Goal: Task Accomplishment & Management: Use online tool/utility

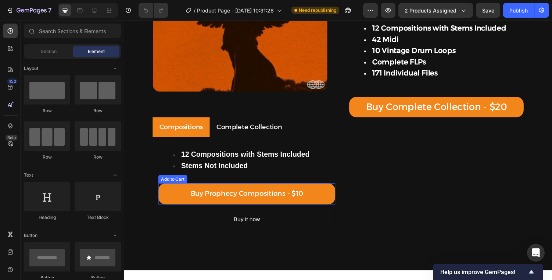
scroll to position [158, 0]
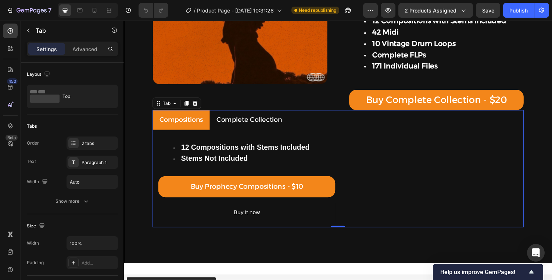
click at [255, 126] on p "Complete Collection" at bounding box center [253, 123] width 68 height 12
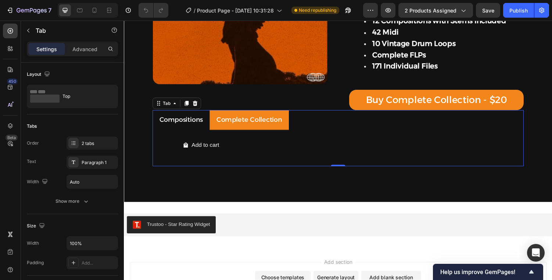
click at [202, 122] on p "Compositions" at bounding box center [182, 123] width 45 height 12
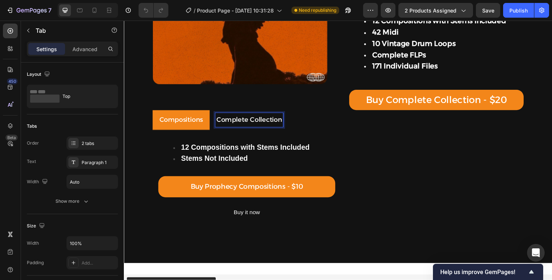
click at [232, 123] on p "Complete Collection" at bounding box center [253, 123] width 68 height 12
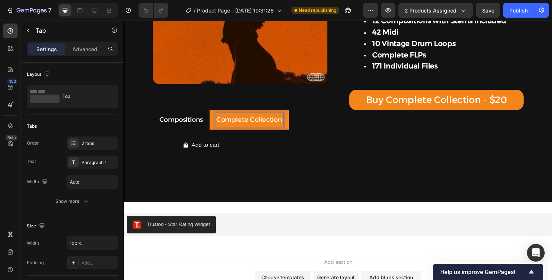
click at [204, 126] on p "Compositions" at bounding box center [182, 123] width 45 height 12
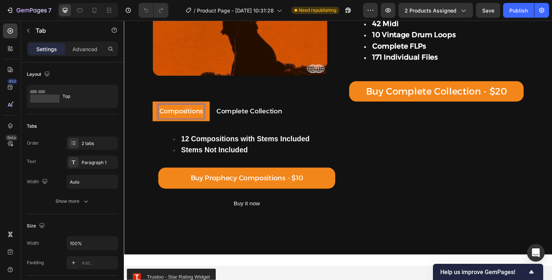
scroll to position [148, 0]
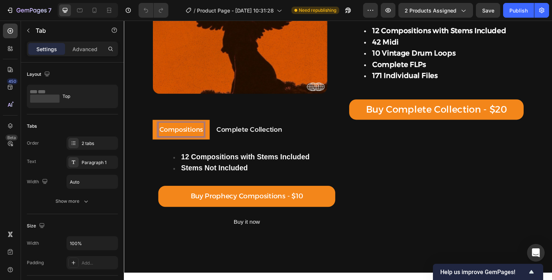
click at [228, 129] on p "Complete Collection" at bounding box center [253, 133] width 68 height 12
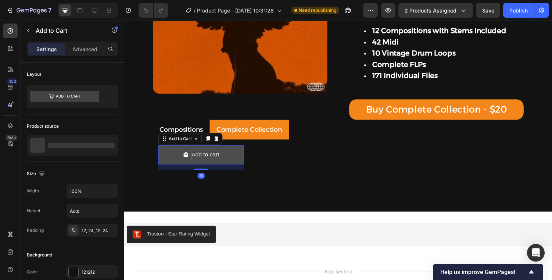
click at [205, 155] on div "Add to cart" at bounding box center [207, 159] width 28 height 11
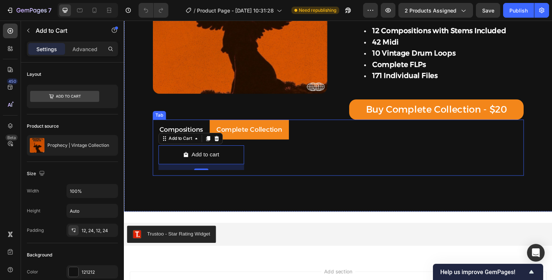
click at [158, 139] on li "Compositions" at bounding box center [182, 133] width 59 height 20
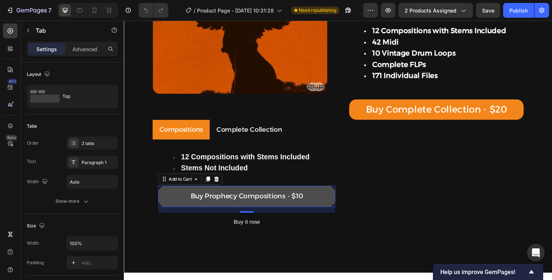
click at [208, 195] on button "Buy Prophecy Compositions - $10" at bounding box center [250, 201] width 182 height 21
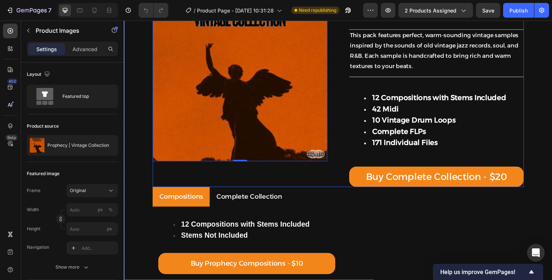
scroll to position [78, 0]
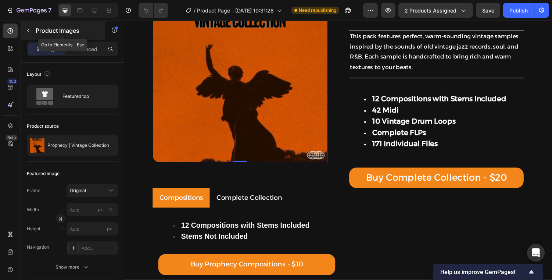
click at [30, 29] on icon "button" at bounding box center [28, 31] width 6 height 6
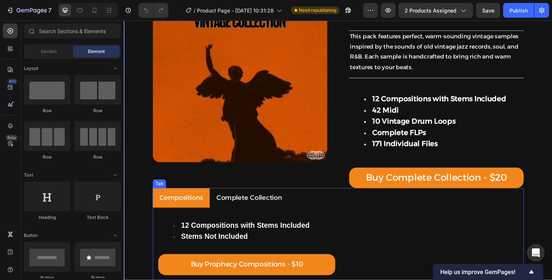
scroll to position [216, 0]
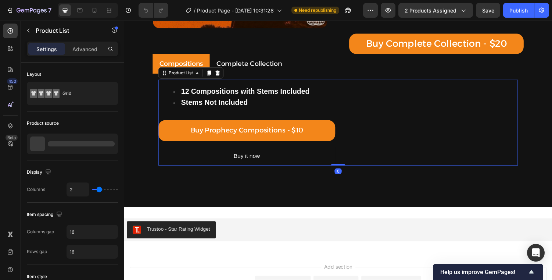
click at [468, 127] on div "12 Compositions with Stems Included Stems Not Included Text Block Buy Prophecy …" at bounding box center [344, 126] width 370 height 89
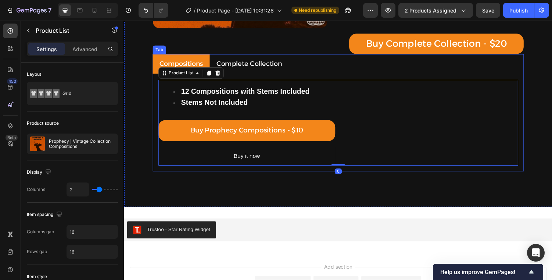
click at [518, 63] on ul "Compositions Complete Collection" at bounding box center [344, 65] width 382 height 20
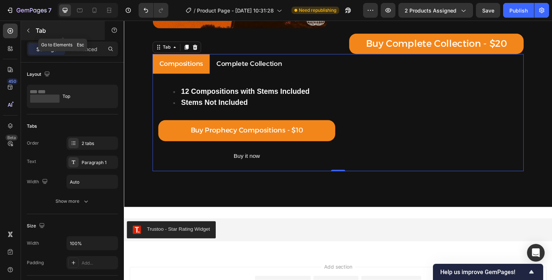
click at [28, 30] on icon "button" at bounding box center [28, 31] width 6 height 6
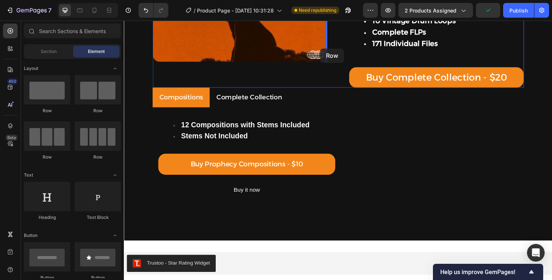
scroll to position [170, 0]
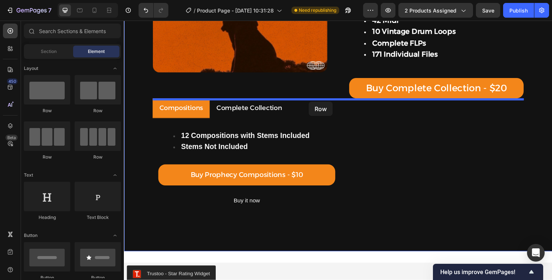
drag, startPoint x: 217, startPoint y: 112, endPoint x: 314, endPoint y: 104, distance: 97.3
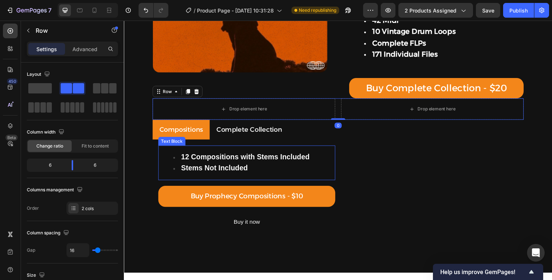
click at [165, 163] on ul "12 Compositions with Stems Included Stems Not Included" at bounding box center [250, 167] width 181 height 23
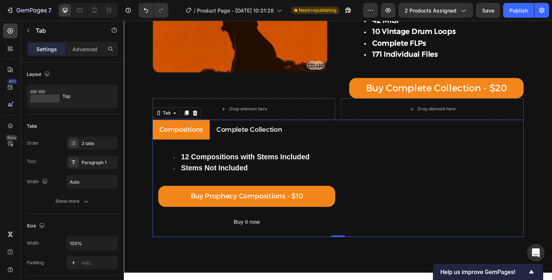
click at [437, 132] on ul "Compositions Complete Collection" at bounding box center [344, 133] width 382 height 20
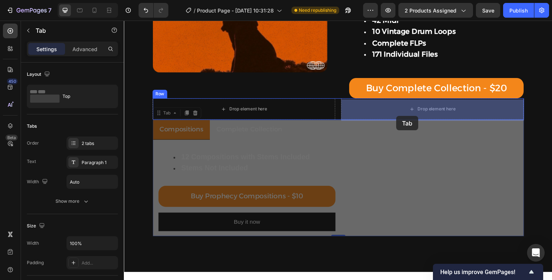
drag, startPoint x: 161, startPoint y: 115, endPoint x: 404, endPoint y: 119, distance: 243.2
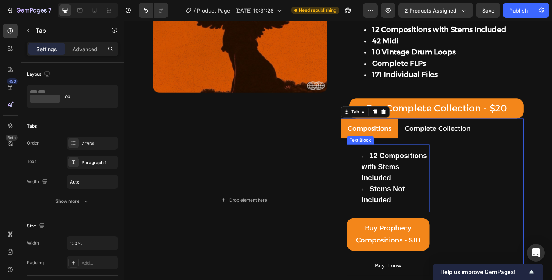
scroll to position [86, 0]
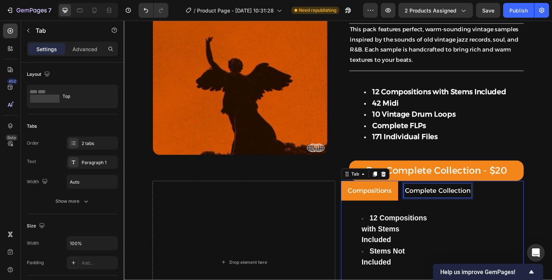
click at [438, 195] on p "Complete Collection" at bounding box center [447, 196] width 68 height 12
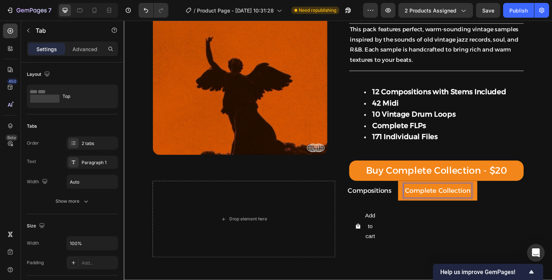
click at [383, 195] on p "Compositions" at bounding box center [376, 196] width 45 height 12
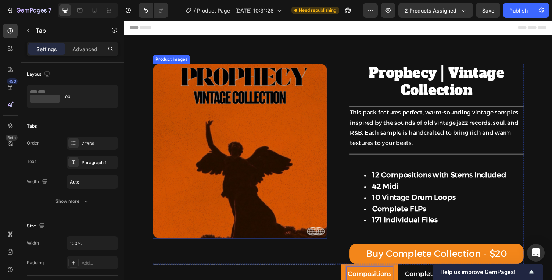
scroll to position [15, 0]
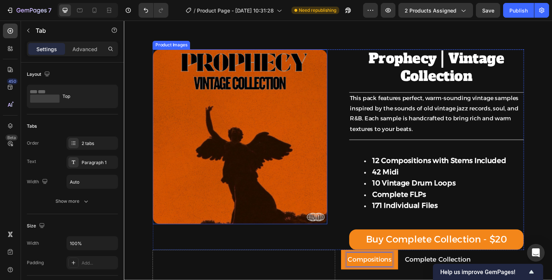
click at [302, 119] on img at bounding box center [243, 140] width 180 height 180
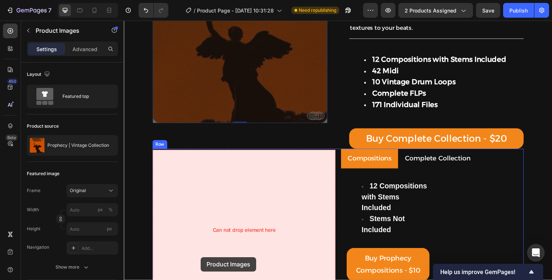
scroll to position [123, 0]
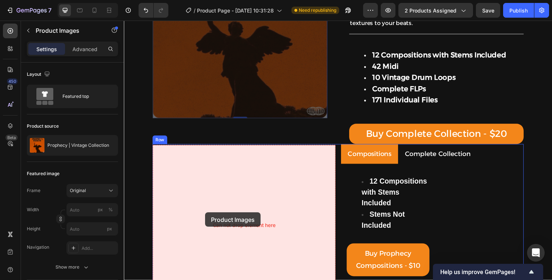
drag, startPoint x: 181, startPoint y: 43, endPoint x: 208, endPoint y: 210, distance: 169.7
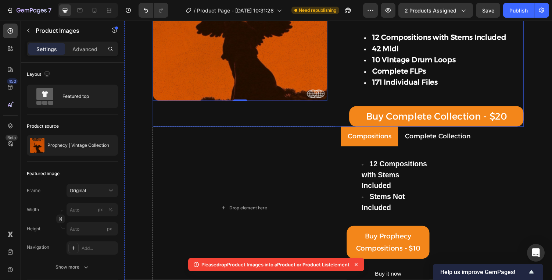
scroll to position [157, 0]
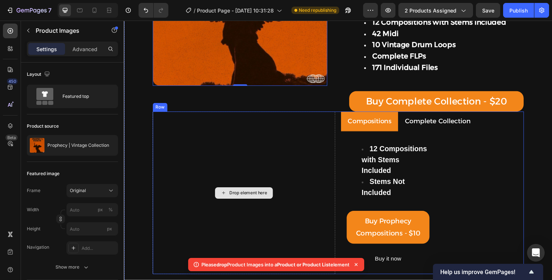
click at [237, 199] on div "Drop element here" at bounding box center [251, 198] width 39 height 6
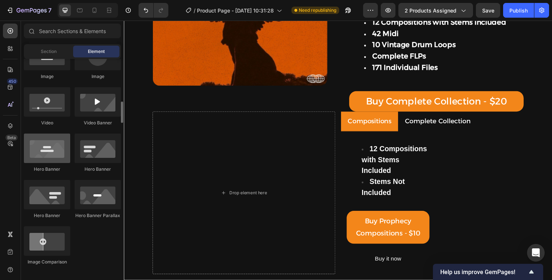
scroll to position [197, 0]
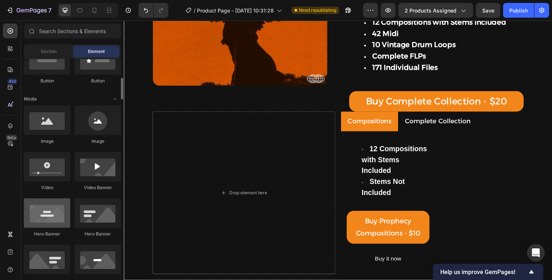
click at [55, 118] on div at bounding box center [47, 119] width 46 height 29
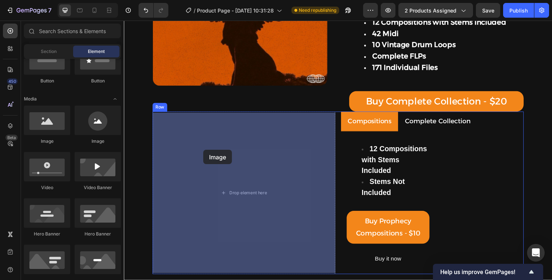
drag, startPoint x: 173, startPoint y: 143, endPoint x: 210, endPoint y: 168, distance: 45.5
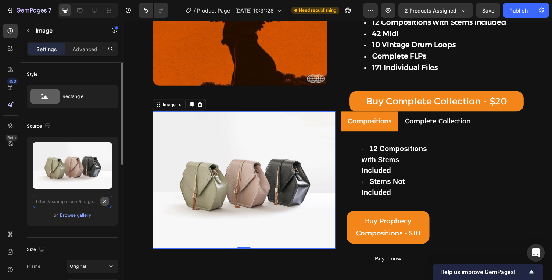
scroll to position [0, 0]
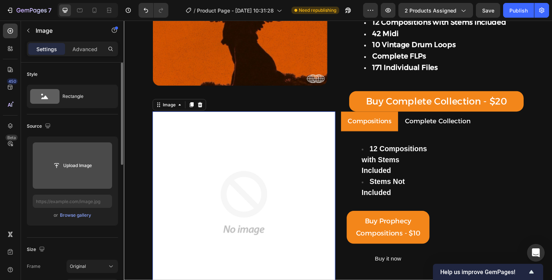
click at [83, 173] on input "file" at bounding box center [72, 165] width 79 height 46
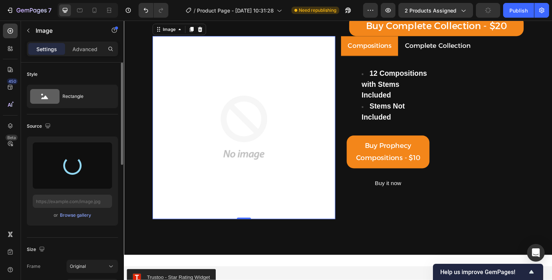
scroll to position [226, 0]
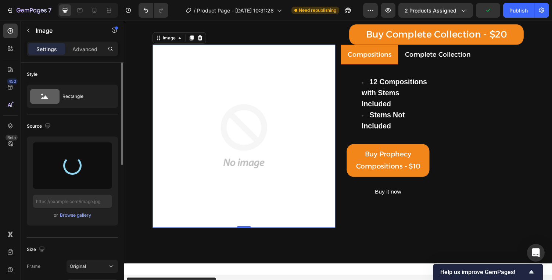
type input "https://cdn.shopify.com/s/files/1/0685/3899/0844/files/gempages_570128181219033…"
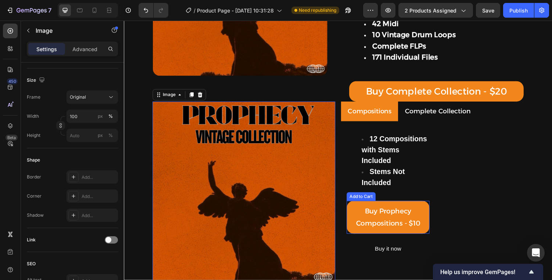
scroll to position [153, 0]
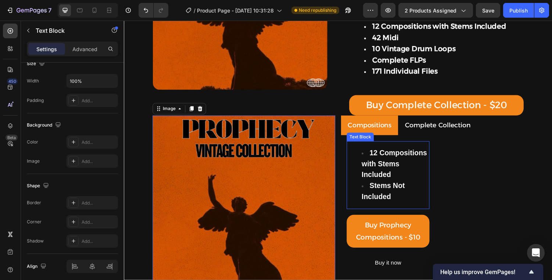
click at [427, 152] on li "12 Compositions with Stems Included" at bounding box center [402, 168] width 69 height 34
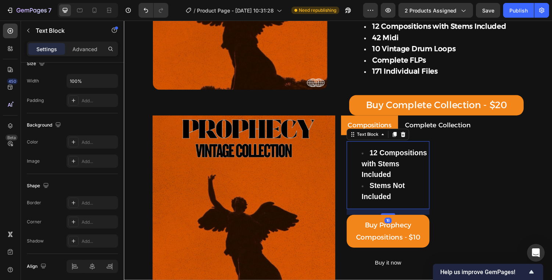
scroll to position [0, 0]
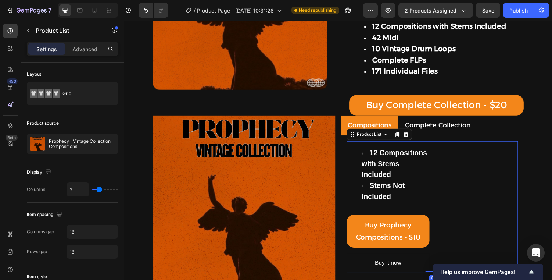
click at [471, 169] on div "12 Compositions with Stems Included Stems Not Included Text Block Buy Prophecy …" at bounding box center [441, 212] width 176 height 135
click at [420, 177] on li "12 Compositions with Stems Included" at bounding box center [402, 168] width 69 height 34
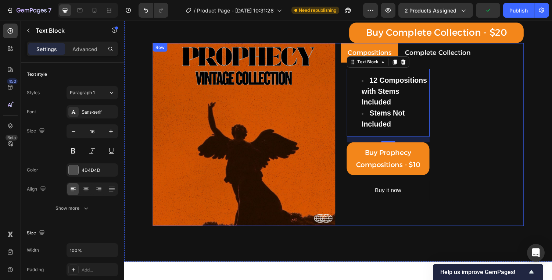
scroll to position [202, 0]
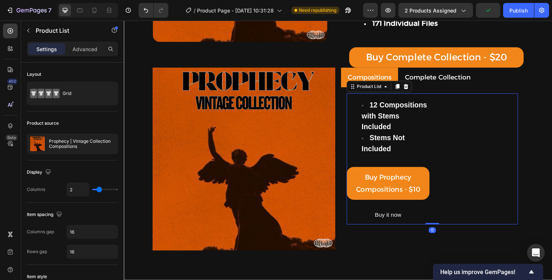
click at [450, 178] on div "12 Compositions with Stems Included Stems Not Included Text Block Buy Prophecy …" at bounding box center [441, 163] width 176 height 135
type input "1"
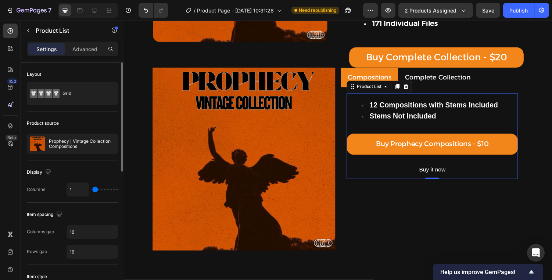
drag, startPoint x: 100, startPoint y: 189, endPoint x: 95, endPoint y: 189, distance: 4.8
type input "1"
click at [95, 189] on input "range" at bounding box center [105, 188] width 26 height 1
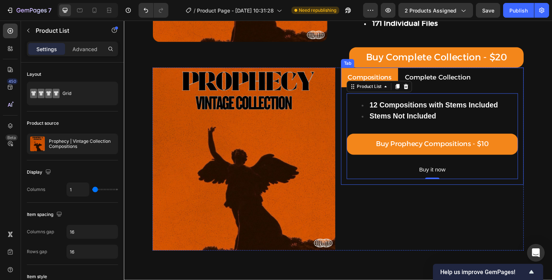
scroll to position [194, 0]
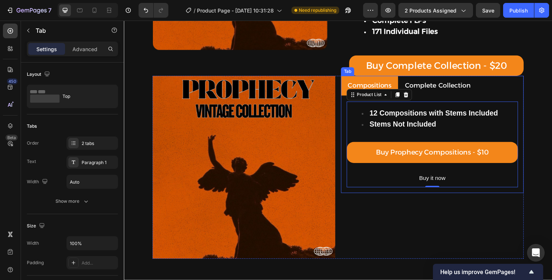
click at [438, 89] on p "Complete Collection" at bounding box center [447, 88] width 68 height 12
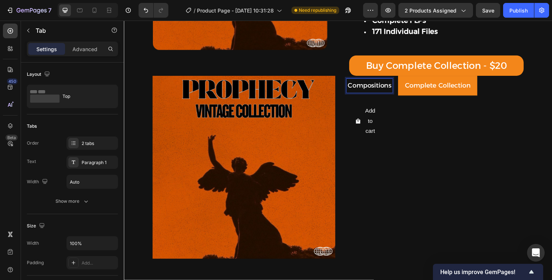
click at [378, 92] on p "Compositions" at bounding box center [376, 88] width 45 height 12
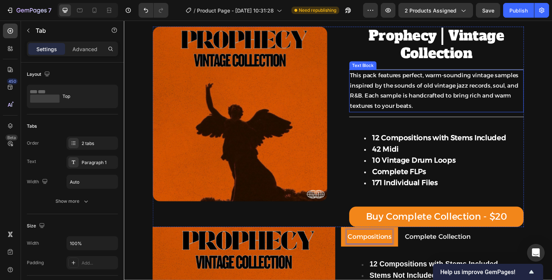
scroll to position [28, 0]
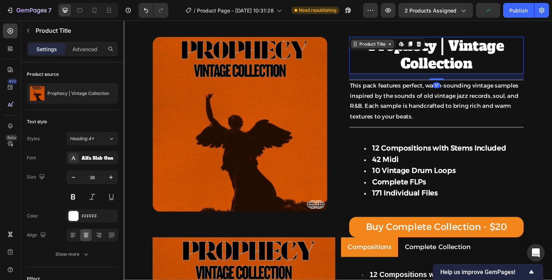
click at [366, 46] on div "Product Title Edit content in Shopify" at bounding box center [395, 45] width 78 height 12
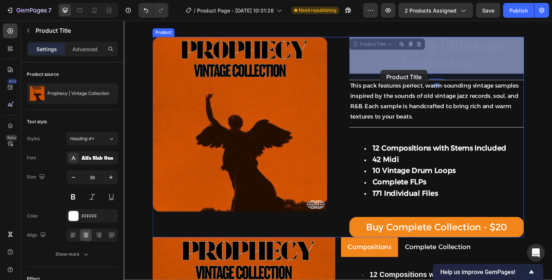
drag, startPoint x: 376, startPoint y: 46, endPoint x: 391, endPoint y: 65, distance: 24.6
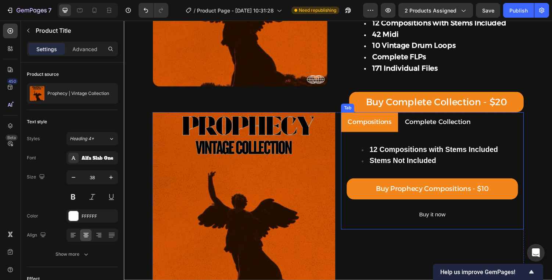
scroll to position [151, 0]
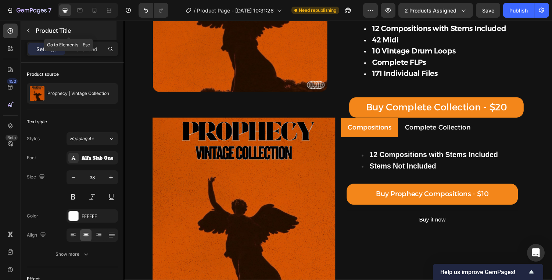
click at [31, 35] on button "button" at bounding box center [28, 31] width 12 height 12
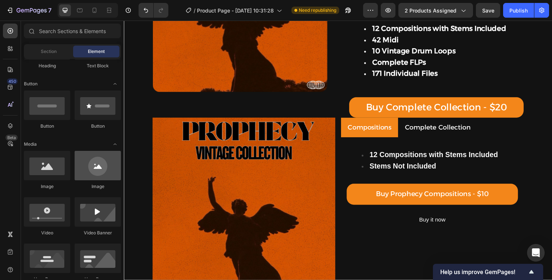
scroll to position [0, 0]
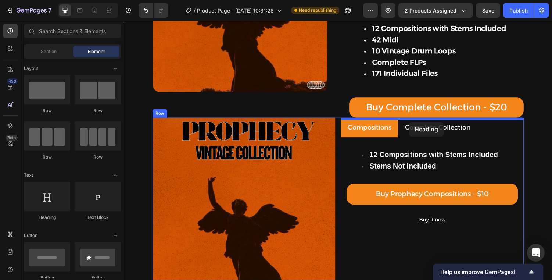
drag, startPoint x: 170, startPoint y: 229, endPoint x: 417, endPoint y: 125, distance: 268.3
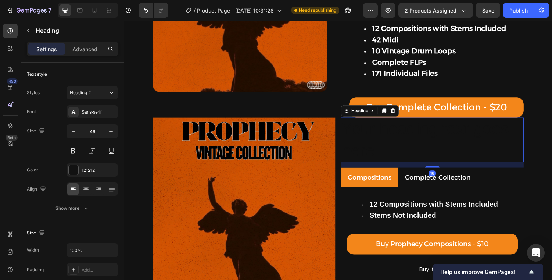
click at [405, 143] on h2 "Your heading text goes here" at bounding box center [441, 143] width 188 height 46
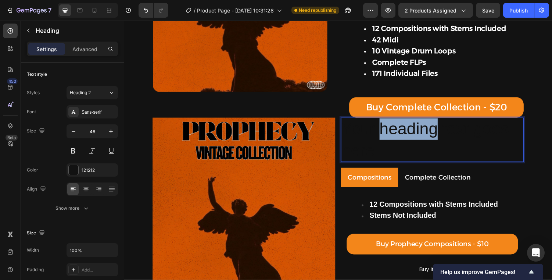
click at [405, 143] on p "Your heading text goes here" at bounding box center [441, 143] width 187 height 44
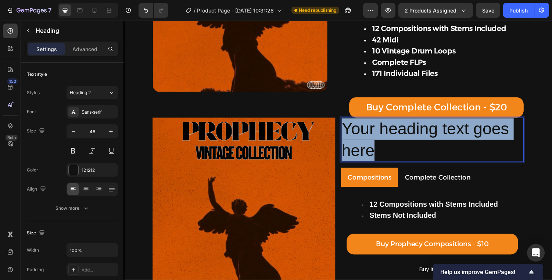
click at [405, 143] on p "Your heading text goes here" at bounding box center [441, 143] width 187 height 44
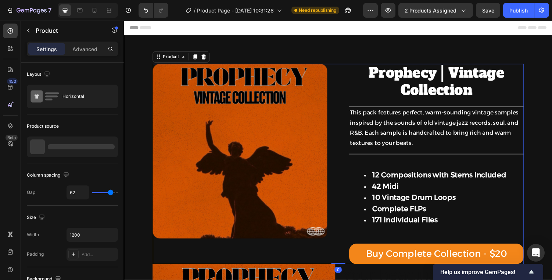
click at [412, 103] on div "Prophecy | Vintage Collection Product Title Title Line Row This pack features p…" at bounding box center [446, 168] width 180 height 206
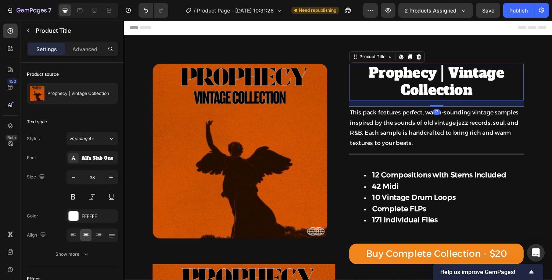
click at [412, 100] on h1 "Prophecy | Vintage Collection" at bounding box center [446, 84] width 180 height 38
click at [417, 80] on h1 "Prophecy | Vintage Collection" at bounding box center [446, 84] width 180 height 38
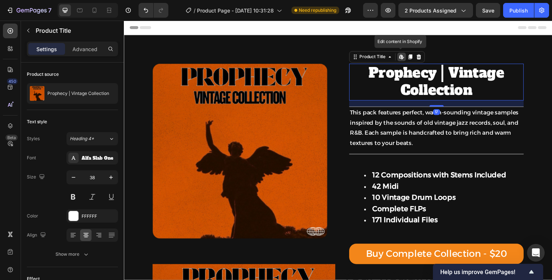
click at [417, 80] on h1 "Prophecy | Vintage Collection" at bounding box center [446, 84] width 180 height 38
click at [401, 81] on h1 "Prophecy | Vintage Collection" at bounding box center [446, 84] width 180 height 38
click at [374, 76] on h1 "Prophecy | Vintage Collection" at bounding box center [446, 84] width 180 height 38
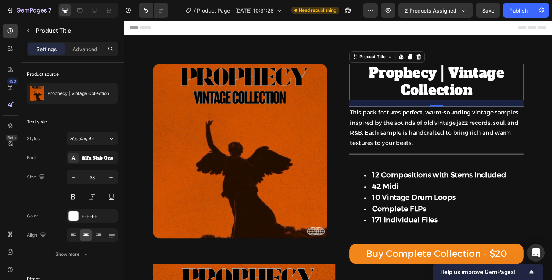
click at [374, 76] on h1 "Prophecy | Vintage Collection" at bounding box center [446, 84] width 180 height 38
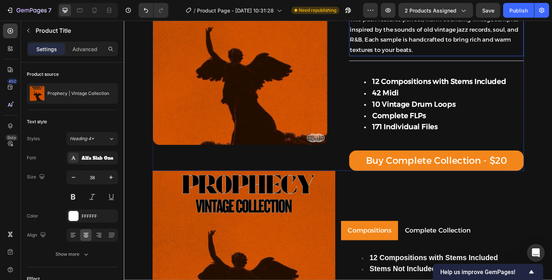
scroll to position [191, 0]
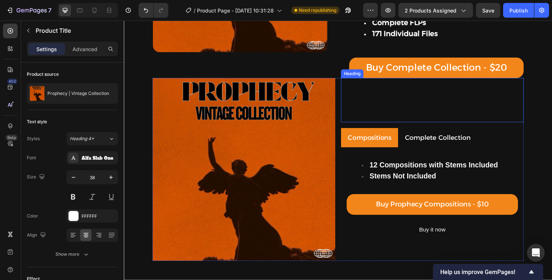
click at [411, 124] on p "Your heading text goes here" at bounding box center [441, 102] width 187 height 44
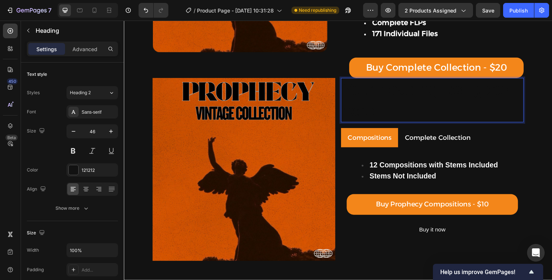
click at [411, 109] on p "Your heading text goes here" at bounding box center [441, 102] width 187 height 44
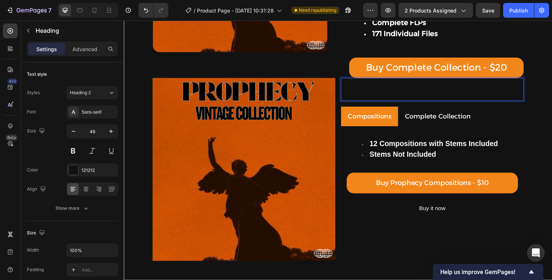
click at [406, 94] on p "Prophecy" at bounding box center [441, 91] width 187 height 22
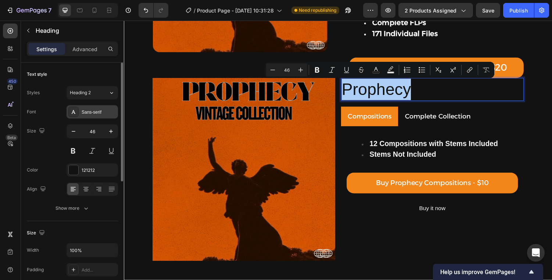
click at [89, 113] on div "Sans-serif" at bounding box center [99, 112] width 35 height 7
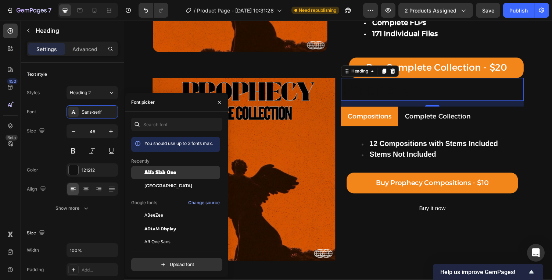
click at [162, 173] on span "Alfa Slab One" at bounding box center [160, 172] width 32 height 7
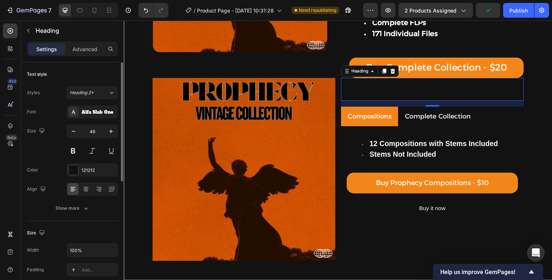
click at [58, 158] on div "Font Alfa Slab One Size 46 Color 121212 Align Show more" at bounding box center [72, 159] width 91 height 109
click at [73, 171] on div at bounding box center [74, 170] width 10 height 10
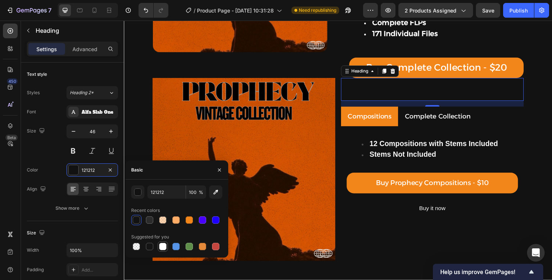
click at [162, 245] on div at bounding box center [162, 245] width 7 height 7
type input "FFFFFF"
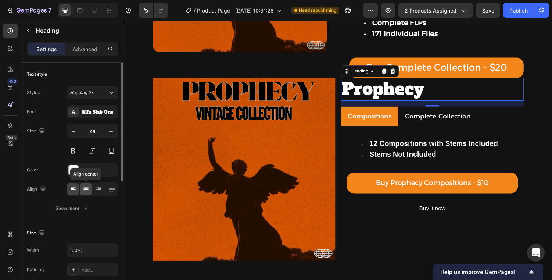
click at [81, 184] on div at bounding box center [85, 189] width 11 height 12
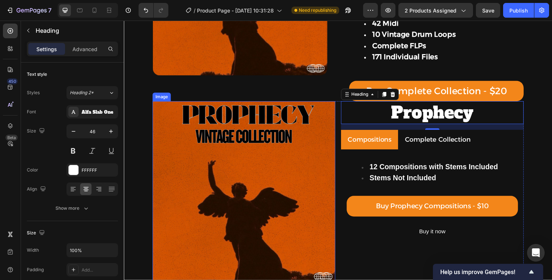
scroll to position [167, 0]
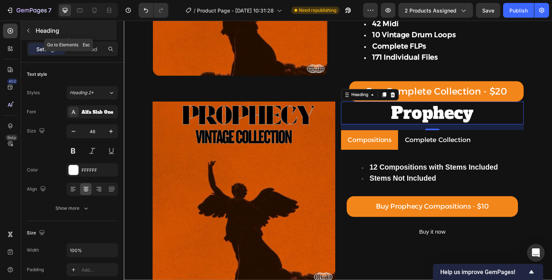
click at [30, 29] on icon "button" at bounding box center [28, 31] width 6 height 6
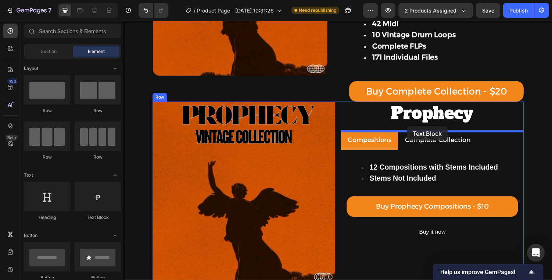
drag, startPoint x: 221, startPoint y: 231, endPoint x: 415, endPoint y: 129, distance: 219.2
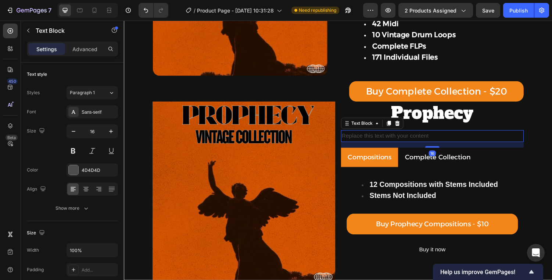
click at [408, 136] on div "Replace this text with your content" at bounding box center [441, 139] width 188 height 12
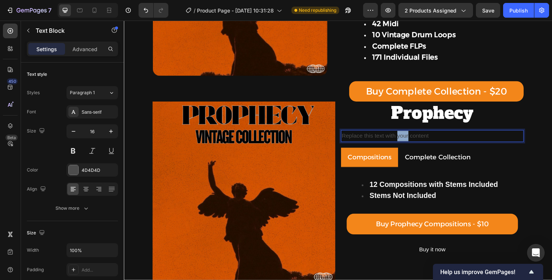
click at [408, 136] on p "Replace this text with your content" at bounding box center [441, 139] width 187 height 11
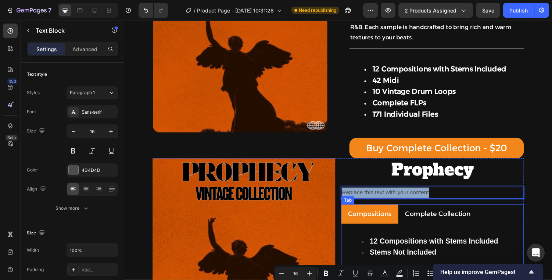
scroll to position [12, 0]
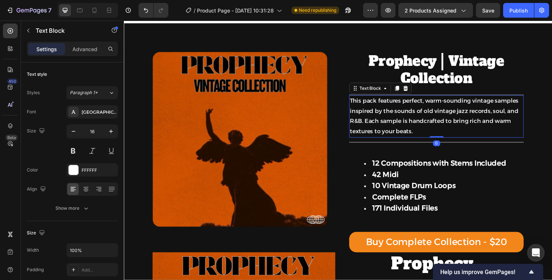
click at [415, 98] on div "This pack features perfect, warm-sounding vintage samples inspired by the sound…" at bounding box center [446, 119] width 180 height 44
click at [413, 108] on p "This pack features perfect, warm-sounding vintage samples inspired by the sound…" at bounding box center [445, 119] width 178 height 42
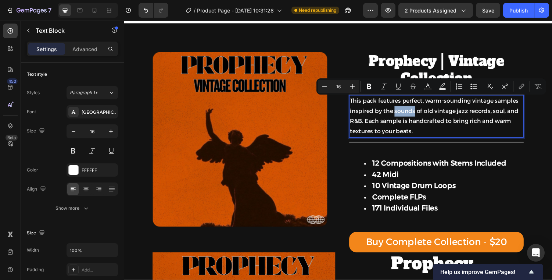
copy p "This pack features perfect, warm-sounding vintage samples inspired by the sound…"
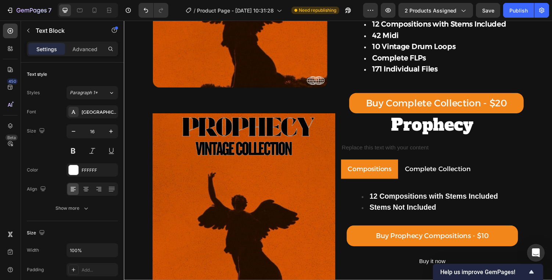
scroll to position [224, 0]
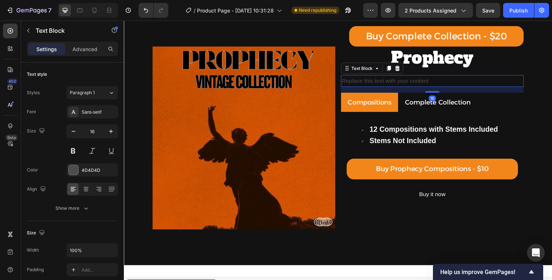
click at [415, 82] on p "Replace this text with your content" at bounding box center [441, 83] width 187 height 11
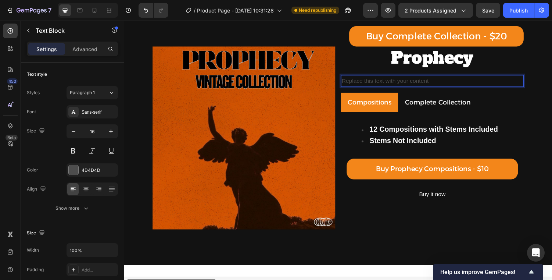
click at [415, 82] on p "Replace this text with your content" at bounding box center [441, 83] width 187 height 11
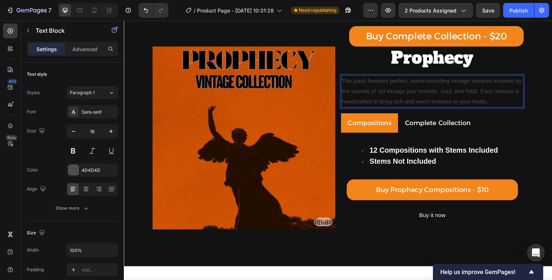
click at [423, 88] on p "This pack features perfect, warm-sounding vintage samples inspired by the sound…" at bounding box center [441, 94] width 187 height 32
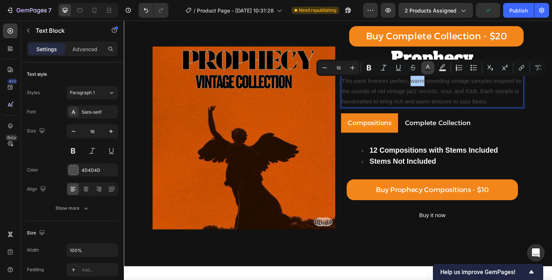
click at [432, 65] on button "Text Color" at bounding box center [427, 67] width 13 height 13
type input "4D4D4D"
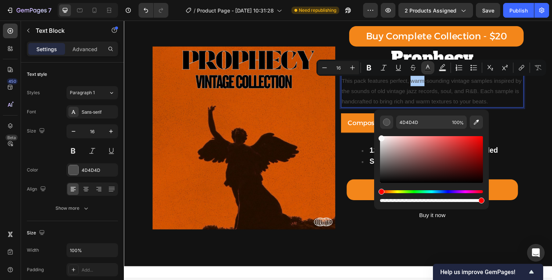
drag, startPoint x: 395, startPoint y: 150, endPoint x: 377, endPoint y: 136, distance: 22.3
click at [377, 136] on div "4D4D4D 100 %" at bounding box center [431, 156] width 115 height 94
type input "FCFCFC"
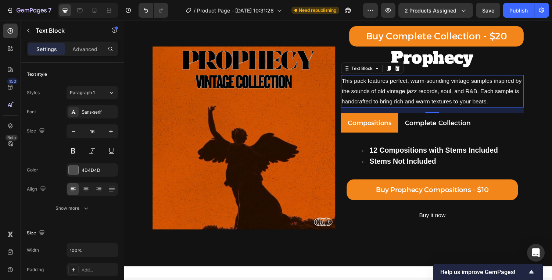
drag, startPoint x: 504, startPoint y: 154, endPoint x: 382, endPoint y: 121, distance: 126.7
click at [86, 114] on div "Sans-serif" at bounding box center [99, 112] width 35 height 7
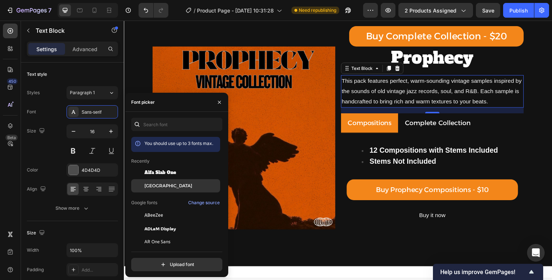
click at [151, 187] on span "[GEOGRAPHIC_DATA]" at bounding box center [168, 185] width 48 height 7
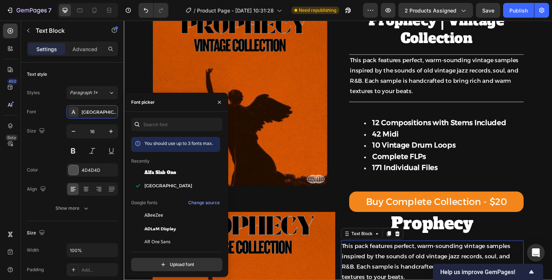
scroll to position [0, 0]
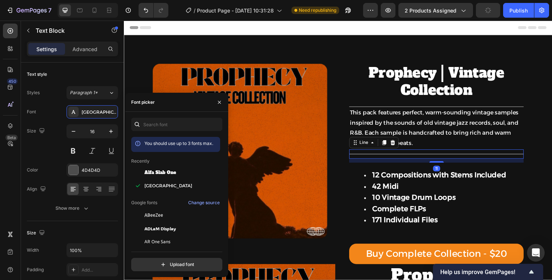
click at [432, 157] on div "Title Line 11" at bounding box center [446, 158] width 180 height 10
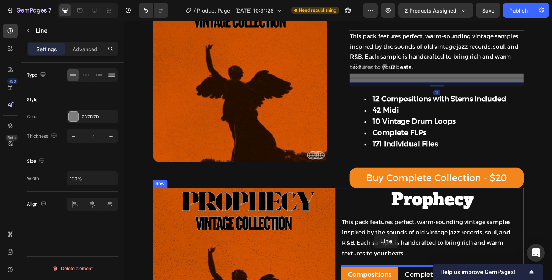
scroll to position [87, 0]
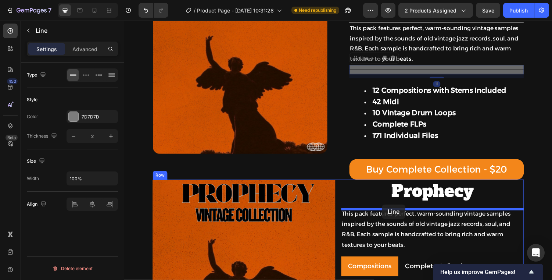
drag, startPoint x: 367, startPoint y: 150, endPoint x: 389, endPoint y: 211, distance: 65.1
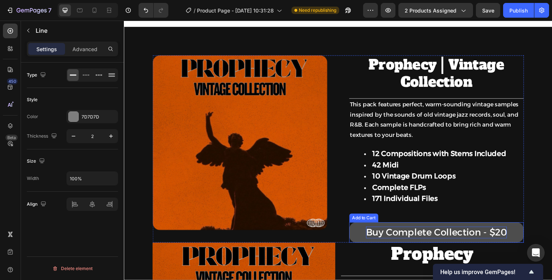
scroll to position [0, 0]
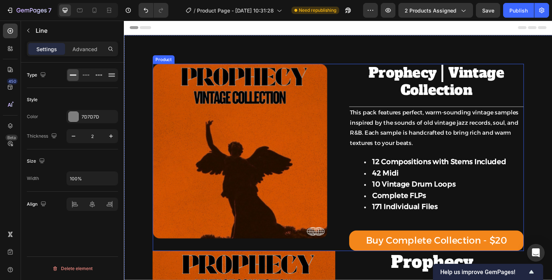
click at [397, 108] on div "Prophecy | Vintage Collection Product Title Title Line Row This pack features p…" at bounding box center [446, 161] width 180 height 192
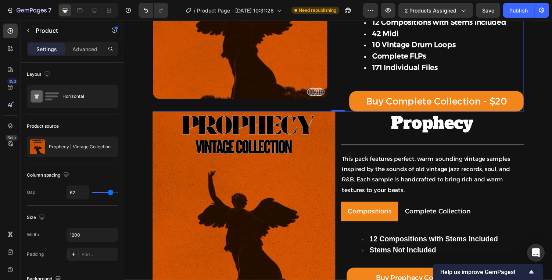
scroll to position [150, 0]
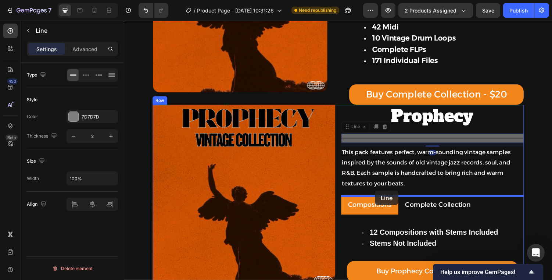
drag, startPoint x: 365, startPoint y: 141, endPoint x: 381, endPoint y: 197, distance: 58.5
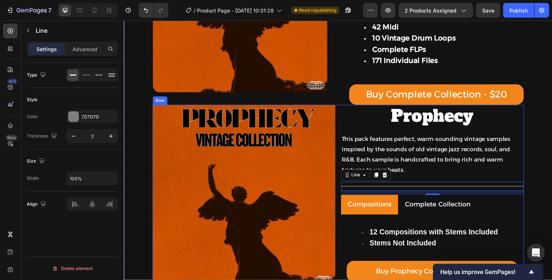
click at [438, 176] on p "This pack features perfect, warm-sounding vintage samples inspired by the sound…" at bounding box center [441, 158] width 187 height 42
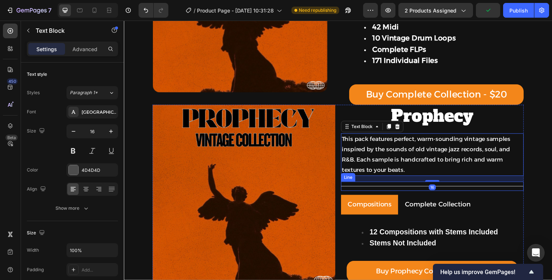
click at [425, 191] on div at bounding box center [441, 191] width 188 height 1
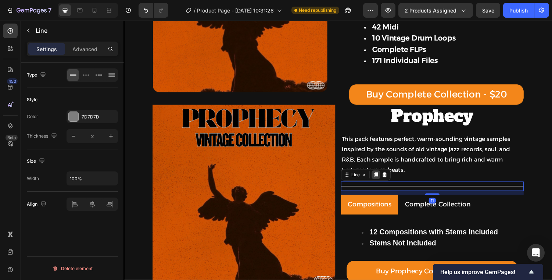
click at [381, 182] on icon at bounding box center [383, 179] width 6 height 6
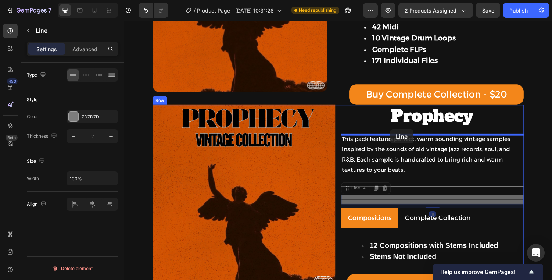
drag, startPoint x: 377, startPoint y: 206, endPoint x: 397, endPoint y: 134, distance: 74.5
click at [397, 134] on div "Header Product Images Afraid of the Past DEMO Product Title $0.00 Product Price…" at bounding box center [344, 196] width 441 height 653
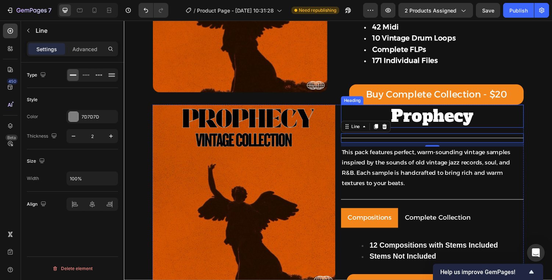
click at [424, 128] on p "Prophecy" at bounding box center [441, 119] width 187 height 22
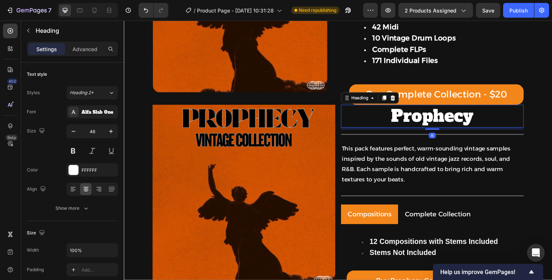
click at [441, 134] on div "Prophecy Heading 6 Title Line This pack features perfect, warm-sounding vintage…" at bounding box center [441, 218] width 188 height 223
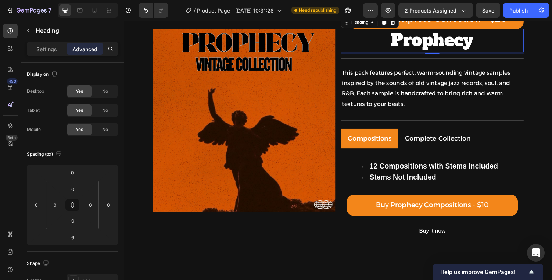
scroll to position [207, 0]
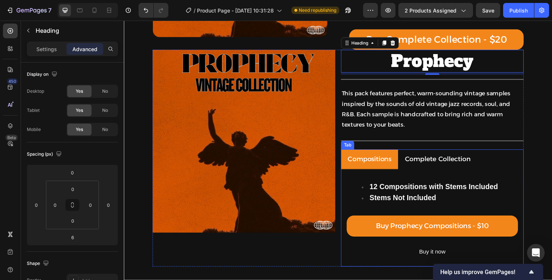
click at [443, 162] on p "Complete Collection" at bounding box center [447, 163] width 68 height 12
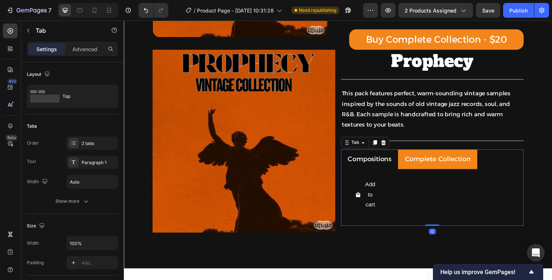
click at [400, 163] on div "Compositions" at bounding box center [376, 163] width 47 height 14
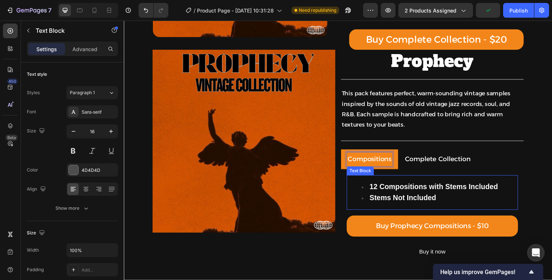
click at [409, 202] on strong "Stems Not Included" at bounding box center [411, 203] width 69 height 8
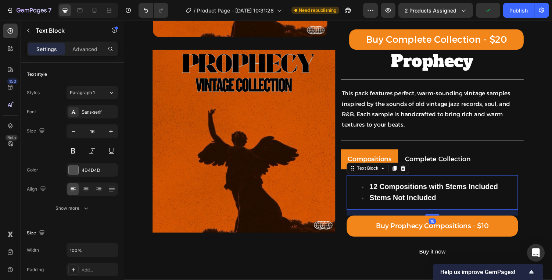
click at [409, 202] on strong "Stems Not Included" at bounding box center [411, 203] width 69 height 8
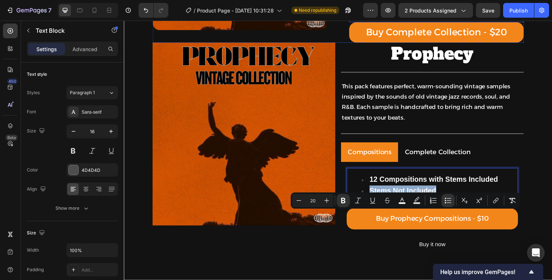
scroll to position [261, 0]
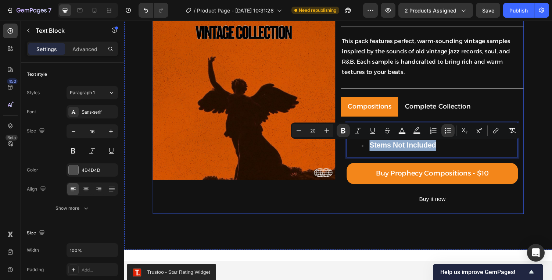
click at [435, 80] on div "This pack features perfect, warm-sounding vintage samples inspired by the sound…" at bounding box center [441, 58] width 188 height 44
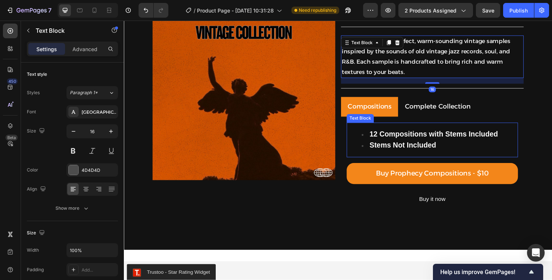
click at [526, 129] on div "12 Compositions with Stems Included Stems Not Included" at bounding box center [441, 144] width 176 height 36
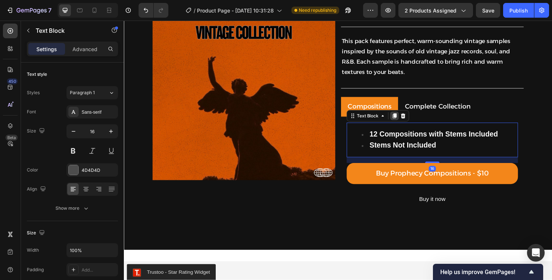
click at [402, 123] on div at bounding box center [402, 118] width 9 height 9
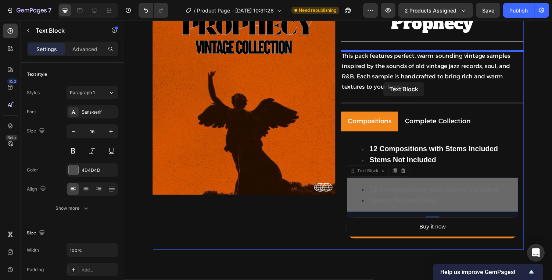
scroll to position [238, 0]
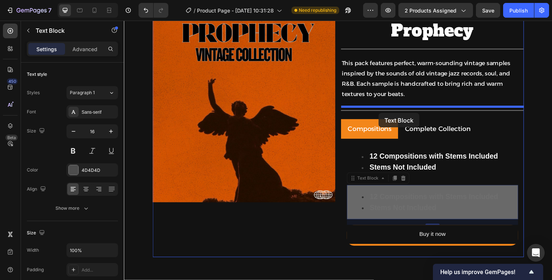
drag, startPoint x: 372, startPoint y: 161, endPoint x: 386, endPoint y: 116, distance: 47.4
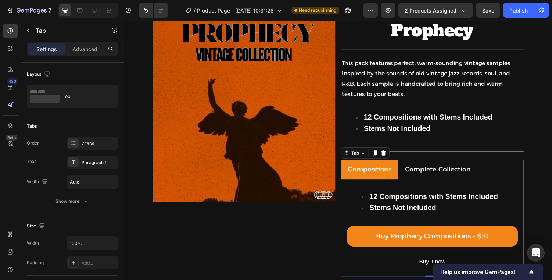
click at [433, 178] on p "Complete Collection" at bounding box center [447, 174] width 68 height 12
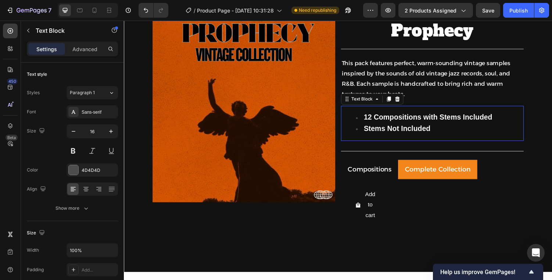
click at [374, 117] on strong "12 Compositions with Stems Included" at bounding box center [437, 120] width 132 height 8
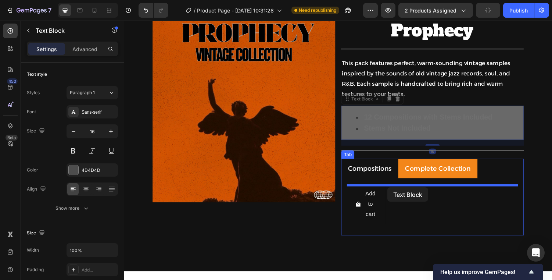
drag, startPoint x: 363, startPoint y: 104, endPoint x: 395, endPoint y: 192, distance: 93.8
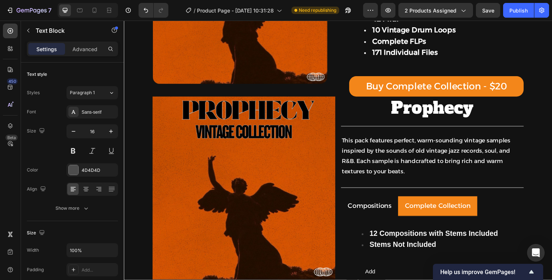
scroll to position [33, 0]
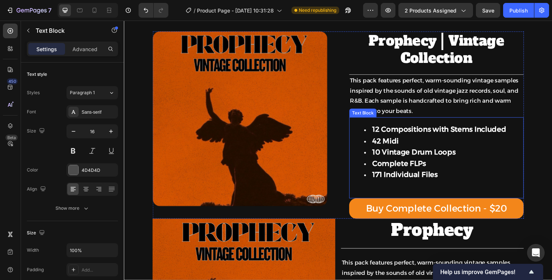
click at [387, 136] on strong "12 Compositions with Stems Included" at bounding box center [448, 132] width 138 height 9
click at [379, 134] on strong "12 Compositions with Stems Included" at bounding box center [448, 132] width 138 height 9
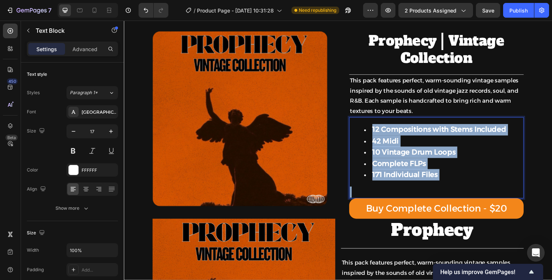
drag, startPoint x: 378, startPoint y: 133, endPoint x: 457, endPoint y: 190, distance: 97.1
click at [457, 190] on div "12 Compositions with Stems Included 42 Midi 10 Vintage Drum Loops Complete FLPs…" at bounding box center [446, 161] width 180 height 83
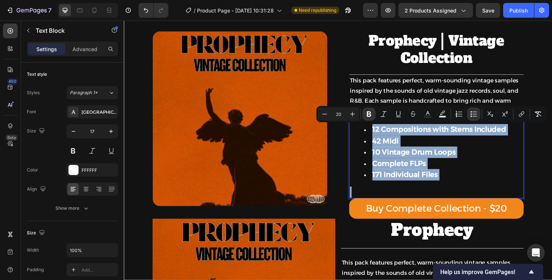
copy ul "12 Compositions with Stems Included 42 Midi 10 Vintage Drum Loops Complete FLPs…"
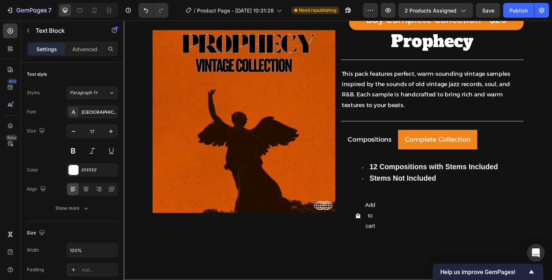
scroll to position [234, 0]
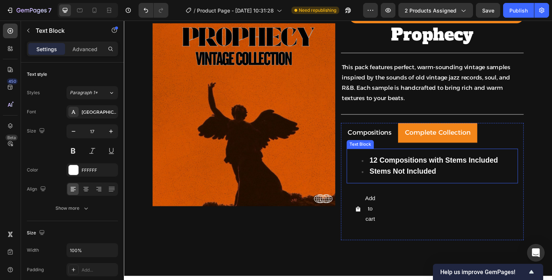
click at [419, 170] on li "Stems Not Included" at bounding box center [448, 175] width 160 height 11
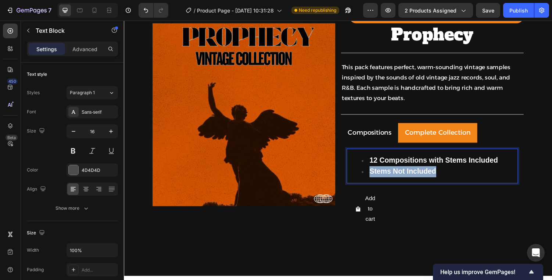
click at [419, 170] on li "Stems Not Included" at bounding box center [448, 175] width 160 height 11
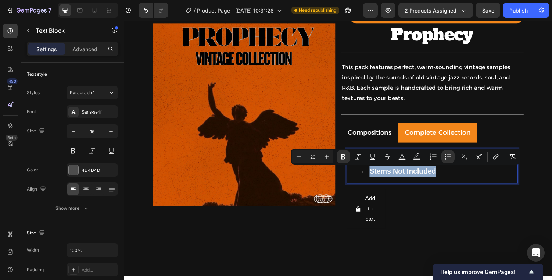
click at [442, 177] on strong "Stems Not Included" at bounding box center [411, 176] width 69 height 8
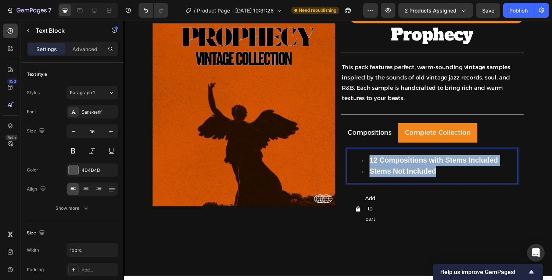
drag, startPoint x: 376, startPoint y: 162, endPoint x: 453, endPoint y: 183, distance: 79.5
click at [453, 183] on div "12 Compositions with Stems Included Stems Not Included" at bounding box center [441, 170] width 176 height 36
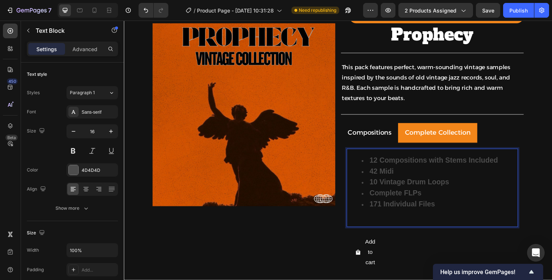
click at [450, 204] on li "171 Individual Files" at bounding box center [448, 209] width 160 height 11
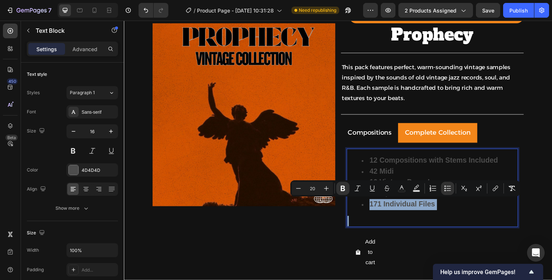
click at [450, 204] on li "171 Individual Files" at bounding box center [448, 209] width 160 height 11
click at [453, 210] on li "171 Individual Files" at bounding box center [448, 209] width 160 height 11
click at [453, 211] on li "171 Individual Files" at bounding box center [448, 209] width 160 height 11
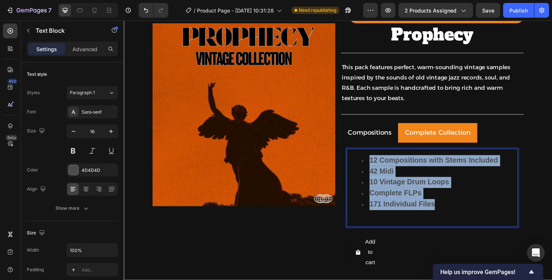
drag, startPoint x: 374, startPoint y: 163, endPoint x: 459, endPoint y: 207, distance: 95.3
click at [459, 207] on ul "12 Compositions with Stems Included 42 Midi 10 Vintage Drum Loops Complete FLPs…" at bounding box center [441, 187] width 175 height 57
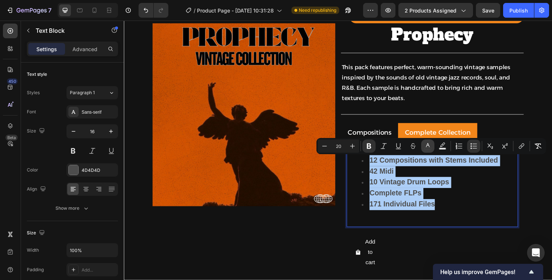
click at [424, 148] on rect "Editor contextual toolbar" at bounding box center [427, 149] width 7 height 2
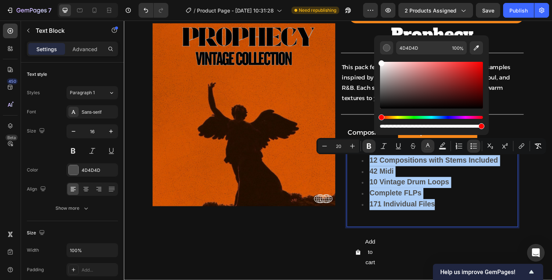
drag, startPoint x: 384, startPoint y: 89, endPoint x: 374, endPoint y: 55, distance: 35.5
click at [374, 54] on div "4D4D4D 100 %" at bounding box center [431, 82] width 115 height 94
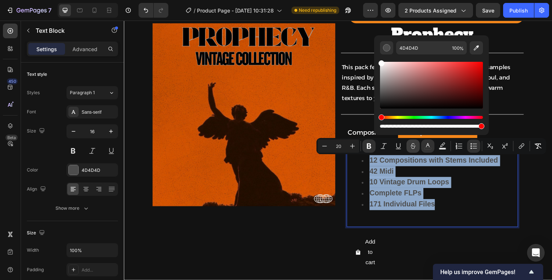
type input "FFFFFF"
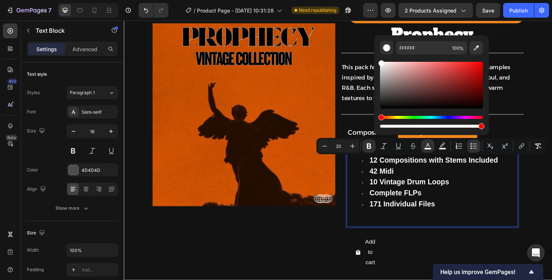
click at [427, 176] on li "42 Midi" at bounding box center [448, 175] width 160 height 11
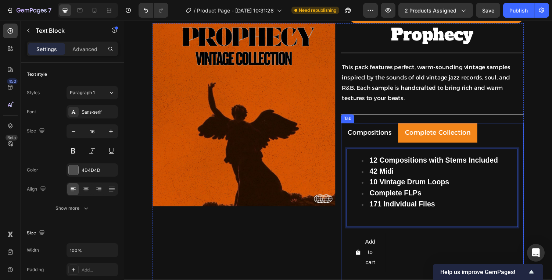
click at [382, 145] on li "Compositions" at bounding box center [376, 136] width 59 height 20
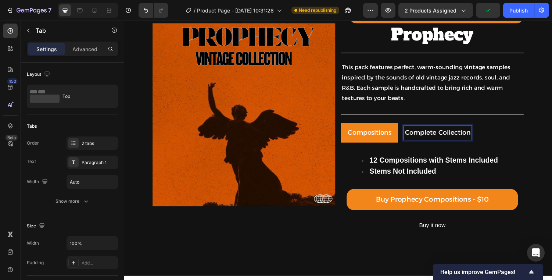
click at [429, 136] on p "Complete Collection" at bounding box center [447, 136] width 68 height 12
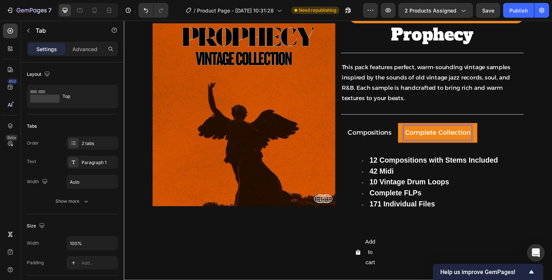
click at [375, 137] on p "Compositions" at bounding box center [376, 136] width 45 height 12
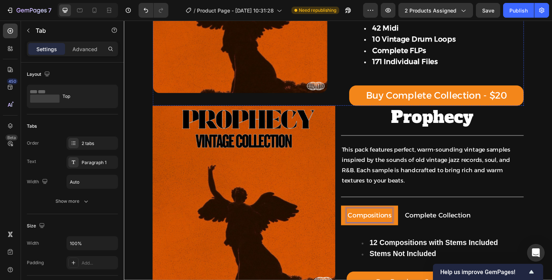
scroll to position [150, 0]
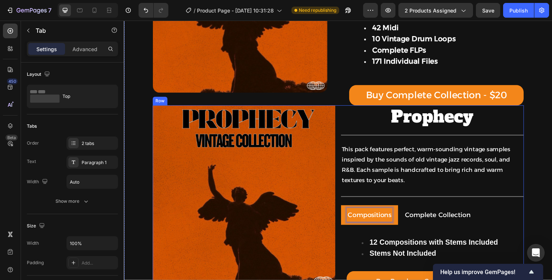
click at [415, 133] on div "Prophecy Heading Title Line This pack features perfect, warm-sounding vintage s…" at bounding box center [441, 219] width 188 height 223
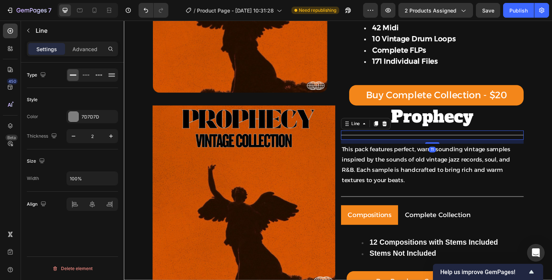
click at [418, 140] on div "Title Line 11" at bounding box center [441, 139] width 188 height 10
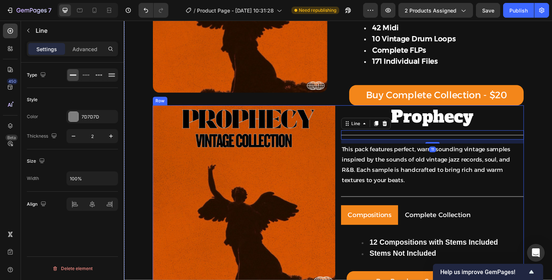
click at [426, 133] on div "Prophecy Heading Title Line 11 This pack features perfect, warm-sounding vintag…" at bounding box center [441, 219] width 188 height 223
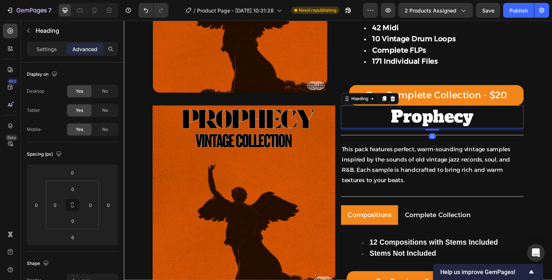
click at [429, 130] on p "Prophecy" at bounding box center [441, 120] width 187 height 22
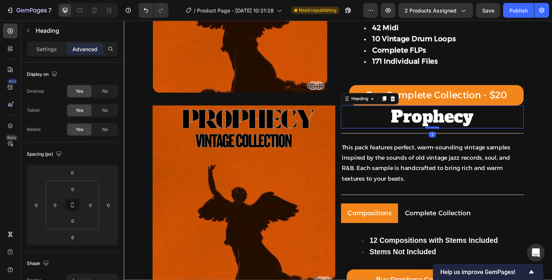
click at [438, 132] on div at bounding box center [441, 131] width 15 height 2
type input "1"
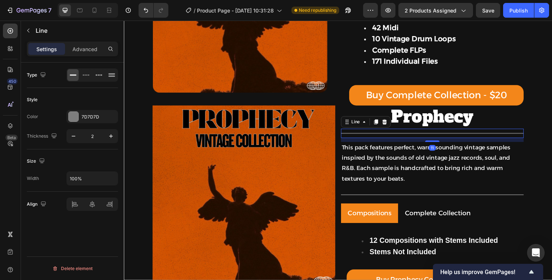
click at [431, 140] on div "Title Line 11" at bounding box center [441, 137] width 188 height 10
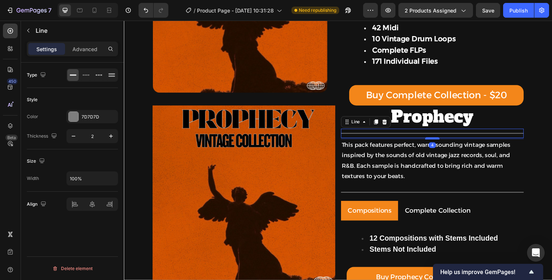
click at [442, 143] on div at bounding box center [441, 142] width 15 height 2
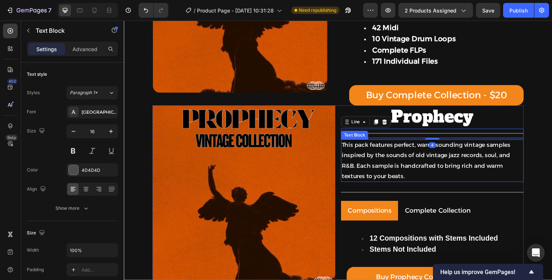
click at [437, 186] on p "This pack features perfect, warm-sounding vintage samples inspired by the sound…" at bounding box center [441, 165] width 187 height 42
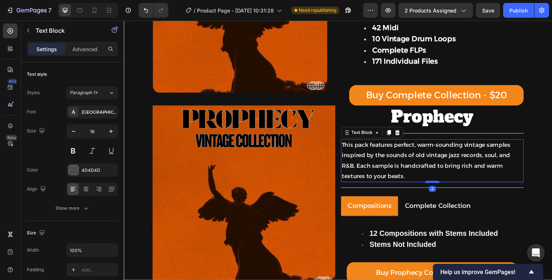
drag, startPoint x: 441, startPoint y: 192, endPoint x: 440, endPoint y: 187, distance: 4.8
click at [440, 187] on div at bounding box center [441, 187] width 15 height 2
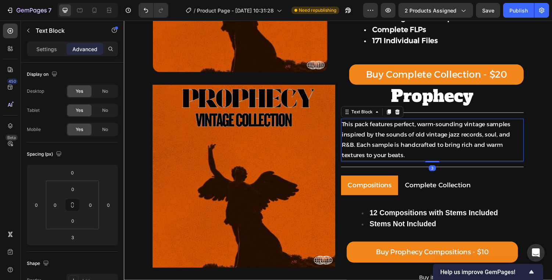
scroll to position [188, 0]
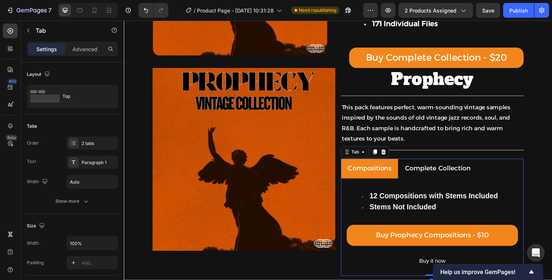
click at [384, 165] on li "Compositions" at bounding box center [376, 173] width 59 height 20
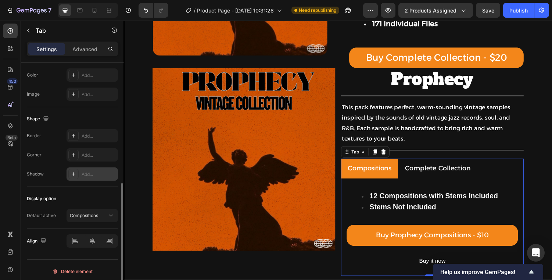
scroll to position [232, 0]
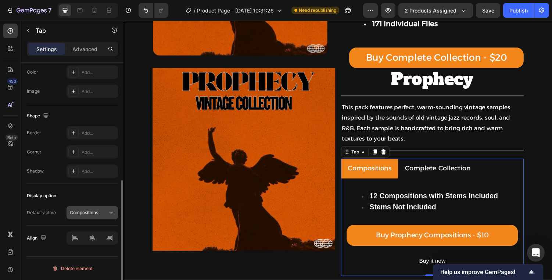
click at [89, 210] on p "Compositions" at bounding box center [84, 212] width 28 height 7
click at [89, 209] on p "Compositions" at bounding box center [84, 212] width 28 height 7
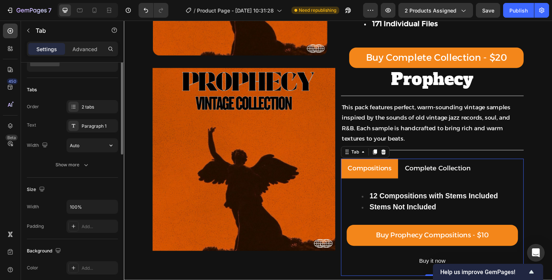
scroll to position [0, 0]
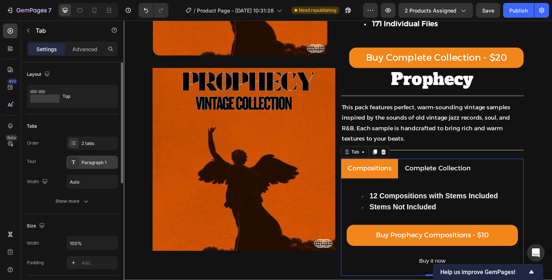
click at [94, 163] on div "Paragraph 1" at bounding box center [99, 162] width 35 height 7
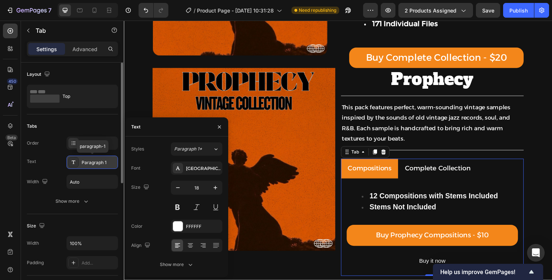
click at [94, 163] on div "Paragraph 1" at bounding box center [99, 162] width 35 height 7
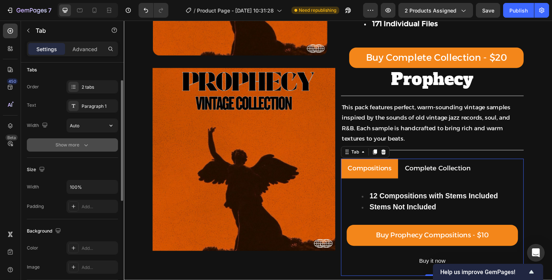
scroll to position [65, 0]
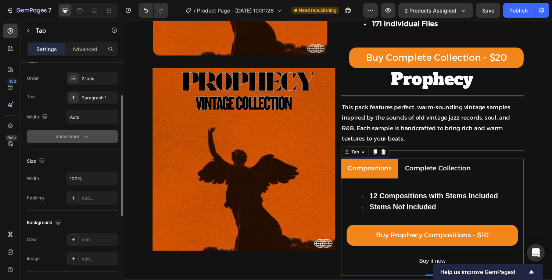
click at [67, 141] on button "Show more" at bounding box center [72, 136] width 91 height 13
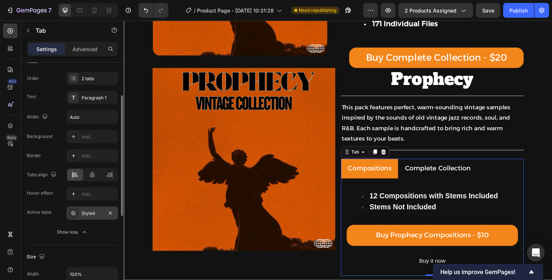
click at [104, 213] on div "Styled" at bounding box center [91, 212] width 51 height 13
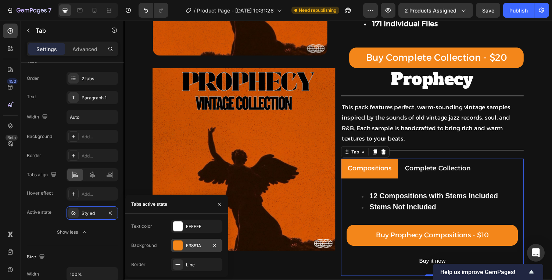
click at [188, 243] on div "F3861A" at bounding box center [196, 245] width 21 height 7
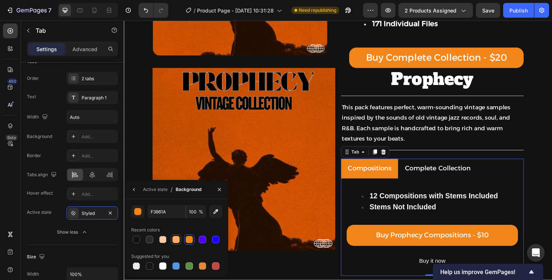
click at [179, 238] on div at bounding box center [175, 238] width 7 height 7
click at [186, 236] on div at bounding box center [189, 238] width 7 height 7
click at [175, 263] on div at bounding box center [175, 265] width 7 height 7
click at [136, 240] on div at bounding box center [136, 238] width 7 height 7
click at [136, 267] on div at bounding box center [136, 265] width 7 height 7
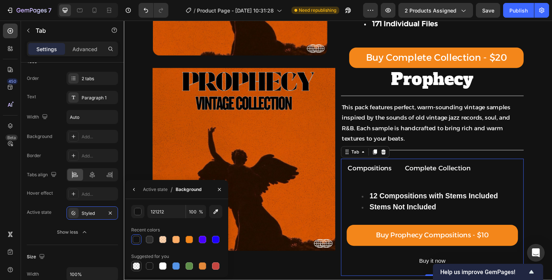
type input "000000"
type input "0"
click at [153, 267] on div at bounding box center [149, 265] width 9 height 9
type input "151515"
type input "100"
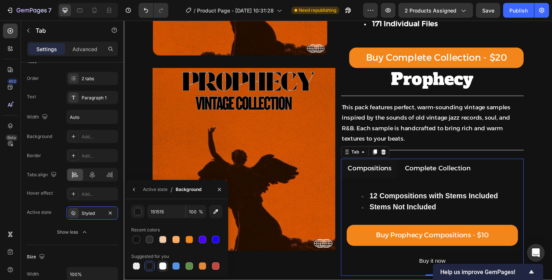
click at [160, 267] on div at bounding box center [162, 265] width 7 height 7
click at [205, 263] on div at bounding box center [202, 265] width 7 height 7
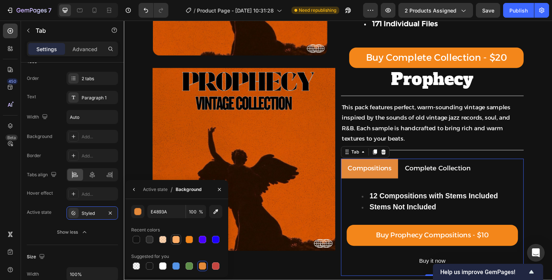
click at [178, 235] on div at bounding box center [176, 239] width 9 height 9
click at [189, 243] on div at bounding box center [189, 239] width 9 height 9
type input "F3861A"
click at [189, 238] on div at bounding box center [189, 238] width 7 height 7
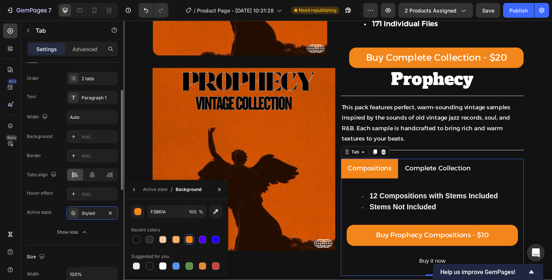
click at [50, 154] on div "Border Add..." at bounding box center [72, 155] width 91 height 13
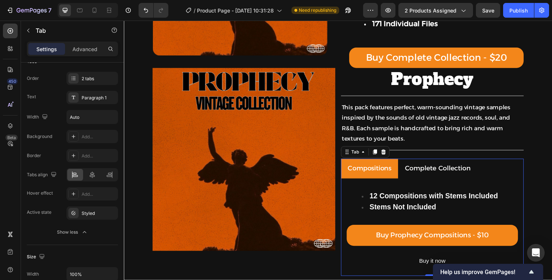
click at [438, 179] on div "Complete Collection" at bounding box center [447, 173] width 70 height 14
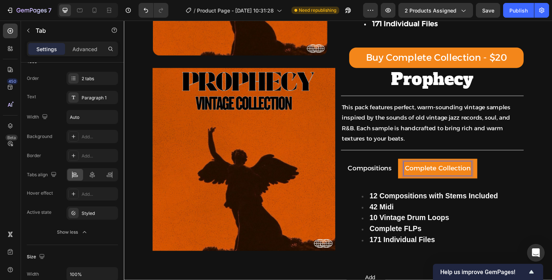
click at [375, 174] on p "Compositions" at bounding box center [376, 173] width 45 height 12
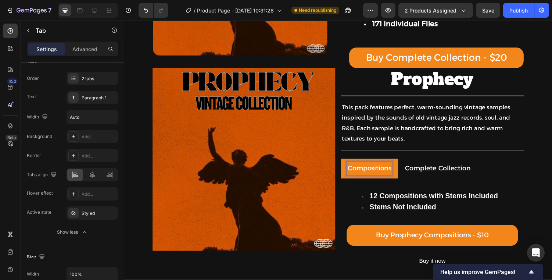
click at [449, 169] on p "Complete Collection" at bounding box center [447, 173] width 68 height 12
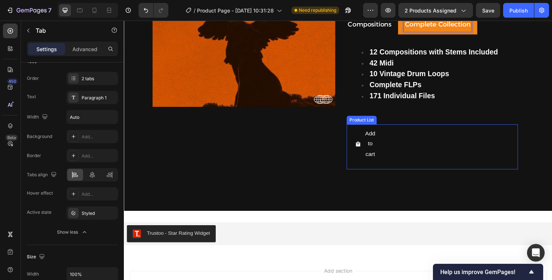
scroll to position [316, 0]
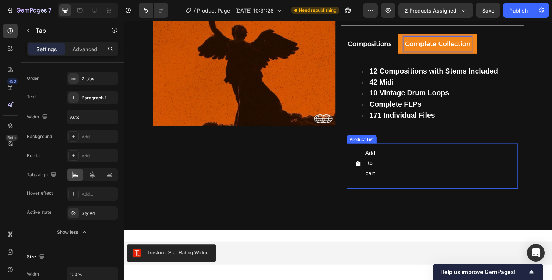
click at [432, 166] on div "Add to cart Add to Cart Row Product List" at bounding box center [441, 170] width 176 height 46
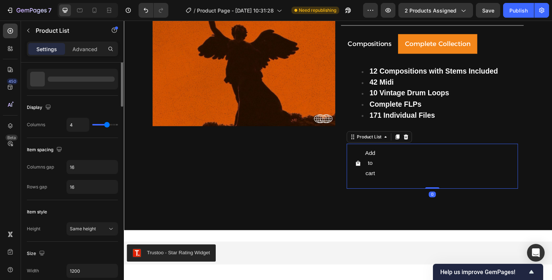
scroll to position [0, 0]
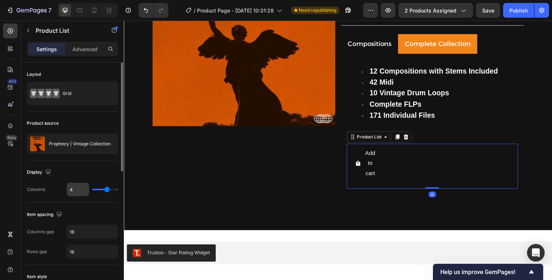
drag, startPoint x: 102, startPoint y: 187, endPoint x: 81, endPoint y: 187, distance: 20.6
click at [81, 187] on div "4" at bounding box center [91, 189] width 51 height 14
drag, startPoint x: 97, startPoint y: 190, endPoint x: 96, endPoint y: 186, distance: 4.2
click at [89, 190] on div "4" at bounding box center [91, 189] width 51 height 14
type input "3"
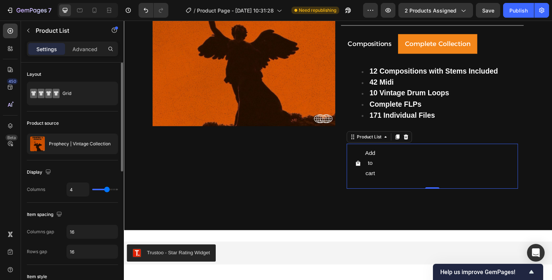
type input "3"
type input "1"
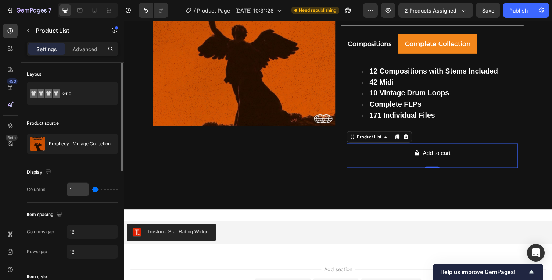
drag, startPoint x: 107, startPoint y: 189, endPoint x: 82, endPoint y: 189, distance: 25.7
type input "1"
click at [92, 189] on input "range" at bounding box center [105, 188] width 26 height 1
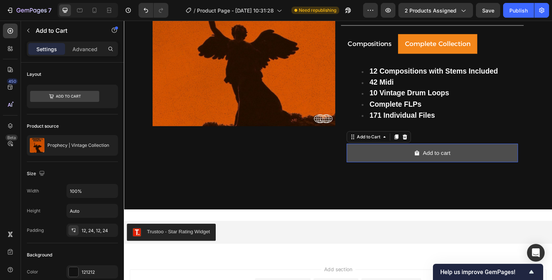
click at [444, 148] on button "Add to cart" at bounding box center [441, 156] width 176 height 19
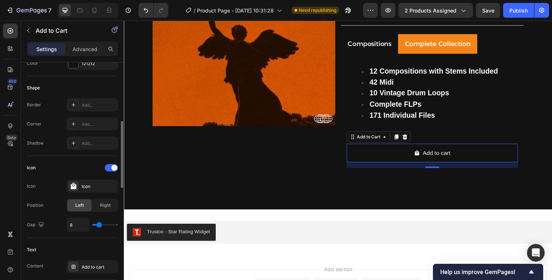
scroll to position [212, 0]
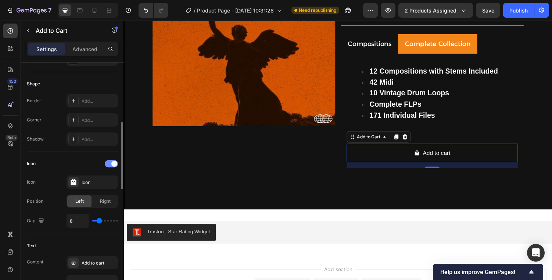
click at [107, 164] on div at bounding box center [111, 163] width 13 height 7
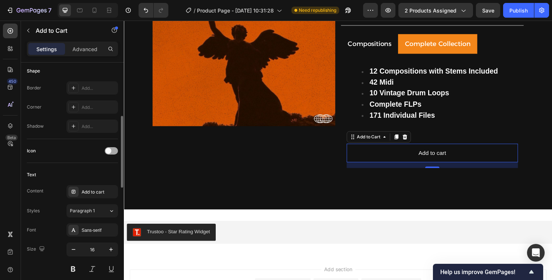
scroll to position [264, 0]
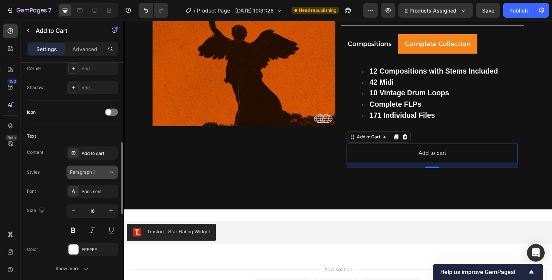
click at [105, 175] on button "Paragraph 1" at bounding box center [91, 171] width 51 height 13
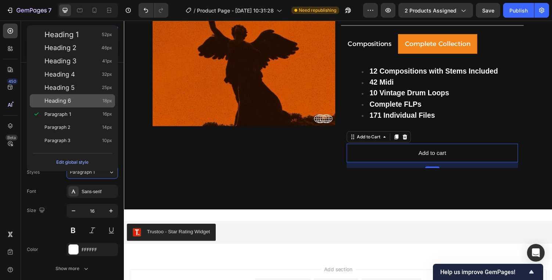
click at [83, 103] on div "Heading 6 18px" at bounding box center [78, 100] width 68 height 7
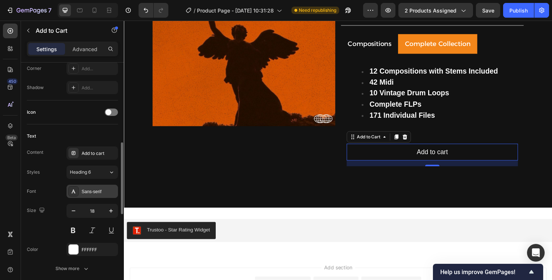
click at [96, 187] on div "Sans-serif" at bounding box center [91, 190] width 51 height 13
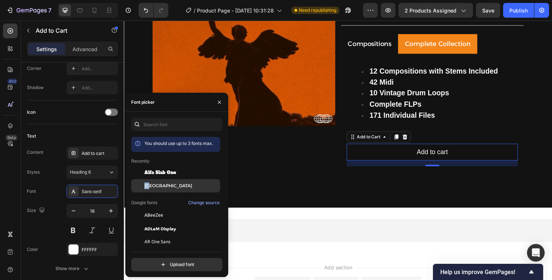
click at [149, 183] on span "[GEOGRAPHIC_DATA]" at bounding box center [168, 185] width 48 height 7
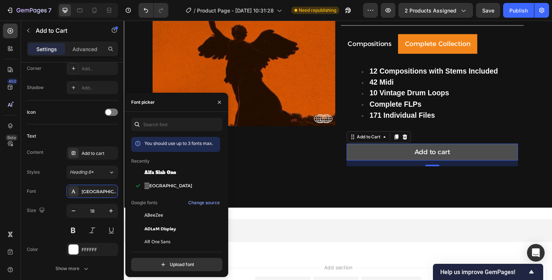
click at [434, 147] on button "Add to cart" at bounding box center [441, 155] width 176 height 17
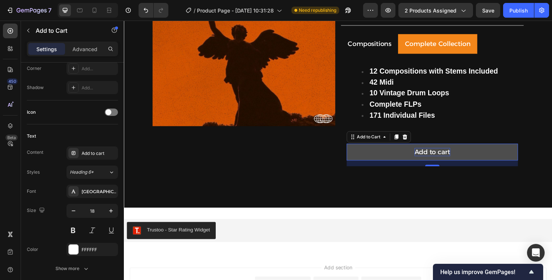
click at [434, 152] on div "Add to cart" at bounding box center [441, 156] width 37 height 8
click at [434, 152] on p "Add to cart" at bounding box center [441, 156] width 37 height 8
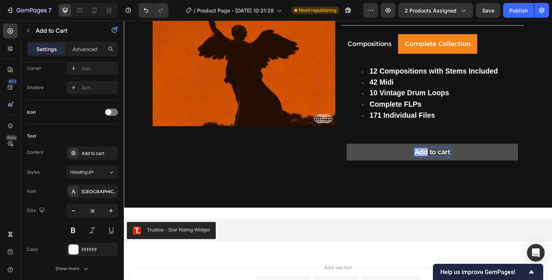
click at [434, 152] on p "Add to cart" at bounding box center [441, 156] width 37 height 8
click at [454, 153] on p "Add to cart" at bounding box center [441, 156] width 37 height 8
click at [353, 147] on button "Buy" at bounding box center [441, 155] width 176 height 17
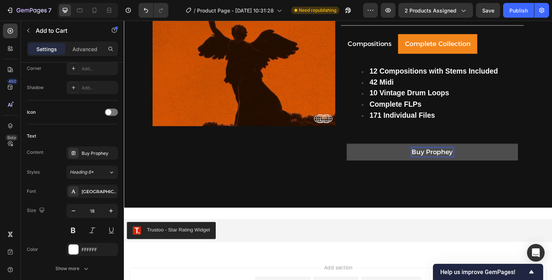
click at [353, 147] on button "Buy Prophey" at bounding box center [441, 155] width 176 height 17
click at [353, 147] on button "Buy Prophecy" at bounding box center [441, 155] width 176 height 17
click at [353, 147] on button "Buy Prophecy Complete" at bounding box center [441, 155] width 176 height 17
click at [353, 147] on button "Buy Prophecy Complete Collection" at bounding box center [441, 155] width 176 height 17
click at [353, 147] on button "Buy Prophecy Complete Collection -" at bounding box center [441, 155] width 176 height 17
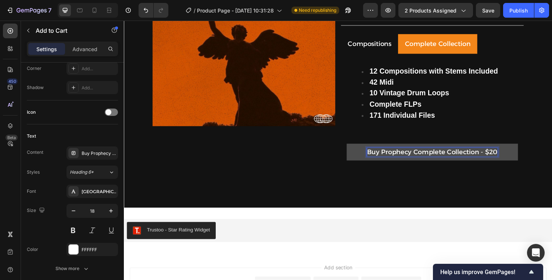
click at [361, 149] on button "Buy Prophecy Complete Collection - $20" at bounding box center [441, 155] width 176 height 17
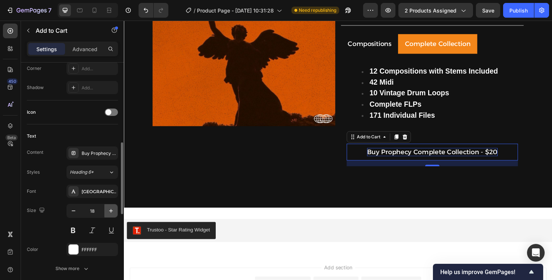
click at [111, 214] on icon "button" at bounding box center [110, 210] width 7 height 7
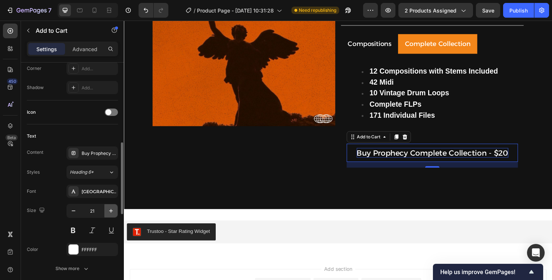
click at [111, 214] on icon "button" at bounding box center [110, 210] width 7 height 7
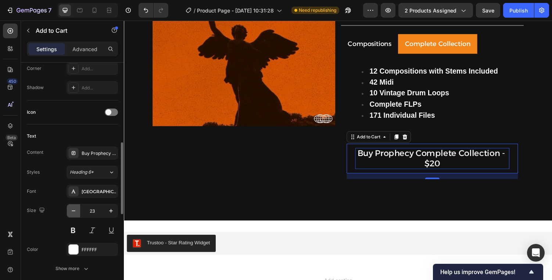
click at [71, 213] on icon "button" at bounding box center [73, 210] width 7 height 7
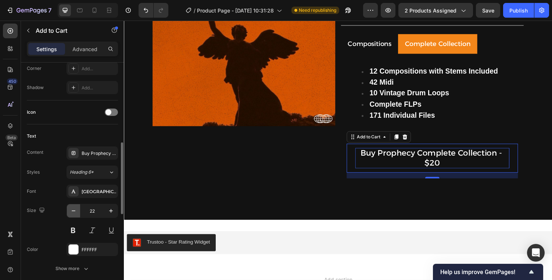
type input "21"
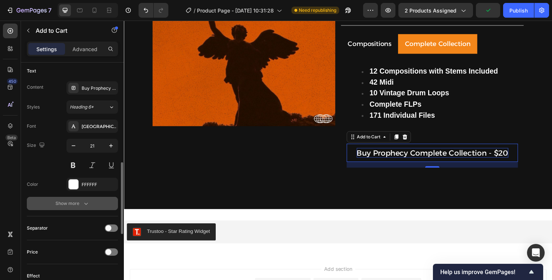
click at [85, 200] on icon "button" at bounding box center [85, 202] width 7 height 7
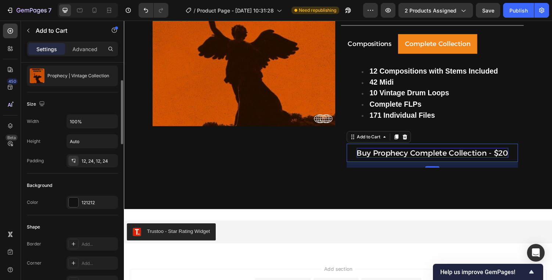
scroll to position [69, 0]
click at [75, 195] on div "Background Color 121212" at bounding box center [72, 195] width 91 height 42
click at [80, 200] on div "121212" at bounding box center [91, 202] width 51 height 13
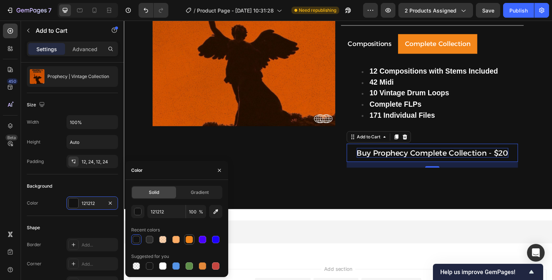
click at [189, 238] on div at bounding box center [189, 238] width 7 height 7
type input "F3861A"
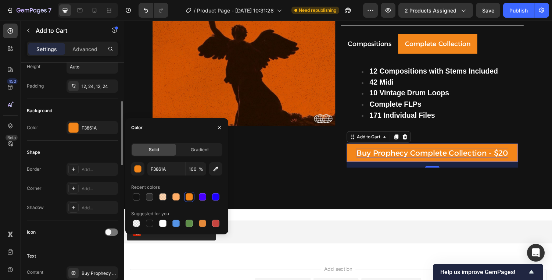
click at [51, 147] on div "Shape" at bounding box center [72, 152] width 91 height 12
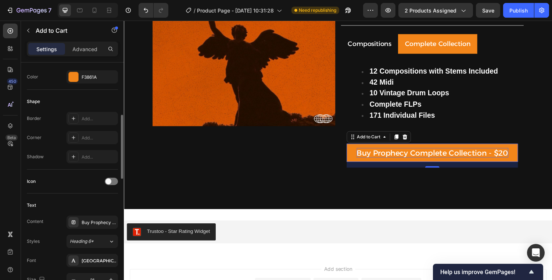
scroll to position [174, 0]
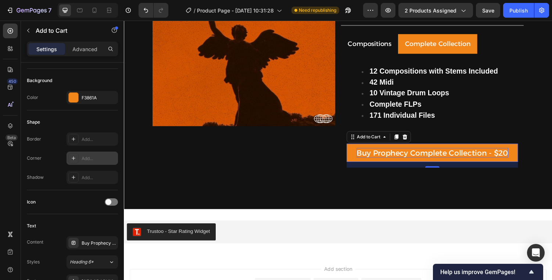
click at [80, 158] on div "Add..." at bounding box center [91, 157] width 51 height 13
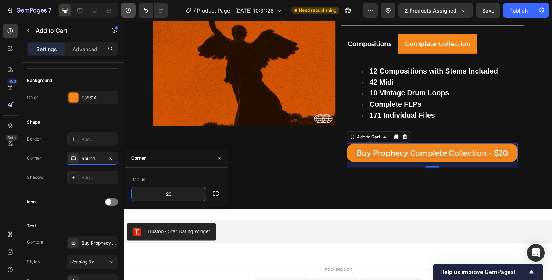
type input "20"
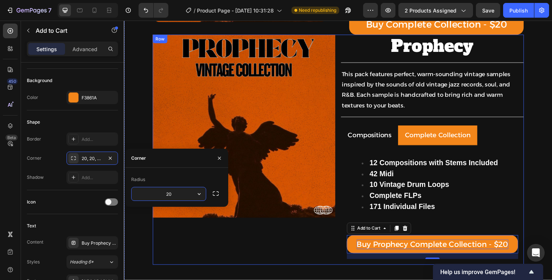
scroll to position [223, 0]
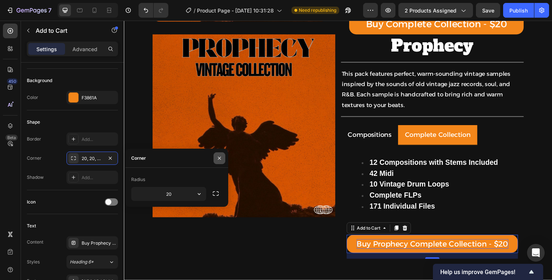
click at [220, 161] on button "button" at bounding box center [219, 158] width 12 height 12
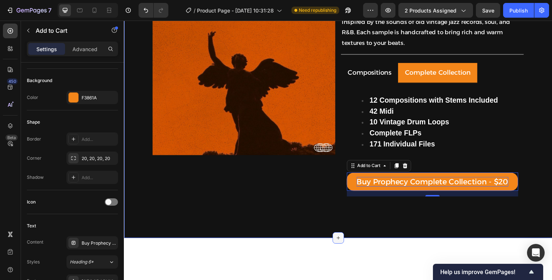
scroll to position [210, 0]
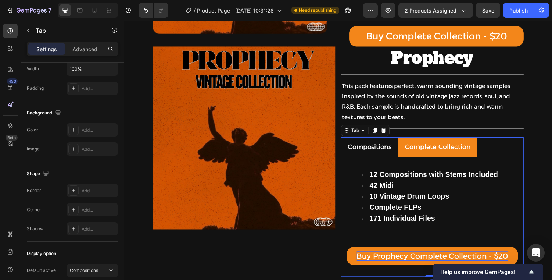
click at [368, 155] on p "Compositions" at bounding box center [376, 151] width 45 height 12
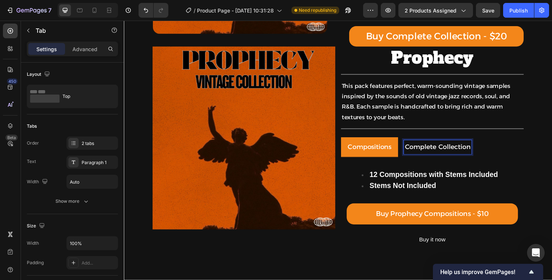
click at [428, 152] on p "Complete Collection" at bounding box center [447, 151] width 68 height 12
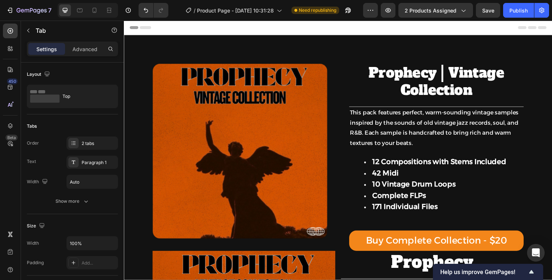
scroll to position [1, 0]
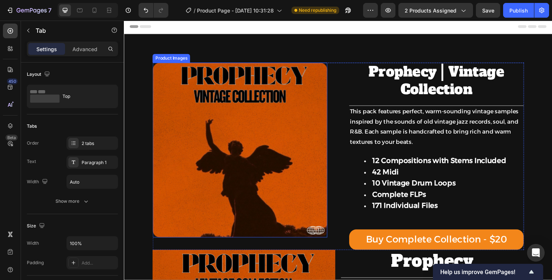
click at [295, 84] on img at bounding box center [243, 154] width 180 height 180
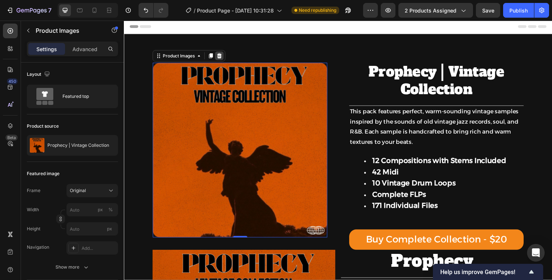
click at [222, 58] on icon at bounding box center [222, 57] width 6 height 6
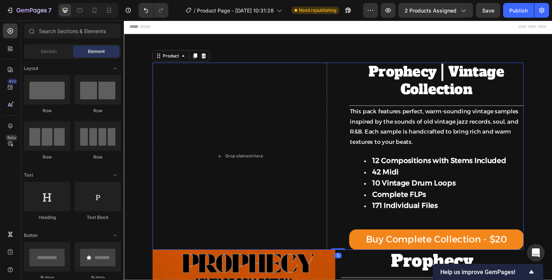
click at [351, 74] on div "Drop element here Prophecy | Vintage Collection Product Title Title Line Row Th…" at bounding box center [344, 160] width 382 height 192
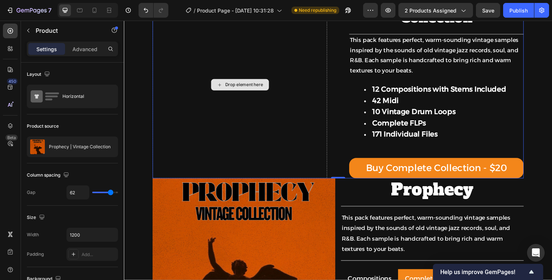
scroll to position [0, 0]
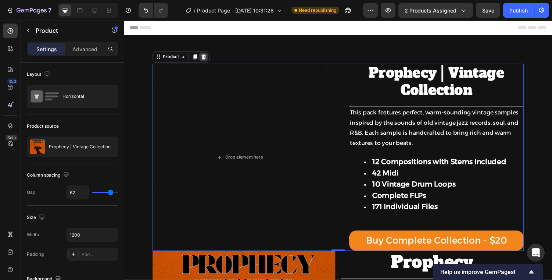
click at [206, 56] on icon at bounding box center [206, 57] width 5 height 5
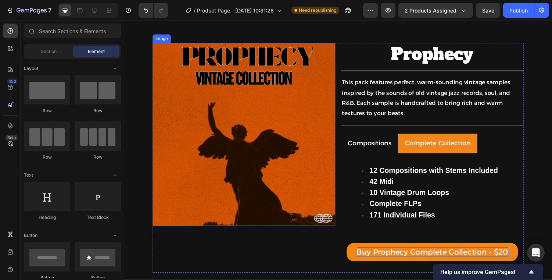
scroll to position [35, 0]
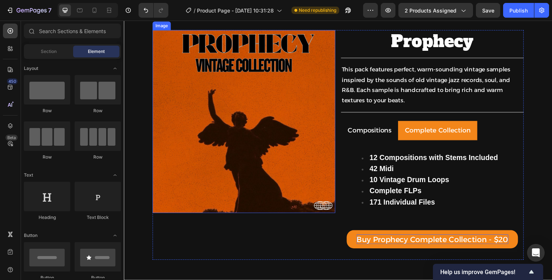
click at [290, 96] on img at bounding box center [247, 124] width 188 height 188
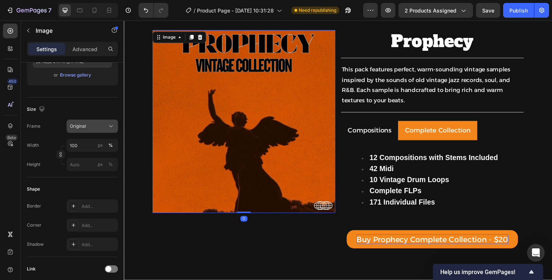
scroll to position [0, 0]
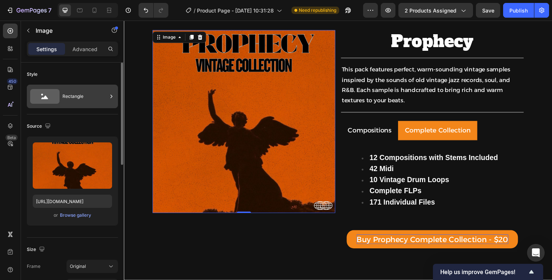
click at [93, 104] on div "Rectangle" at bounding box center [84, 96] width 45 height 17
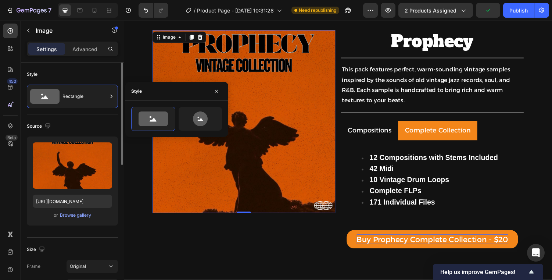
click at [46, 112] on div "Style Rectangle" at bounding box center [72, 88] width 91 height 52
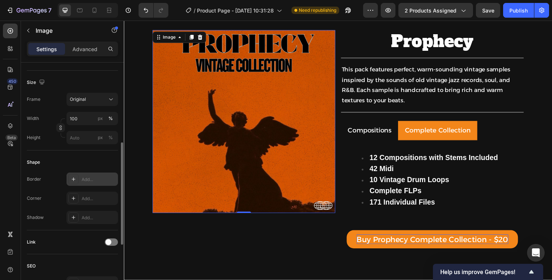
scroll to position [173, 0]
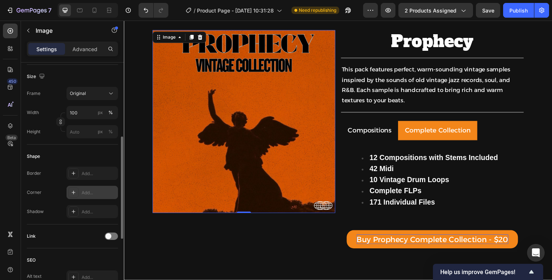
click at [83, 191] on div "Add..." at bounding box center [99, 192] width 35 height 7
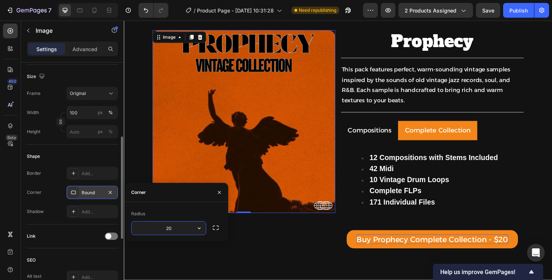
type input "20"
click at [105, 155] on div "Shape" at bounding box center [72, 156] width 91 height 12
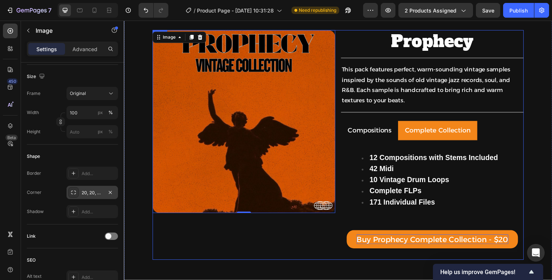
click at [156, 234] on div "Image 0" at bounding box center [247, 148] width 188 height 236
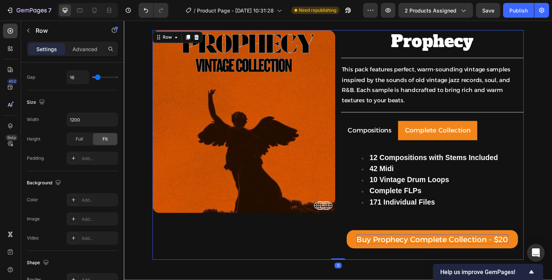
scroll to position [0, 0]
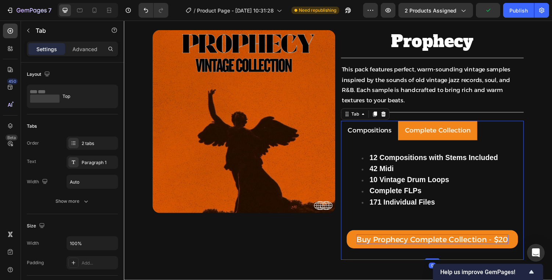
click at [375, 143] on li "Compositions" at bounding box center [376, 134] width 59 height 20
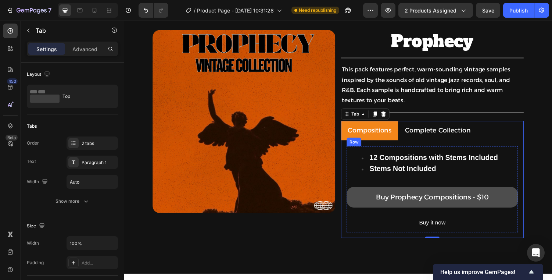
click at [451, 192] on button "Buy Prophecy Compositions - $10" at bounding box center [441, 202] width 176 height 21
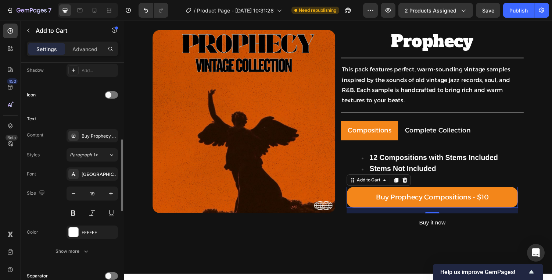
scroll to position [284, 0]
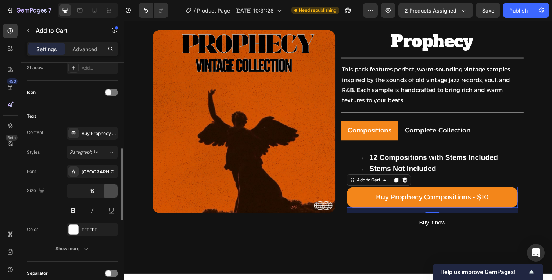
click at [108, 189] on icon "button" at bounding box center [110, 190] width 7 height 7
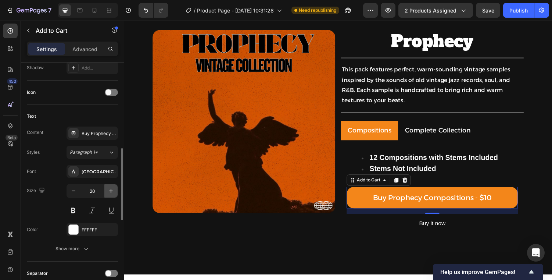
click at [108, 189] on icon "button" at bounding box center [110, 190] width 7 height 7
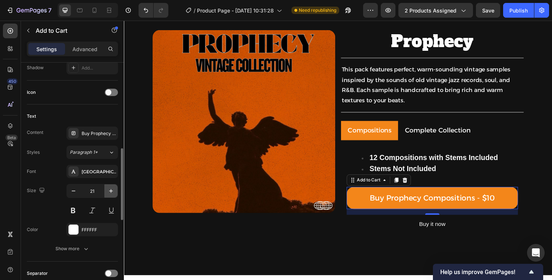
click at [108, 189] on icon "button" at bounding box center [110, 190] width 7 height 7
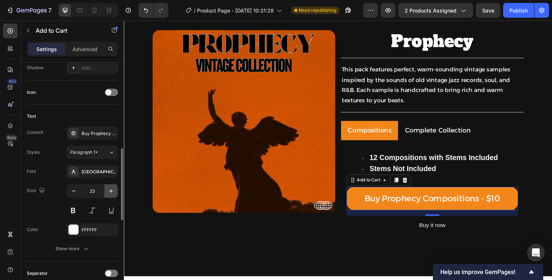
click at [108, 189] on icon "button" at bounding box center [110, 190] width 7 height 7
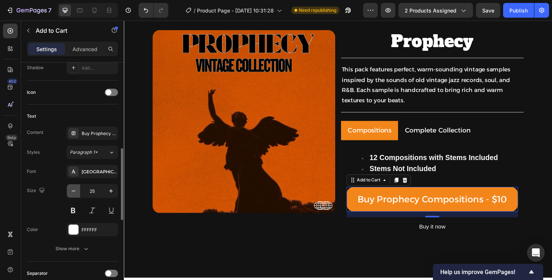
click at [75, 190] on icon "button" at bounding box center [73, 190] width 7 height 7
type input "24"
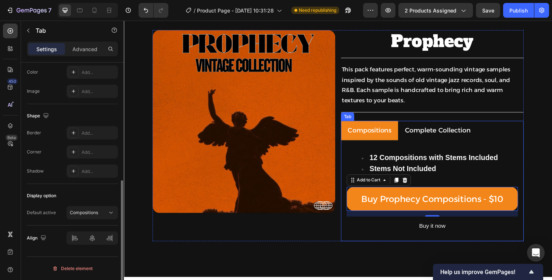
click at [413, 137] on div "Complete Collection" at bounding box center [447, 134] width 70 height 14
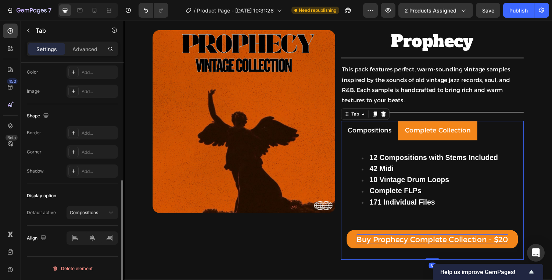
scroll to position [0, 0]
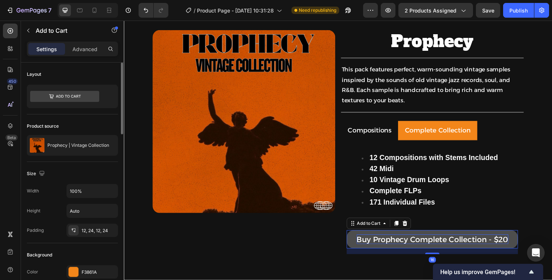
click at [387, 236] on button "Buy Prophecy Complete Collection - $20" at bounding box center [441, 245] width 176 height 19
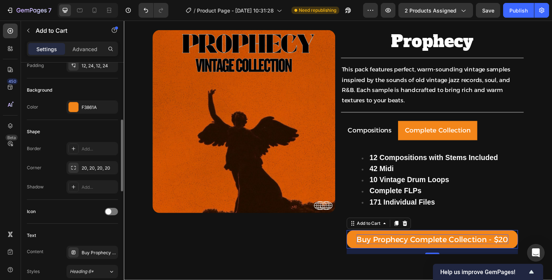
scroll to position [174, 0]
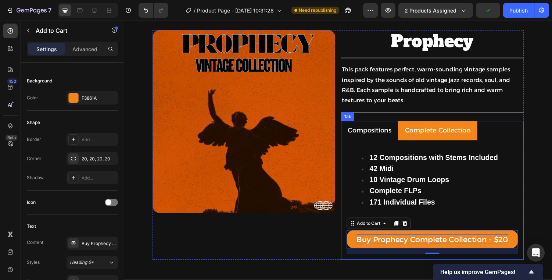
click at [377, 137] on p "Compositions" at bounding box center [376, 134] width 45 height 12
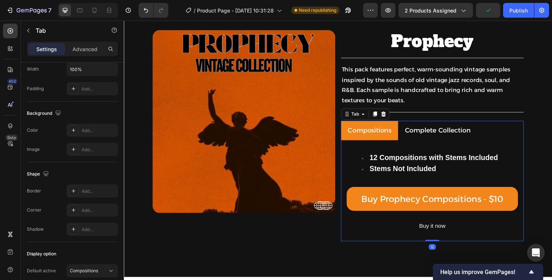
scroll to position [0, 0]
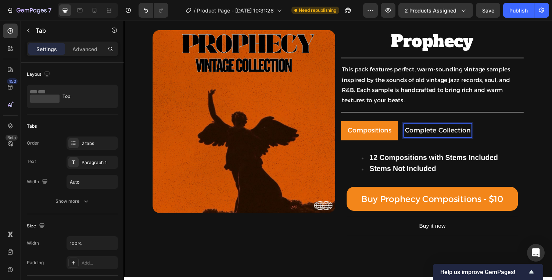
click at [438, 136] on p "Complete Collection" at bounding box center [447, 134] width 68 height 12
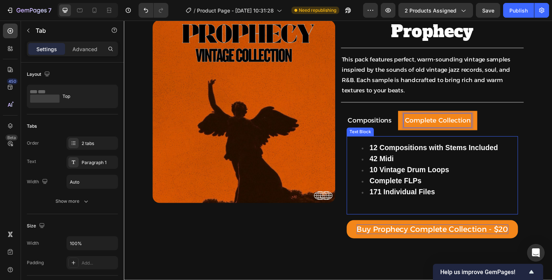
scroll to position [91, 0]
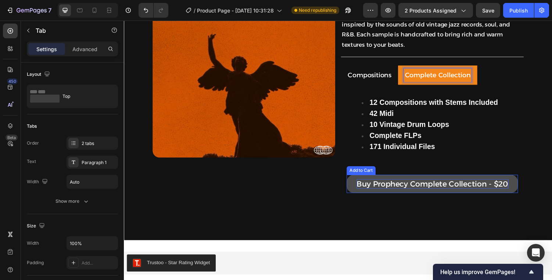
click at [416, 179] on button "Buy Prophecy Complete Collection - $20" at bounding box center [441, 188] width 176 height 19
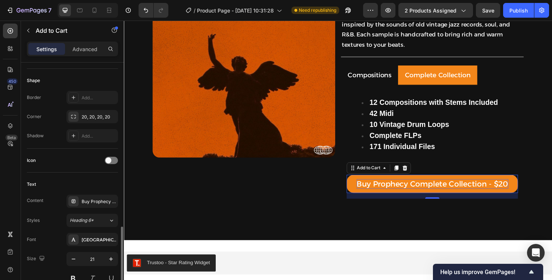
scroll to position [291, 0]
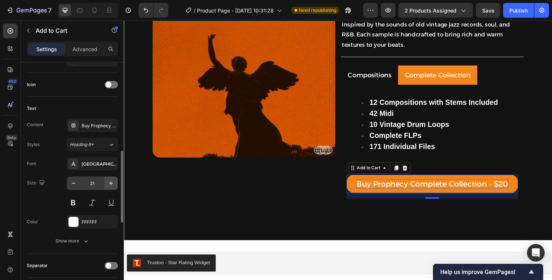
click at [111, 181] on icon "button" at bounding box center [111, 183] width 4 height 4
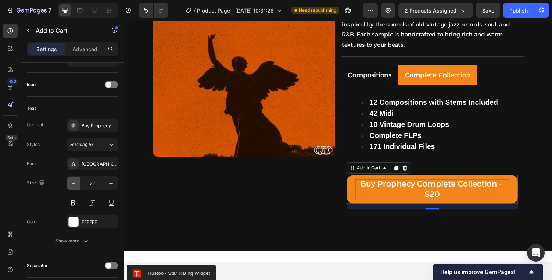
click at [71, 183] on icon "button" at bounding box center [73, 182] width 7 height 7
type input "21"
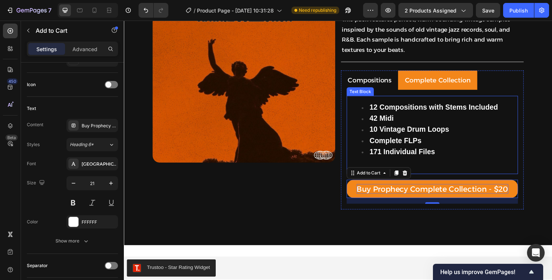
scroll to position [83, 0]
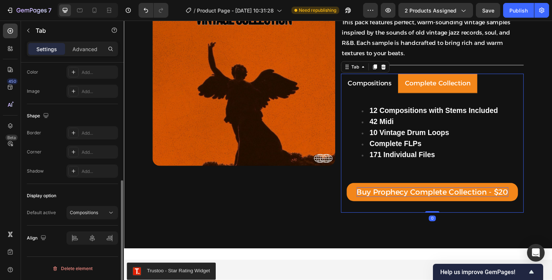
click at [385, 89] on p "Compositions" at bounding box center [376, 85] width 45 height 12
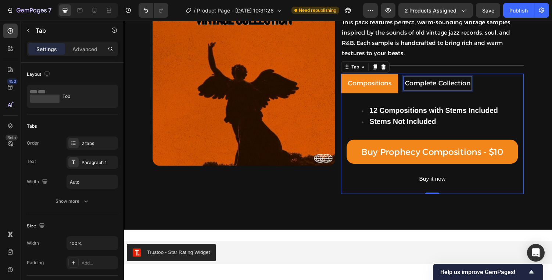
click at [429, 92] on div "Complete Collection" at bounding box center [447, 85] width 70 height 14
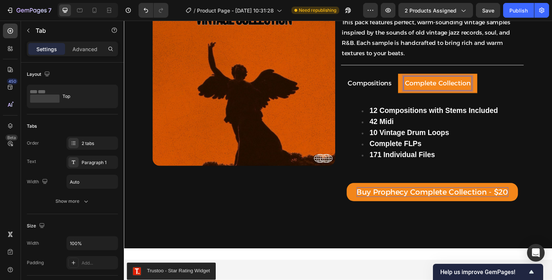
click at [391, 88] on p "Compositions" at bounding box center [376, 85] width 45 height 12
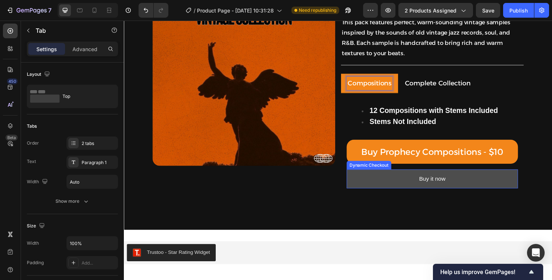
click at [370, 182] on button "Buy it now" at bounding box center [441, 183] width 176 height 19
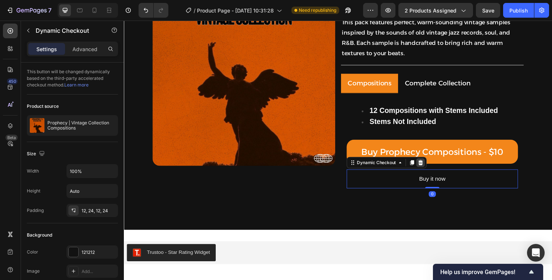
click at [432, 166] on div at bounding box center [429, 166] width 9 height 9
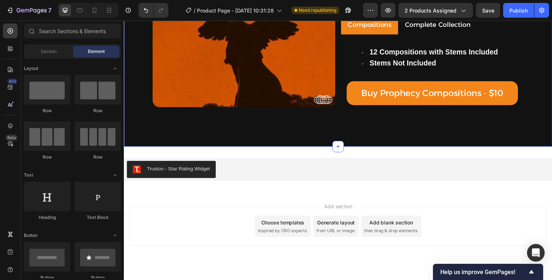
scroll to position [148, 0]
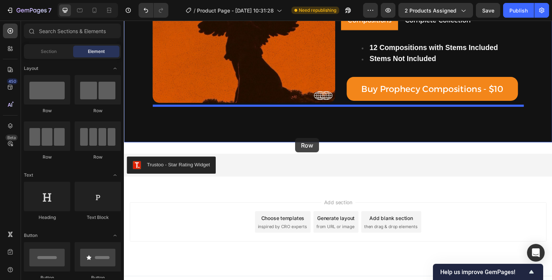
drag, startPoint x: 163, startPoint y: 151, endPoint x: 300, endPoint y: 141, distance: 137.0
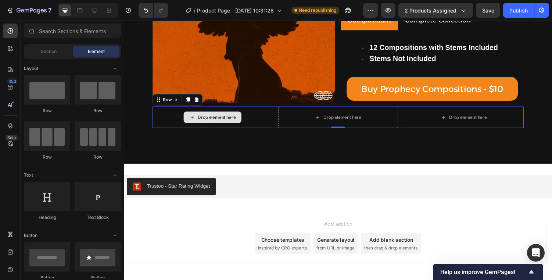
click at [188, 119] on div "Drop element here" at bounding box center [215, 120] width 60 height 12
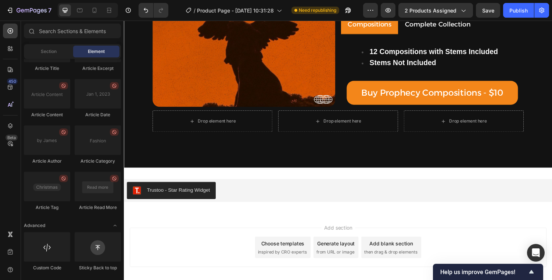
scroll to position [146, 0]
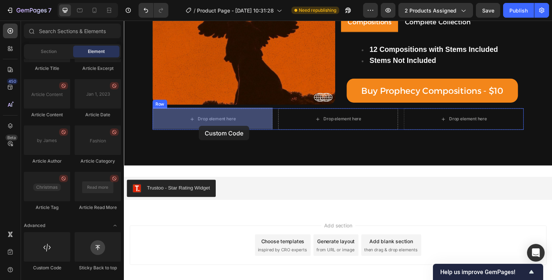
drag, startPoint x: 163, startPoint y: 279, endPoint x: 201, endPoint y: 129, distance: 155.0
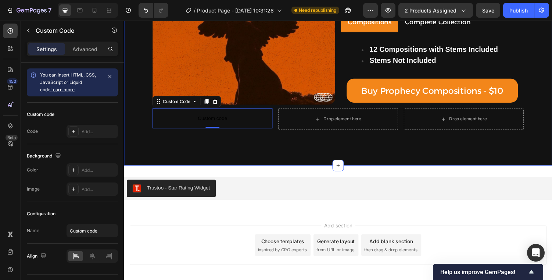
click at [546, 125] on div "Image Prophecy Heading Title Line This pack features perfect, warm-sounding vin…" at bounding box center [344, 30] width 441 height 280
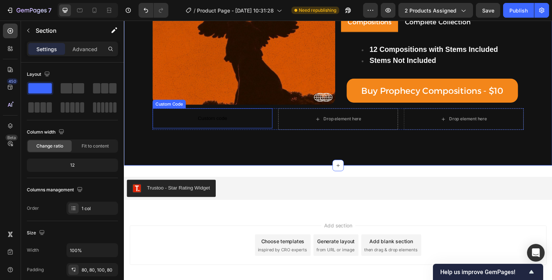
click at [248, 118] on span "Custom code" at bounding box center [214, 121] width 123 height 9
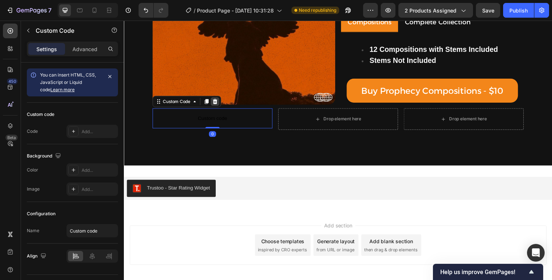
click at [219, 104] on icon at bounding box center [217, 103] width 5 height 5
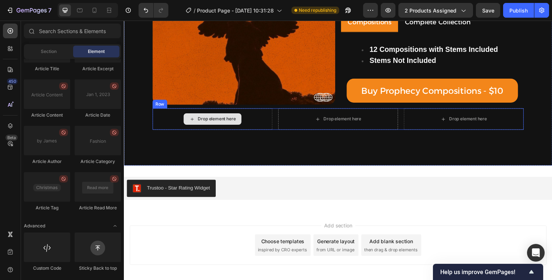
click at [249, 121] on div "Drop element here" at bounding box center [214, 122] width 123 height 22
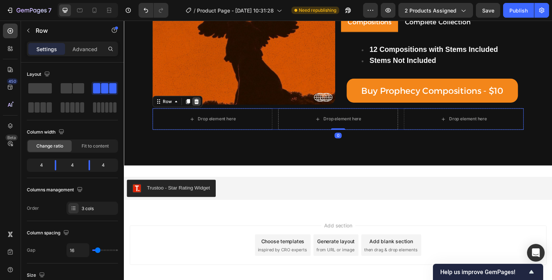
click at [196, 101] on icon at bounding box center [198, 104] width 6 height 6
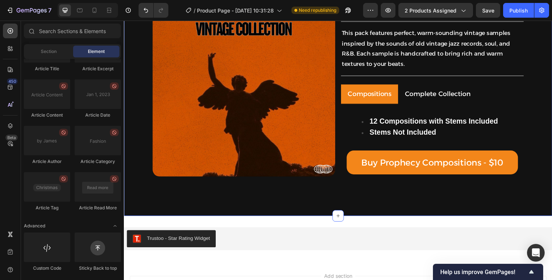
scroll to position [158, 0]
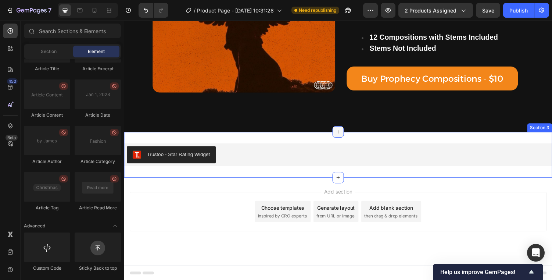
click at [345, 136] on icon at bounding box center [344, 135] width 6 height 6
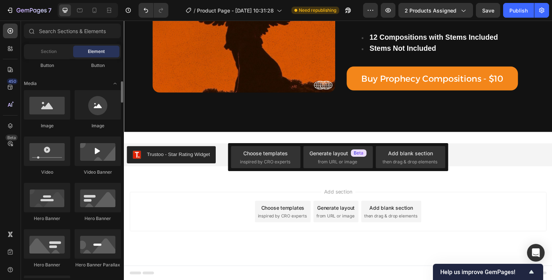
scroll to position [213, 0]
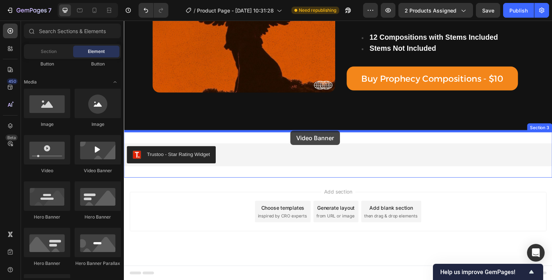
drag, startPoint x: 214, startPoint y: 178, endPoint x: 295, endPoint y: 134, distance: 92.9
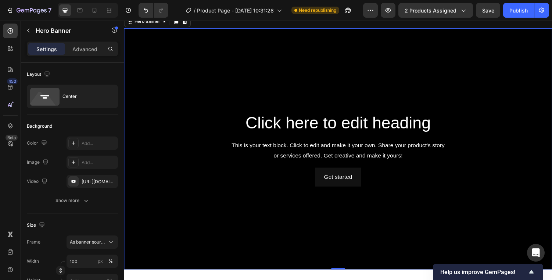
scroll to position [207, 0]
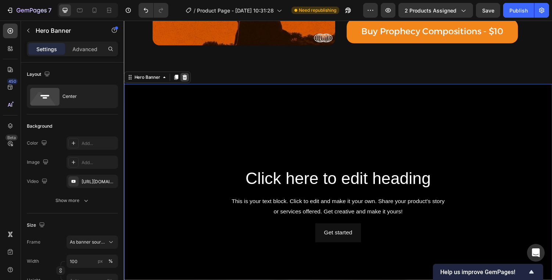
click at [187, 81] on icon at bounding box center [186, 78] width 5 height 5
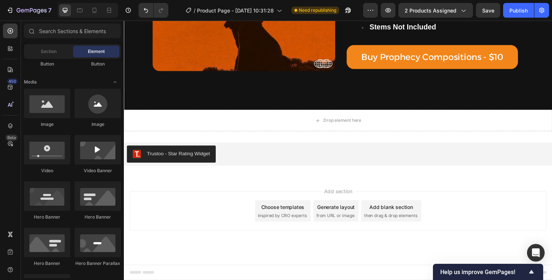
scroll to position [180, 0]
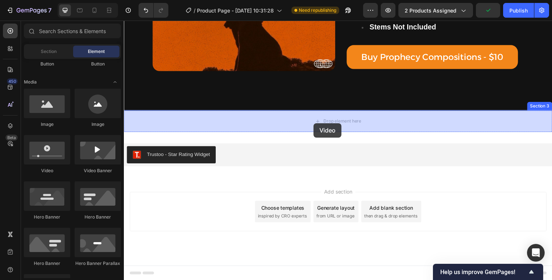
drag, startPoint x: 175, startPoint y: 179, endPoint x: 319, endPoint y: 126, distance: 152.9
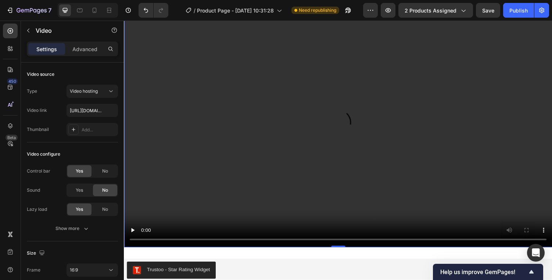
scroll to position [311, 0]
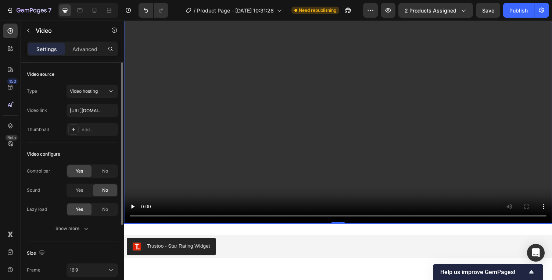
click at [79, 196] on div "Yes No" at bounding box center [91, 189] width 51 height 13
click at [80, 194] on div "Yes" at bounding box center [79, 190] width 24 height 12
click at [98, 111] on input "https://cdn.shopify.com/videos/c/o/v/2cd3deb506b54b009063f7270ab5cf2e.mp4" at bounding box center [91, 110] width 51 height 13
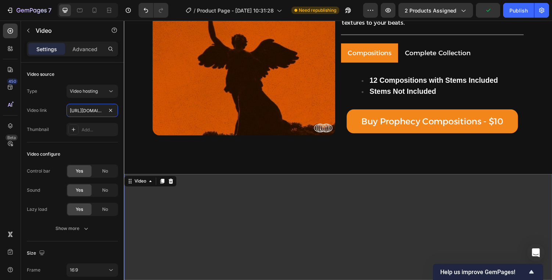
scroll to position [85, 0]
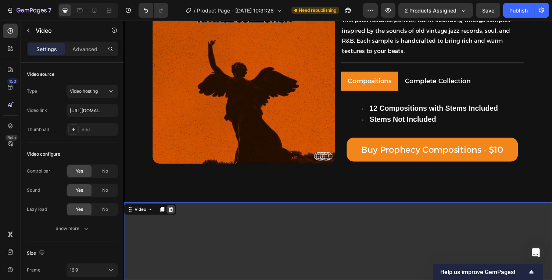
click at [169, 218] on div at bounding box center [172, 214] width 9 height 9
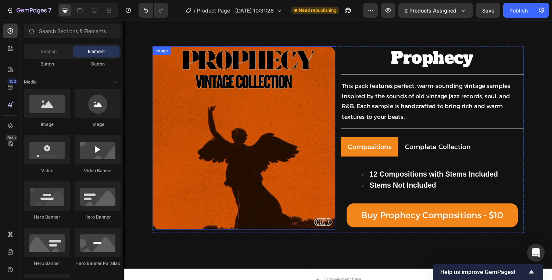
scroll to position [17, 0]
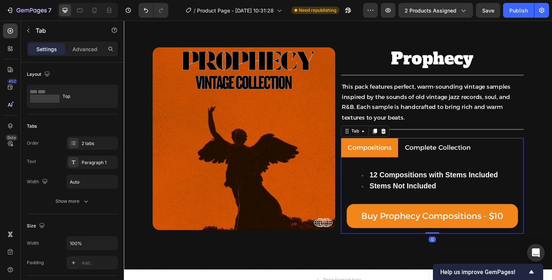
click at [437, 153] on p "Complete Collection" at bounding box center [447, 151] width 68 height 12
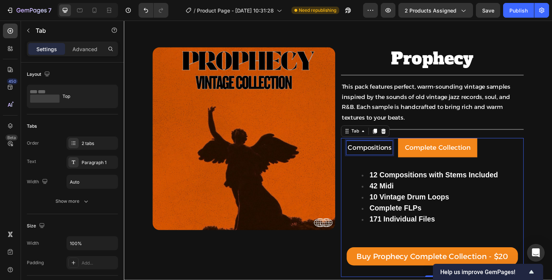
click at [389, 153] on p "Compositions" at bounding box center [376, 151] width 45 height 12
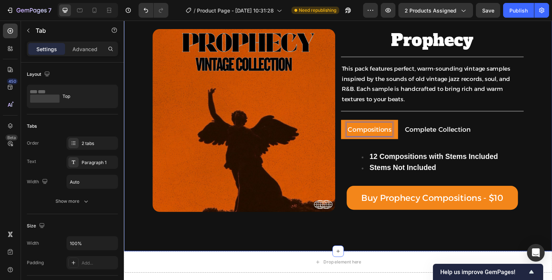
scroll to position [0, 0]
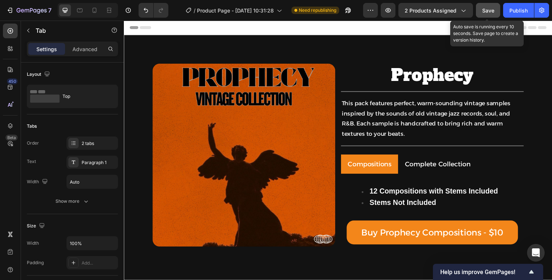
click at [486, 10] on span "Save" at bounding box center [488, 10] width 12 height 6
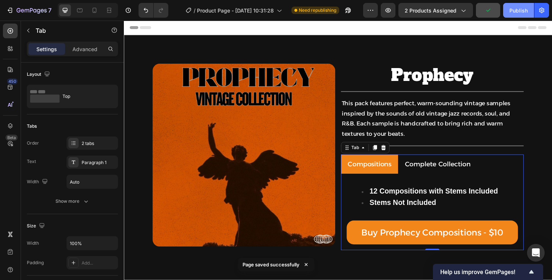
click at [511, 12] on div "Publish" at bounding box center [518, 11] width 18 height 8
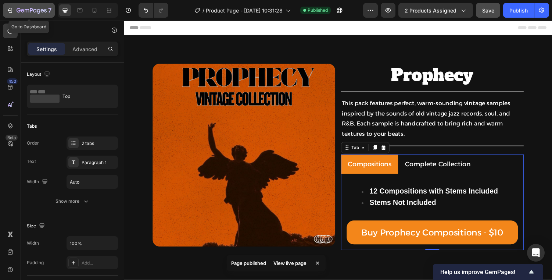
click at [36, 14] on div "7" at bounding box center [34, 10] width 35 height 9
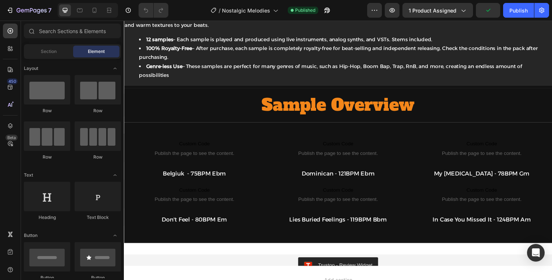
scroll to position [518, 0]
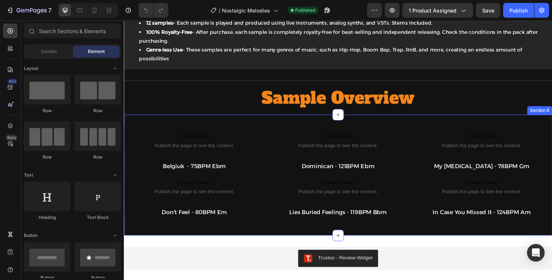
click at [219, 118] on div "Custom Code Publish the page to see the content. Custom Code Belgiuk - 75BPM Eb…" at bounding box center [344, 180] width 441 height 124
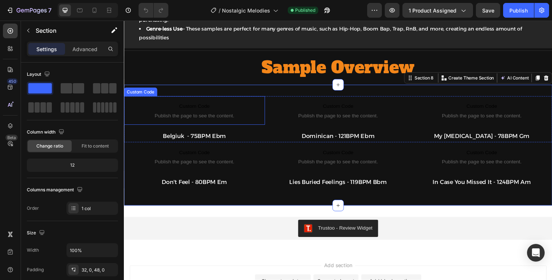
scroll to position [466, 0]
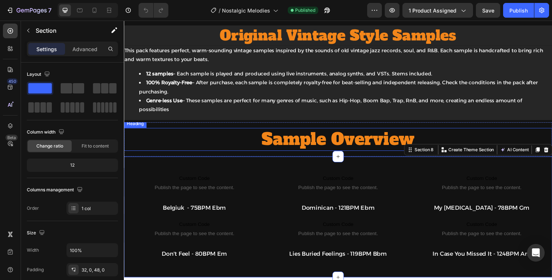
click at [187, 141] on h2 "Sample Overview" at bounding box center [344, 143] width 441 height 24
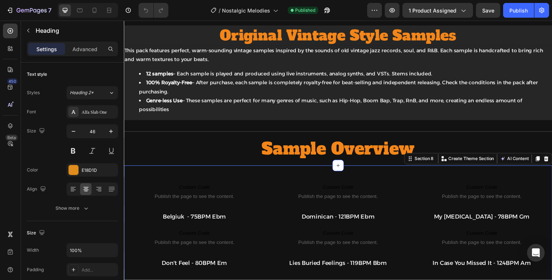
click at [163, 170] on div "Custom Code Publish the page to see the content. Custom Code Belgiuk - 75BPM Eb…" at bounding box center [344, 232] width 441 height 124
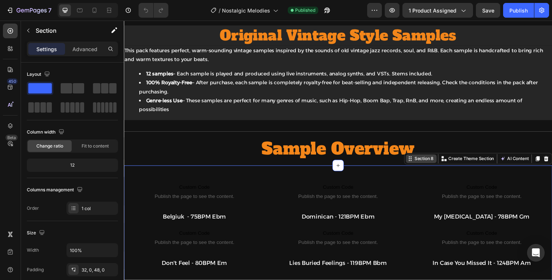
click at [422, 159] on div "Section 8" at bounding box center [432, 162] width 23 height 7
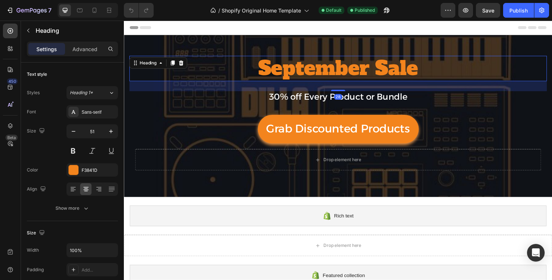
click at [325, 75] on span "September Sale" at bounding box center [344, 69] width 165 height 27
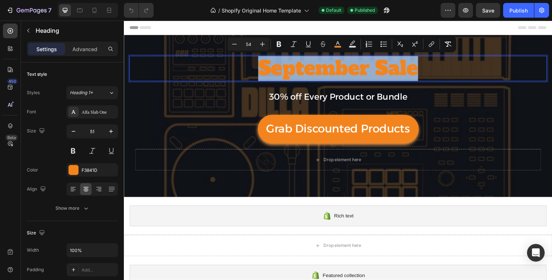
click at [325, 75] on span "September Sale" at bounding box center [344, 69] width 165 height 27
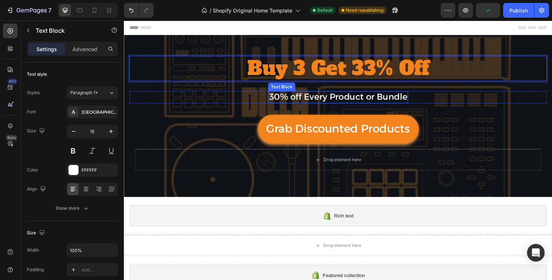
click at [316, 97] on span "30% off Every Product or Bundle" at bounding box center [344, 99] width 143 height 11
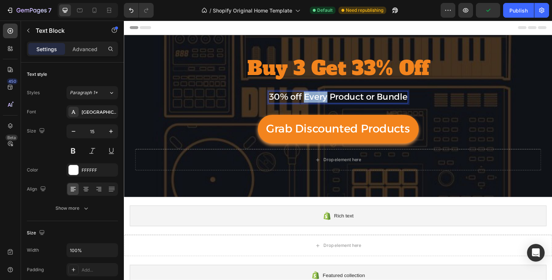
click at [316, 97] on span "30% off Every Product or Bundle" at bounding box center [344, 99] width 143 height 11
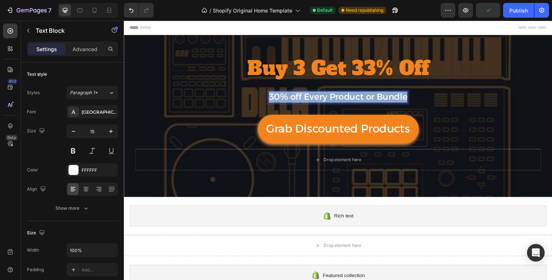
click at [316, 97] on span "30% off Every Product or Bundle" at bounding box center [344, 99] width 143 height 11
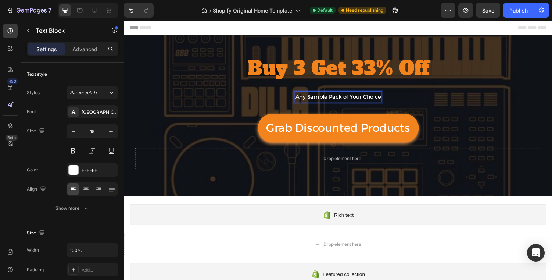
click at [301, 97] on p "Any Sample Pack of Your Choice" at bounding box center [344, 99] width 88 height 10
click at [359, 100] on p "Get 30% Any Sample Pack of Your Choice" at bounding box center [344, 99] width 113 height 10
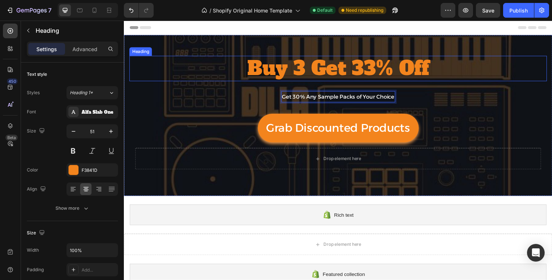
click at [173, 71] on p "⁠⁠⁠⁠⁠⁠⁠ Buy 3 Get 33% Off" at bounding box center [344, 70] width 428 height 25
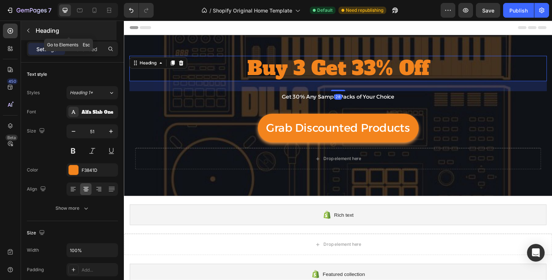
click at [27, 33] on icon "button" at bounding box center [28, 31] width 6 height 6
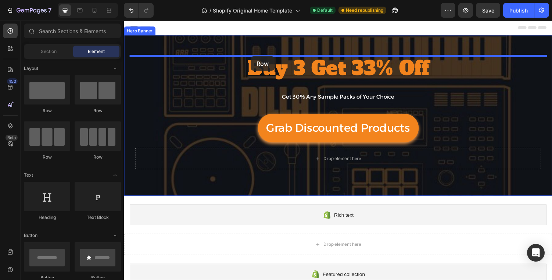
drag, startPoint x: 207, startPoint y: 111, endPoint x: 254, endPoint y: 57, distance: 71.3
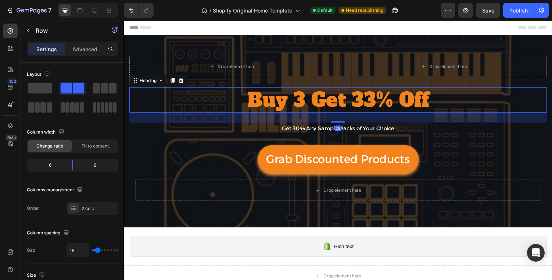
click at [252, 111] on span "Buy 3 Get 33% Off" at bounding box center [344, 102] width 187 height 27
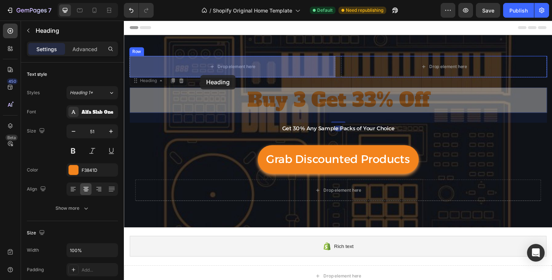
drag, startPoint x: 149, startPoint y: 83, endPoint x: 203, endPoint y: 75, distance: 54.7
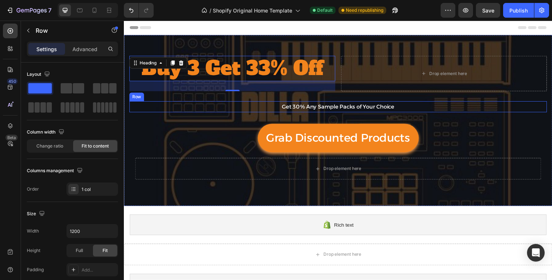
click at [284, 107] on div "Get 30% Any Sample Packs of Your Choice Text Block Row" at bounding box center [344, 109] width 430 height 11
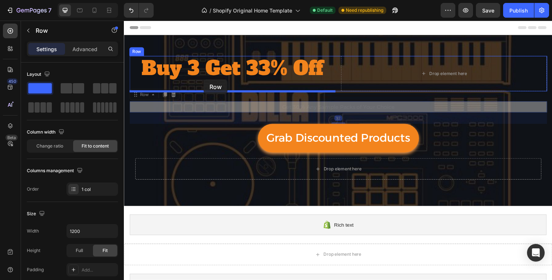
drag, startPoint x: 145, startPoint y: 100, endPoint x: 206, endPoint y: 81, distance: 63.4
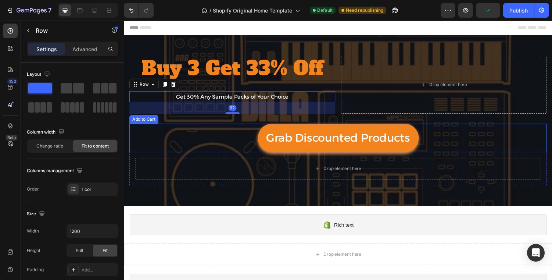
click at [237, 138] on div "Grab Discounted Products Add to Cart" at bounding box center [344, 141] width 430 height 29
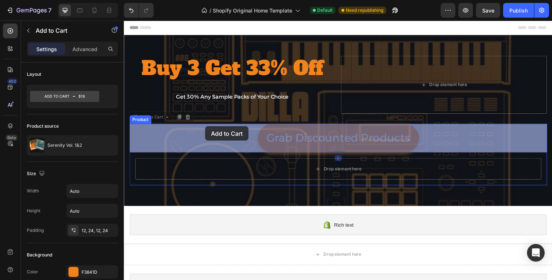
drag, startPoint x: 150, startPoint y: 122, endPoint x: 207, endPoint y: 129, distance: 57.3
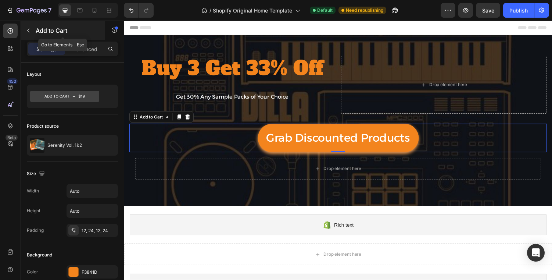
click at [38, 29] on p "Add to Cart" at bounding box center [67, 30] width 62 height 9
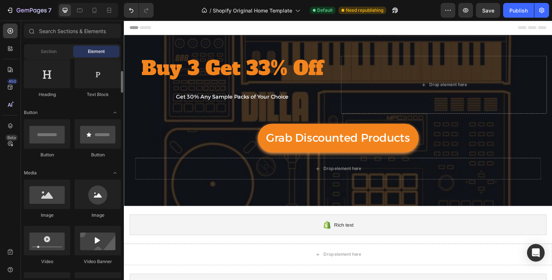
scroll to position [151, 0]
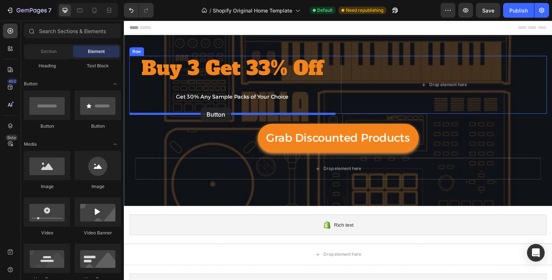
drag, startPoint x: 172, startPoint y: 136, endPoint x: 203, endPoint y: 110, distance: 40.9
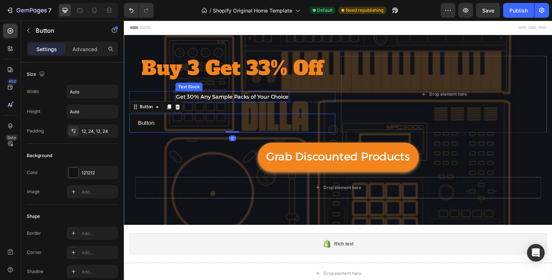
click at [206, 100] on p "Get 30% Any Sample Packs of Your Choice" at bounding box center [235, 99] width 116 height 10
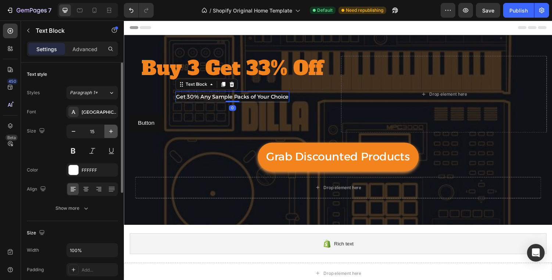
click at [112, 132] on icon "button" at bounding box center [110, 130] width 7 height 7
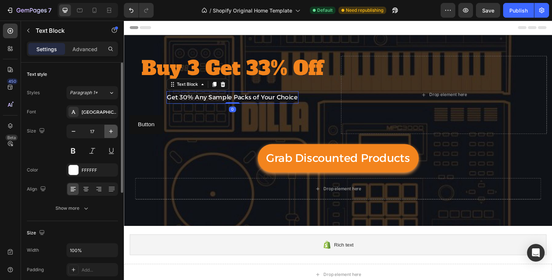
click at [112, 132] on icon "button" at bounding box center [110, 130] width 7 height 7
type input "18"
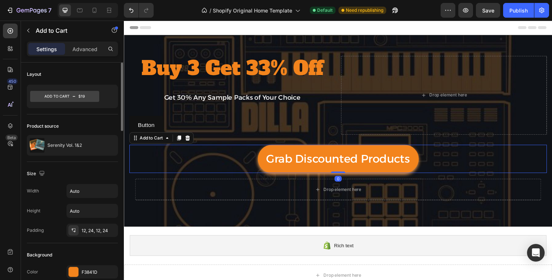
click at [229, 174] on div "Grab Discounted Products Add to Cart 0" at bounding box center [344, 162] width 430 height 29
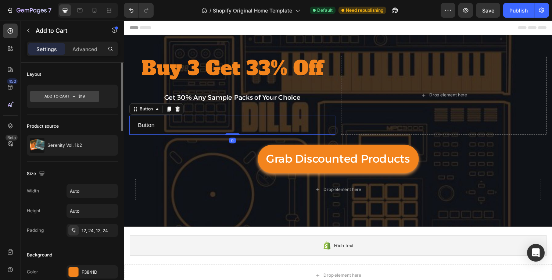
click at [204, 120] on div "Button Button 0" at bounding box center [235, 128] width 212 height 19
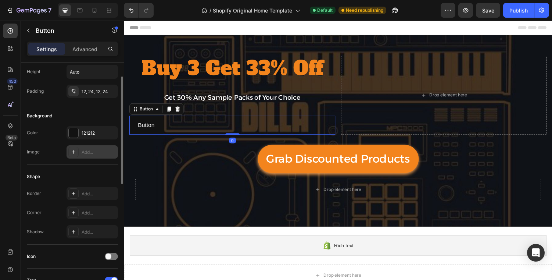
scroll to position [43, 0]
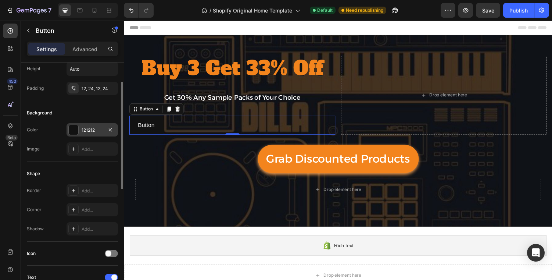
click at [86, 133] on div "121212" at bounding box center [92, 130] width 21 height 7
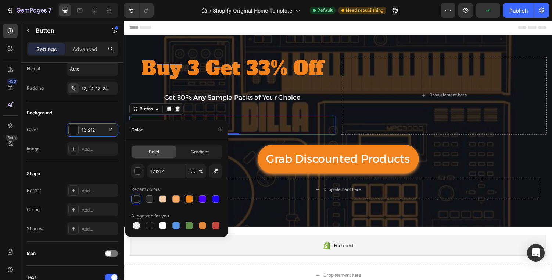
click at [194, 202] on div at bounding box center [189, 199] width 10 height 10
type input "F3861A"
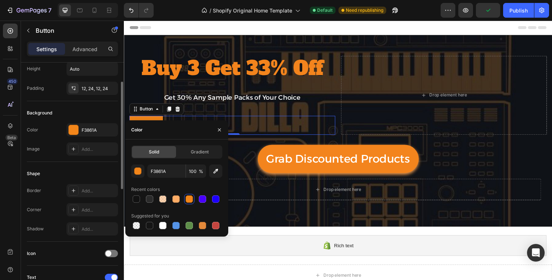
click at [77, 169] on div "Shape" at bounding box center [72, 174] width 91 height 12
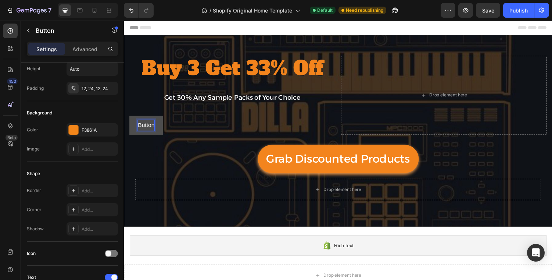
click at [144, 129] on p "Button" at bounding box center [146, 128] width 17 height 11
click at [129, 119] on button "Grab" at bounding box center [144, 128] width 31 height 19
click at [129, 119] on button "Grab Sample" at bounding box center [155, 128] width 52 height 19
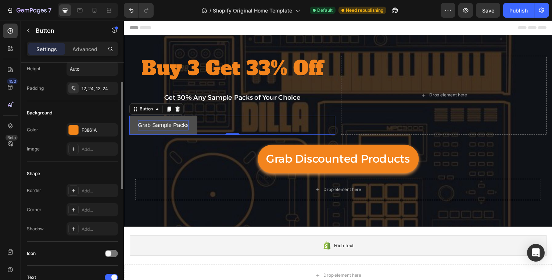
click at [57, 158] on div "Background Color F3861A Image Add..." at bounding box center [72, 131] width 91 height 61
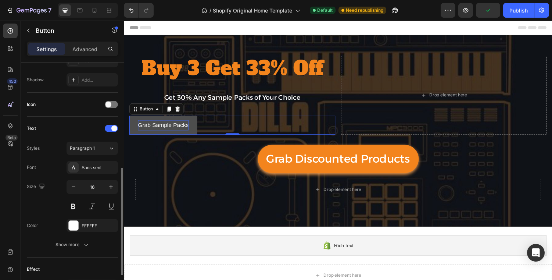
scroll to position [217, 0]
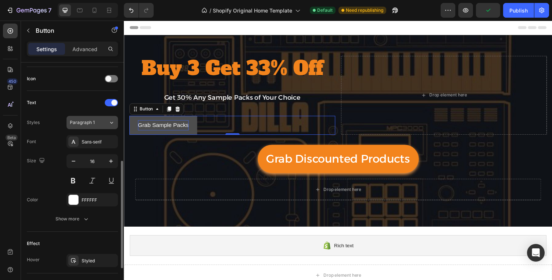
click at [92, 122] on span "Paragraph 1" at bounding box center [82, 122] width 25 height 7
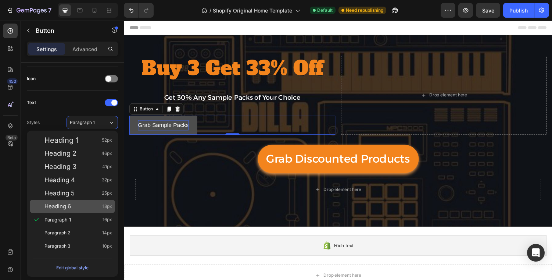
click at [63, 210] on div "Heading 6 18px" at bounding box center [72, 205] width 85 height 13
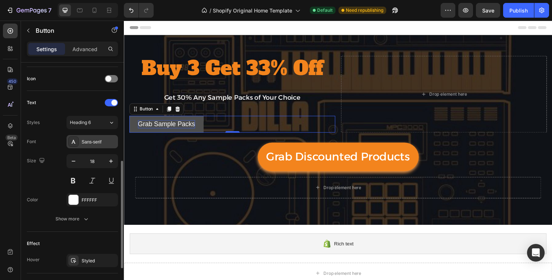
click at [110, 143] on div "Sans-serif" at bounding box center [99, 141] width 35 height 7
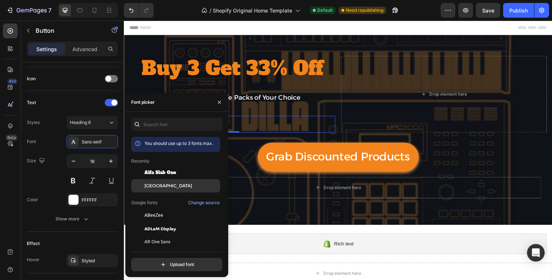
click at [155, 183] on span "[GEOGRAPHIC_DATA]" at bounding box center [168, 185] width 48 height 7
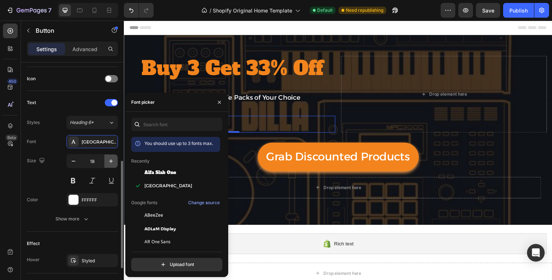
click at [113, 159] on icon "button" at bounding box center [110, 160] width 7 height 7
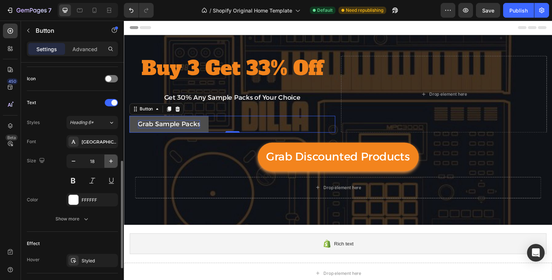
click at [113, 159] on icon "button" at bounding box center [110, 160] width 7 height 7
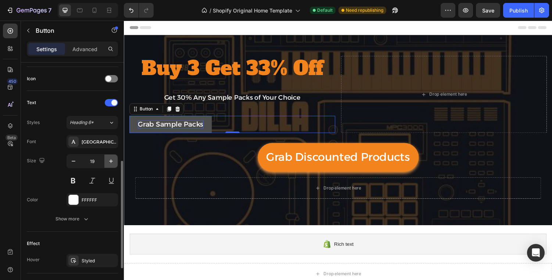
click at [113, 159] on icon "button" at bounding box center [110, 160] width 7 height 7
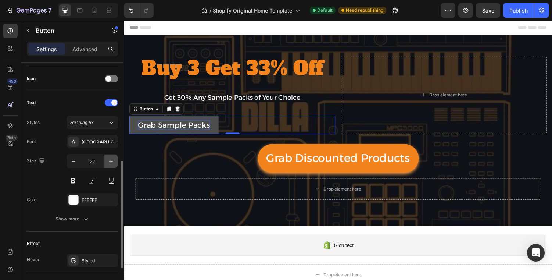
click at [113, 159] on icon "button" at bounding box center [110, 160] width 7 height 7
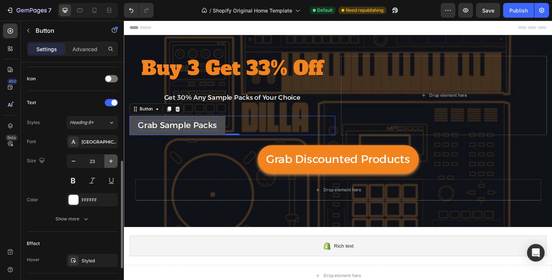
click at [113, 159] on icon "button" at bounding box center [110, 160] width 7 height 7
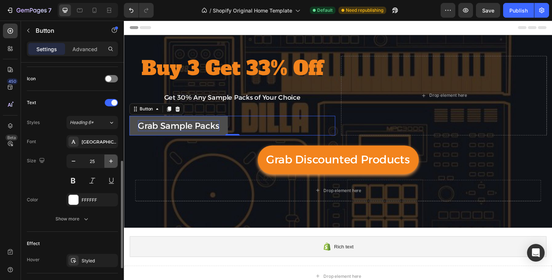
click at [113, 159] on icon "button" at bounding box center [110, 160] width 7 height 7
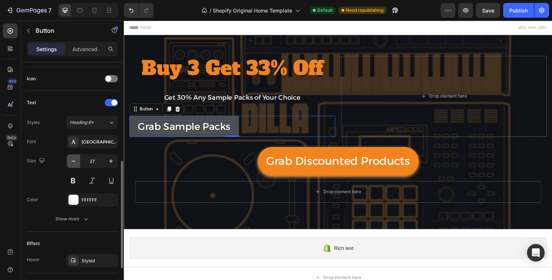
click at [72, 161] on icon "button" at bounding box center [73, 160] width 7 height 7
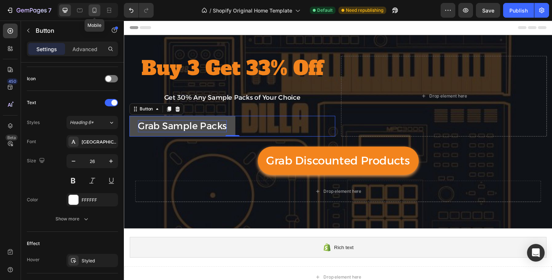
click at [97, 8] on icon at bounding box center [94, 10] width 7 height 7
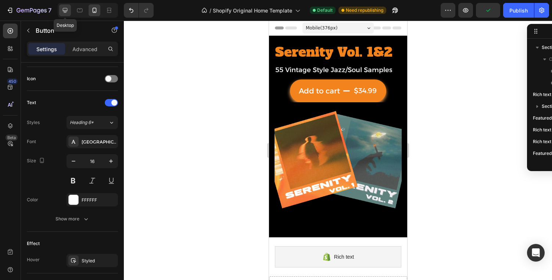
click at [69, 12] on div at bounding box center [65, 10] width 12 height 12
type input "26"
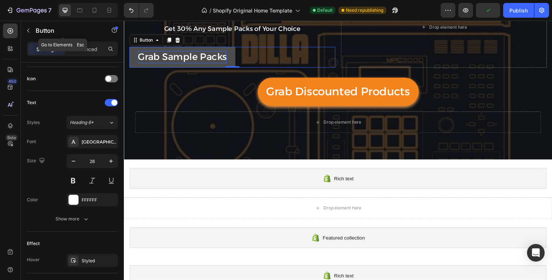
scroll to position [72, 0]
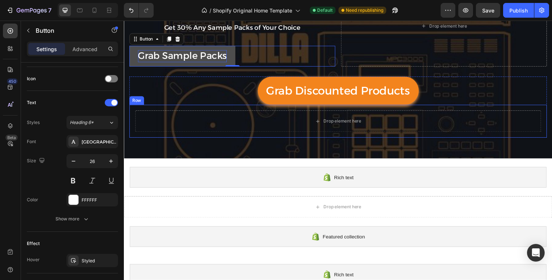
click at [178, 105] on div "Grab Discounted Products Add to Cart" at bounding box center [344, 92] width 430 height 29
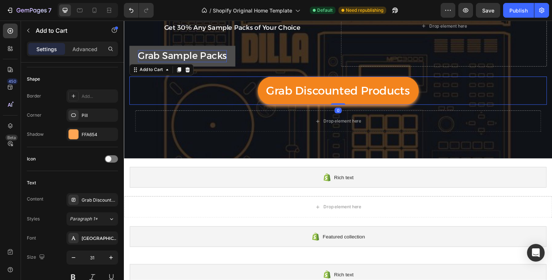
scroll to position [0, 0]
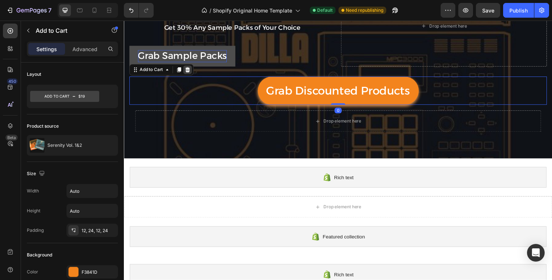
click at [191, 70] on icon at bounding box center [189, 71] width 6 height 6
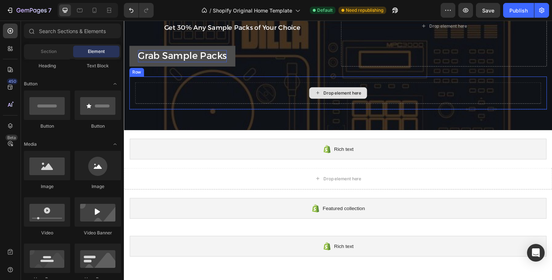
click at [201, 88] on div "Drop element here" at bounding box center [344, 95] width 418 height 22
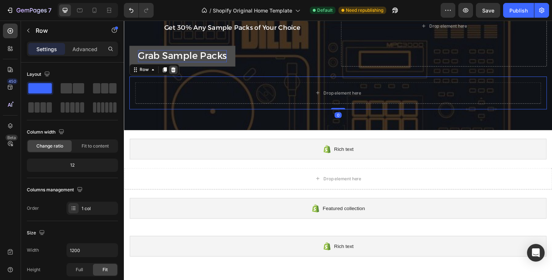
click at [174, 71] on icon at bounding box center [174, 70] width 5 height 5
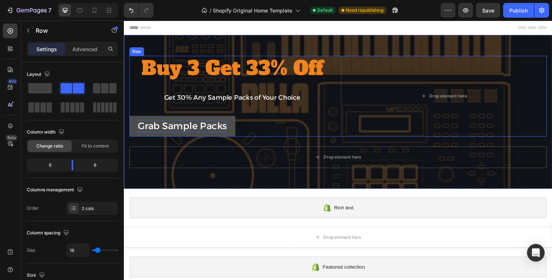
click at [242, 117] on div "Buy 3 Get 33% Off Heading Get 30% Any Sample Packs of Your Choice Text Block Ro…" at bounding box center [235, 98] width 212 height 83
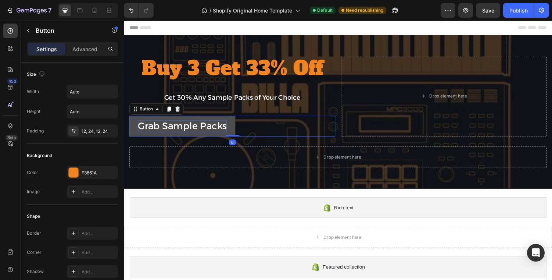
click at [242, 120] on div "Grab Sample Packs Button 0" at bounding box center [235, 129] width 212 height 21
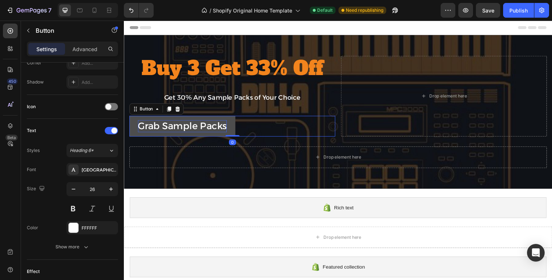
scroll to position [289, 0]
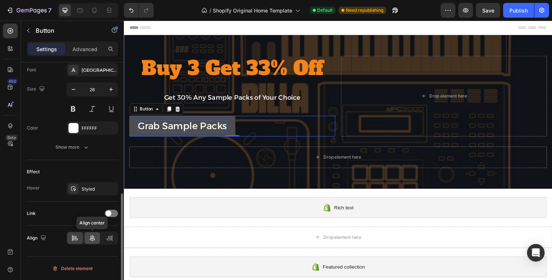
click at [94, 234] on div at bounding box center [92, 238] width 16 height 12
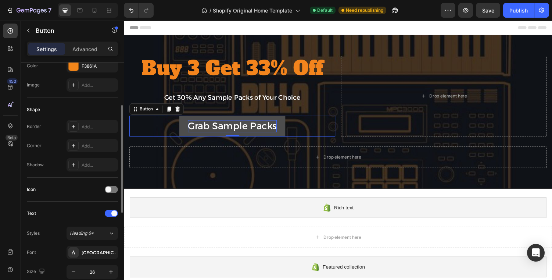
scroll to position [100, 0]
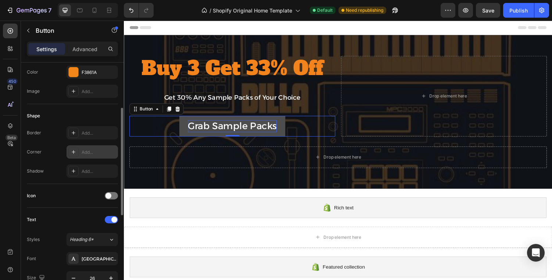
click at [89, 147] on div "Add..." at bounding box center [91, 151] width 51 height 13
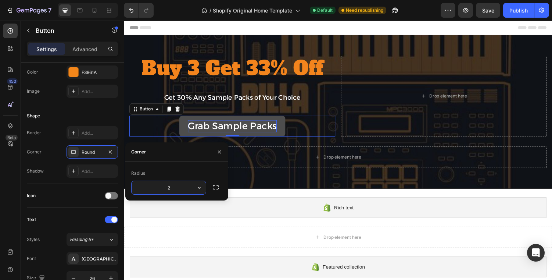
type input "20"
click at [73, 189] on div "Icon" at bounding box center [72, 196] width 91 height 24
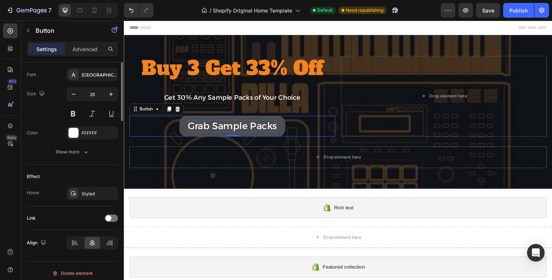
scroll to position [289, 0]
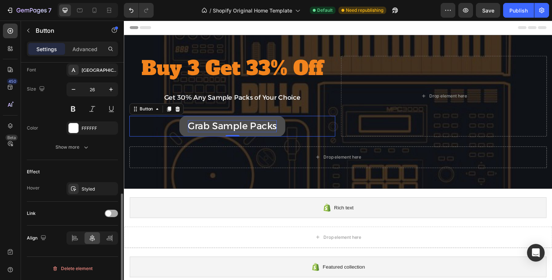
click at [111, 215] on div at bounding box center [111, 212] width 13 height 7
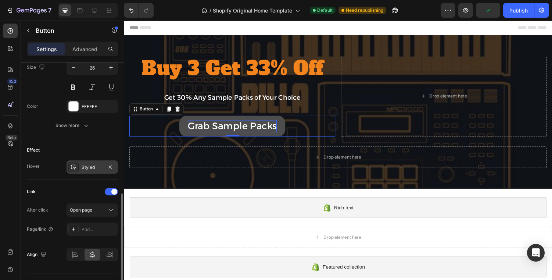
scroll to position [327, 0]
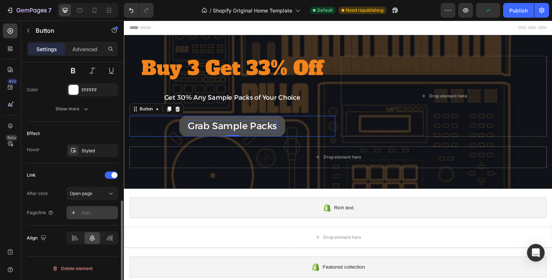
click at [86, 210] on div "Add..." at bounding box center [99, 212] width 35 height 7
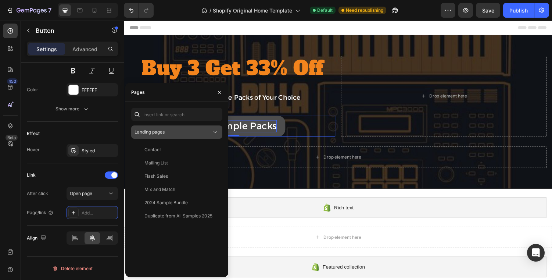
click at [162, 138] on button "Landing pages" at bounding box center [176, 131] width 91 height 13
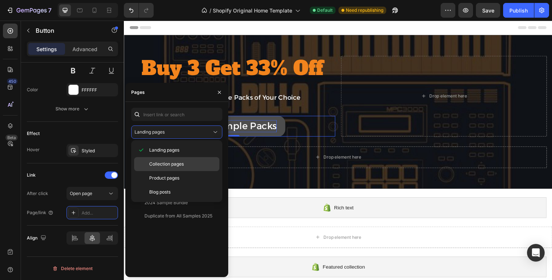
click at [177, 166] on span "Collection pages" at bounding box center [166, 164] width 35 height 7
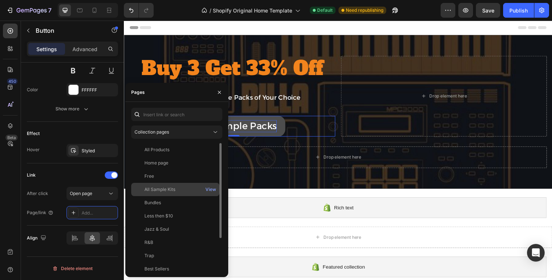
click at [173, 194] on div "All Sample Kits View" at bounding box center [175, 189] width 88 height 13
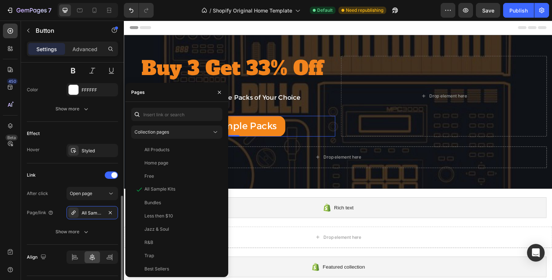
click at [78, 176] on div "Link" at bounding box center [72, 175] width 91 height 12
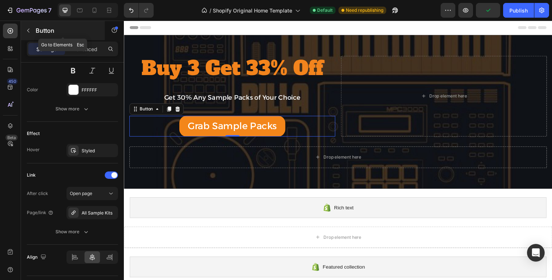
click at [42, 29] on p "Button" at bounding box center [67, 30] width 62 height 9
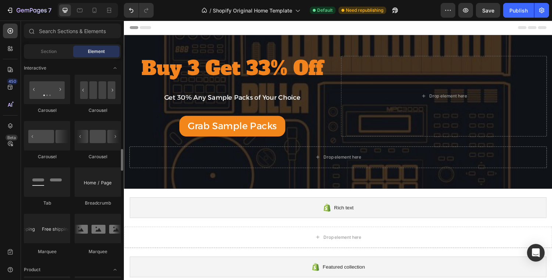
scroll to position [749, 0]
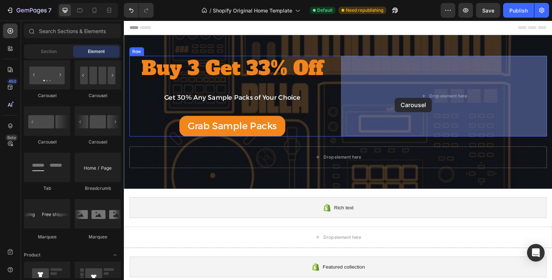
drag, startPoint x: 222, startPoint y: 147, endPoint x: 403, endPoint y: 100, distance: 187.5
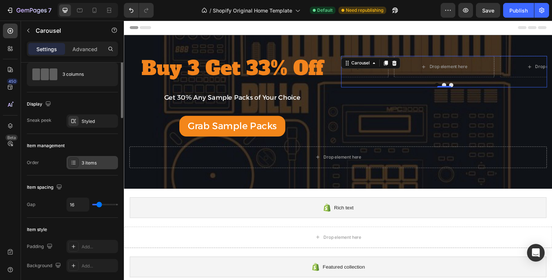
scroll to position [90, 0]
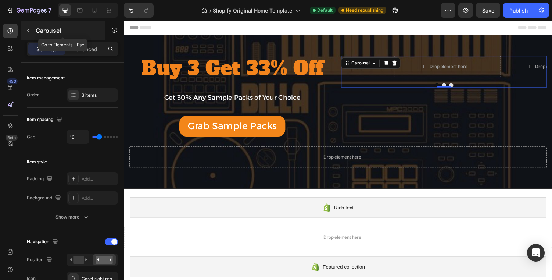
click at [22, 32] on button "button" at bounding box center [28, 31] width 12 height 12
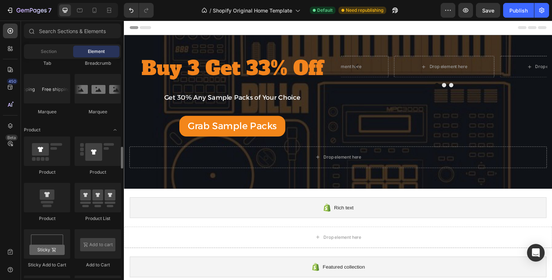
scroll to position [860, 0]
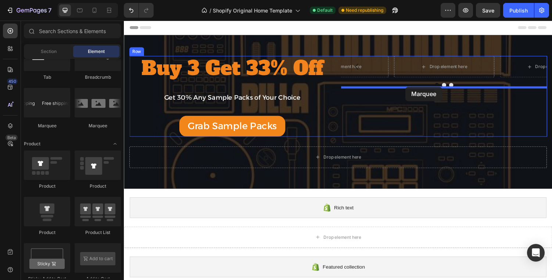
drag, startPoint x: 211, startPoint y: 139, endPoint x: 414, endPoint y: 89, distance: 209.0
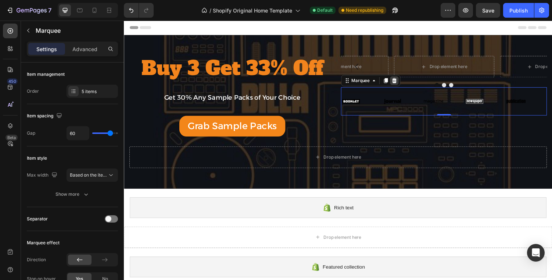
click at [403, 82] on icon at bounding box center [402, 82] width 6 height 6
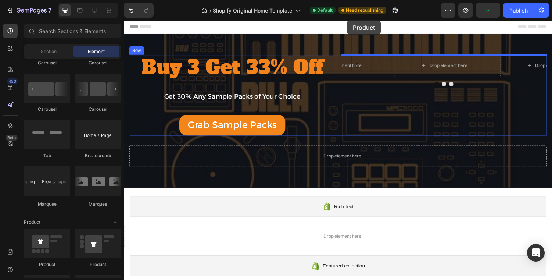
scroll to position [0, 0]
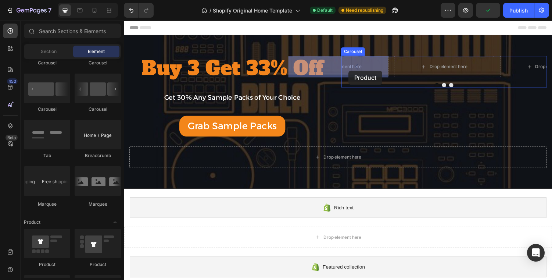
drag, startPoint x: 169, startPoint y: 224, endPoint x: 355, endPoint y: 72, distance: 240.4
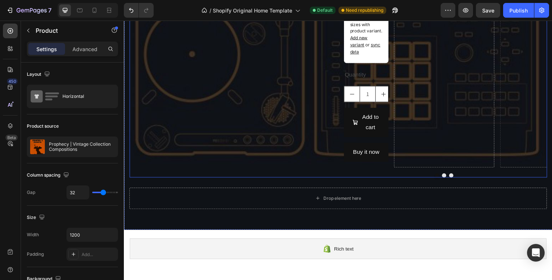
scroll to position [325, 0]
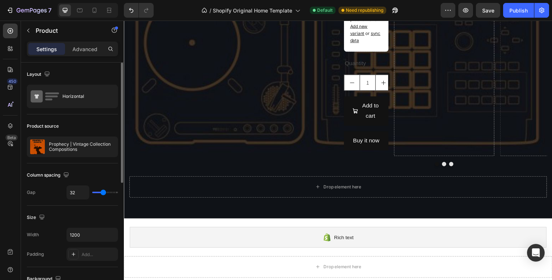
type input "37"
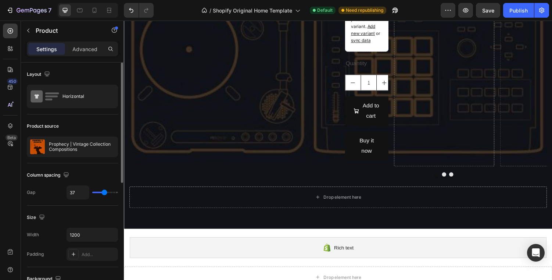
type input "33"
type input "26"
type input "23"
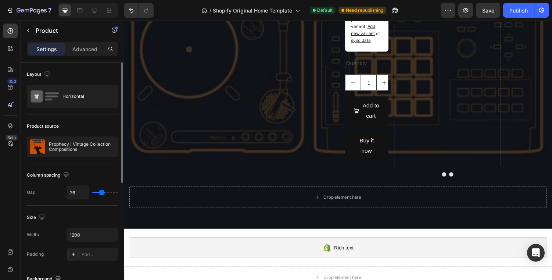
type input "23"
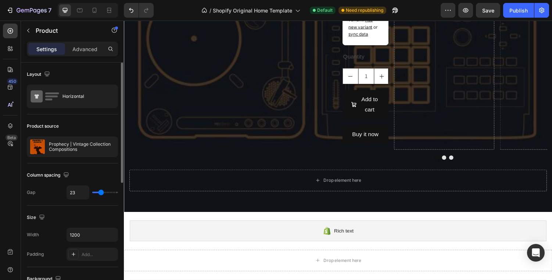
type input "21"
type input "19"
type input "16"
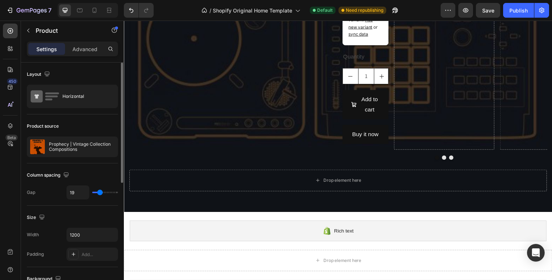
type input "16"
type input "12"
type input "9"
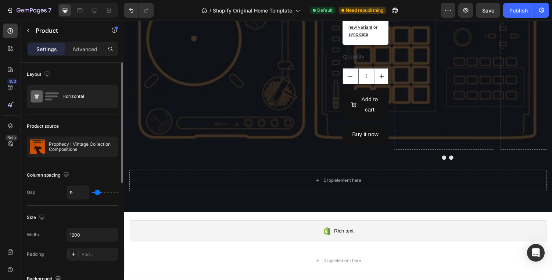
type input "8"
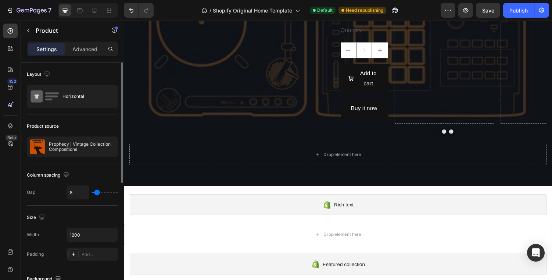
type input "7"
type input "6"
type input "5"
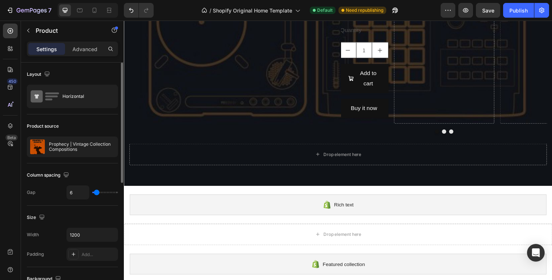
type input "5"
type input "3"
type input "0"
drag, startPoint x: 104, startPoint y: 194, endPoint x: 90, endPoint y: 198, distance: 14.8
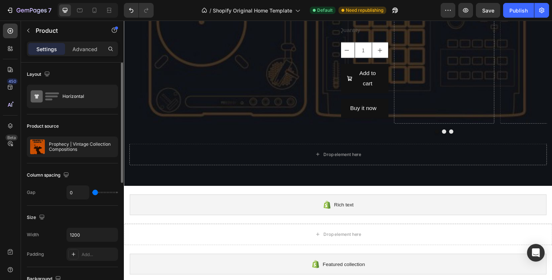
type input "0"
click at [92, 193] on input "range" at bounding box center [105, 191] width 26 height 1
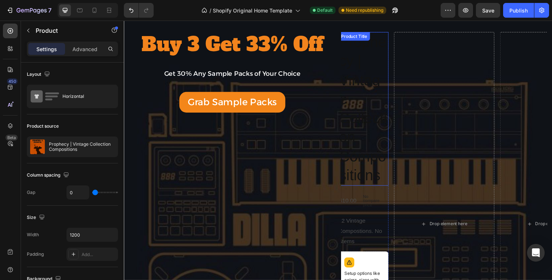
scroll to position [0, 0]
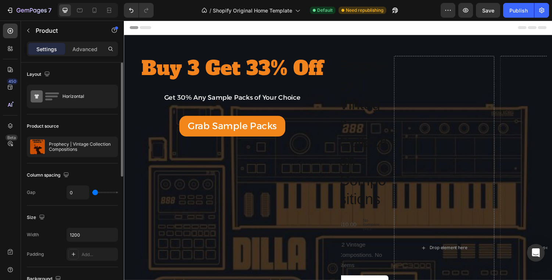
click at [100, 194] on div "0" at bounding box center [91, 192] width 51 height 14
type input "20"
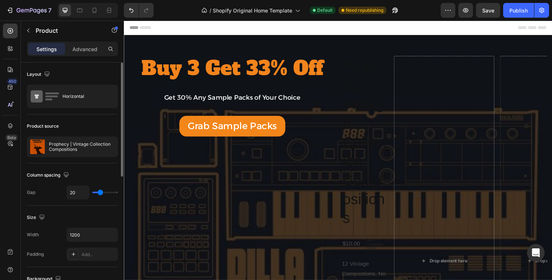
type input "20"
click at [100, 192] on input "range" at bounding box center [105, 191] width 26 height 1
type input "19"
type input "17"
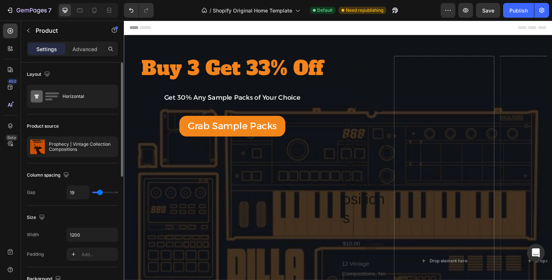
type input "17"
type input "15"
type input "12"
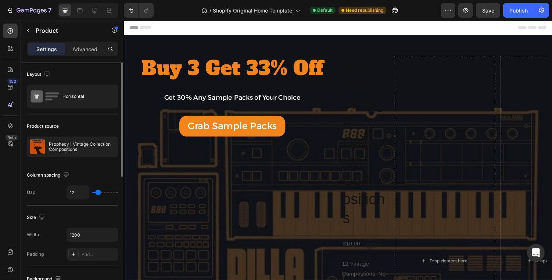
type input "10"
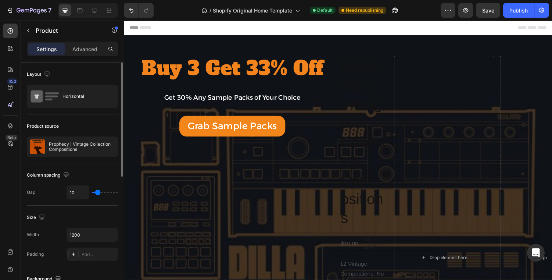
type input "11"
type input "12"
click at [98, 193] on input "range" at bounding box center [105, 191] width 26 height 1
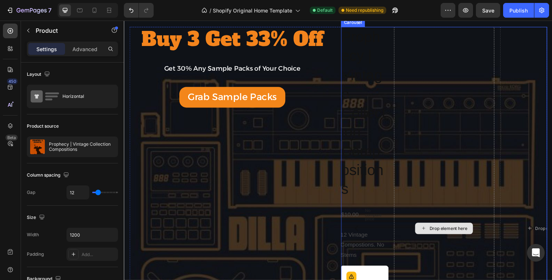
scroll to position [39, 0]
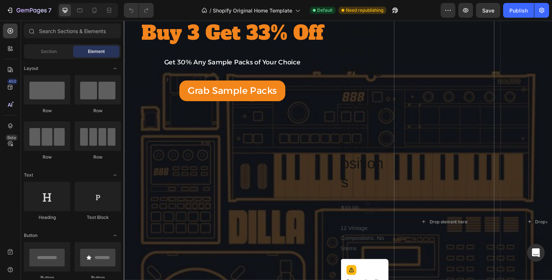
scroll to position [47, 0]
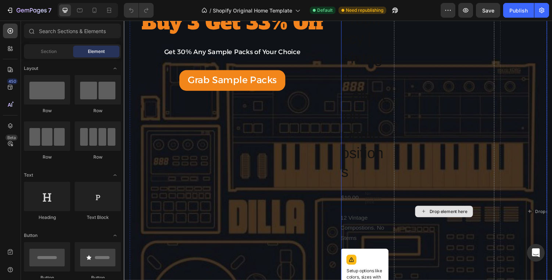
click at [435, 138] on div "Drop element here" at bounding box center [452, 217] width 103 height 414
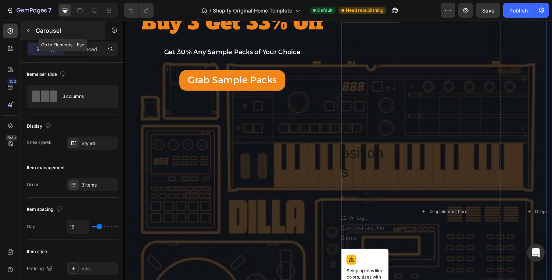
click at [28, 29] on icon "button" at bounding box center [28, 31] width 6 height 6
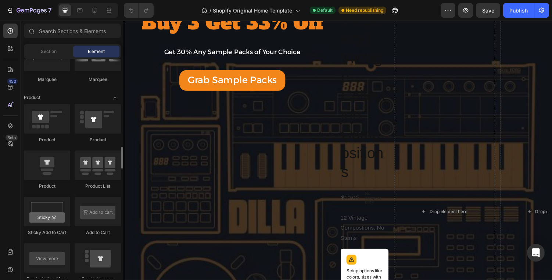
scroll to position [908, 0]
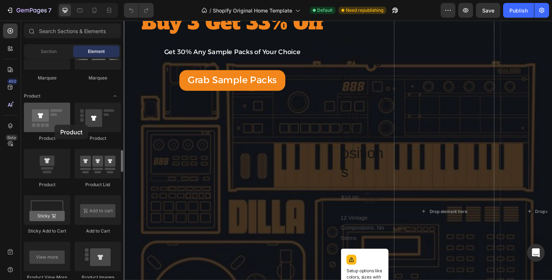
drag, startPoint x: 47, startPoint y: 125, endPoint x: 53, endPoint y: 125, distance: 6.2
click at [54, 125] on div at bounding box center [47, 116] width 46 height 29
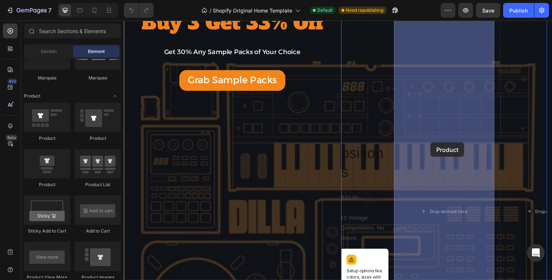
drag, startPoint x: 169, startPoint y: 197, endPoint x: 439, endPoint y: 145, distance: 275.0
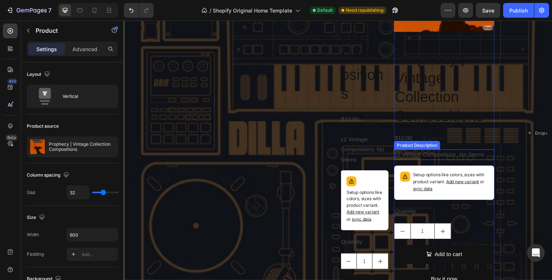
scroll to position [137, 0]
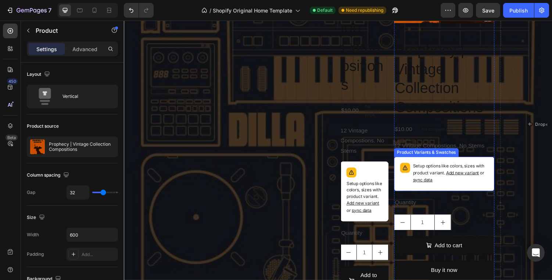
click at [449, 194] on div "Setup options like colors, sizes with product variant. Add new variant or sync …" at bounding box center [452, 178] width 103 height 35
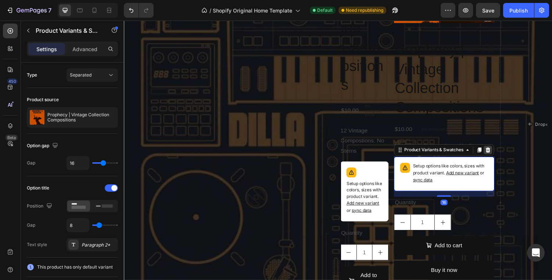
click at [498, 153] on icon at bounding box center [498, 153] width 5 height 5
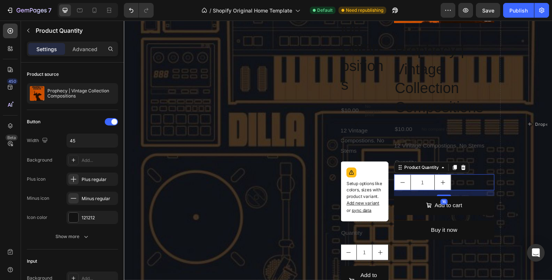
click at [472, 183] on div "1" at bounding box center [452, 187] width 103 height 17
click at [475, 172] on icon at bounding box center [473, 171] width 5 height 5
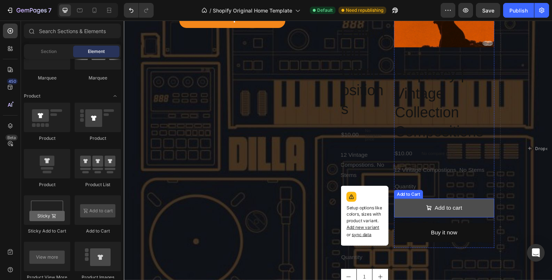
scroll to position [100, 0]
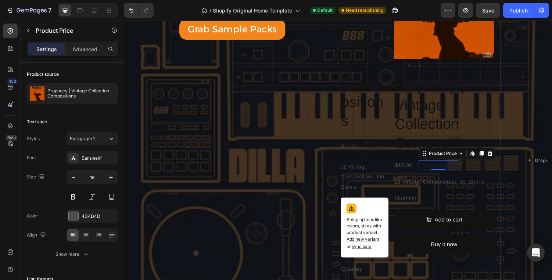
click at [456, 172] on div "No compare price" at bounding box center [447, 170] width 41 height 10
click at [502, 157] on icon at bounding box center [500, 157] width 5 height 5
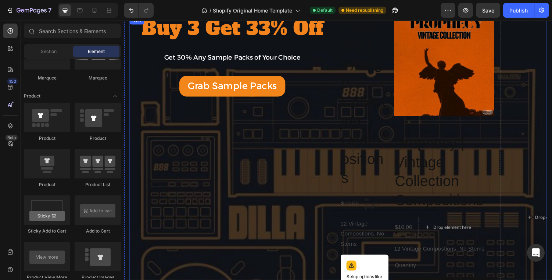
scroll to position [30, 0]
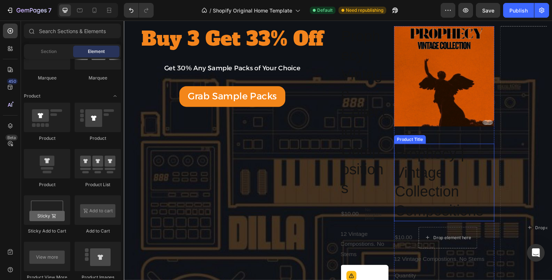
click at [419, 160] on h2 "Prophecy | Vintage Collection Compositions" at bounding box center [452, 187] width 103 height 80
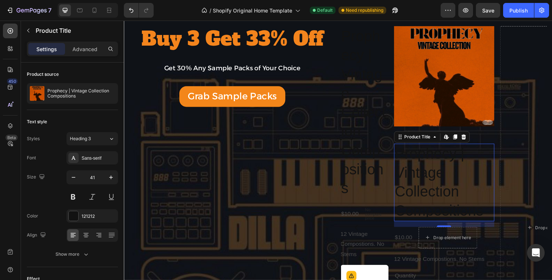
click at [406, 202] on h2 "Prophecy | Vintage Collection Compositions" at bounding box center [452, 187] width 103 height 80
click at [420, 191] on h2 "Prophecy | Vintage Collection Compositions" at bounding box center [452, 187] width 103 height 80
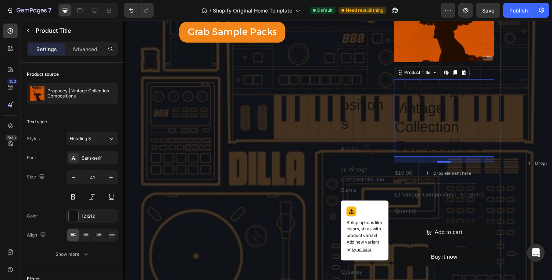
scroll to position [101, 0]
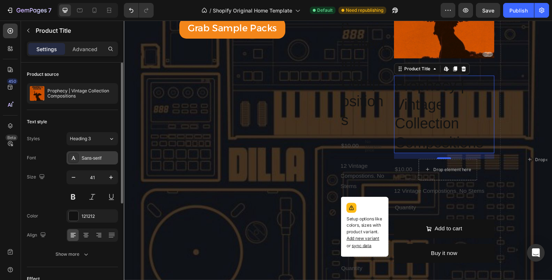
click at [87, 155] on div "Sans-serif" at bounding box center [99, 158] width 35 height 7
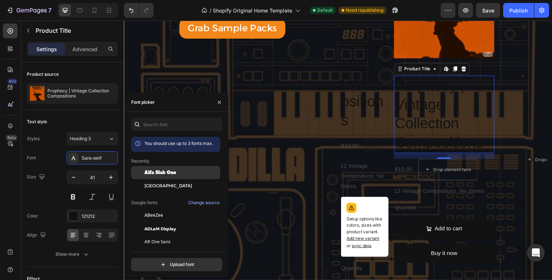
click at [163, 174] on span "Alfa Slab One" at bounding box center [160, 172] width 32 height 7
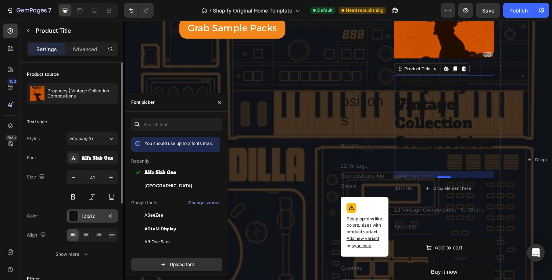
click at [80, 221] on div "121212" at bounding box center [91, 215] width 51 height 13
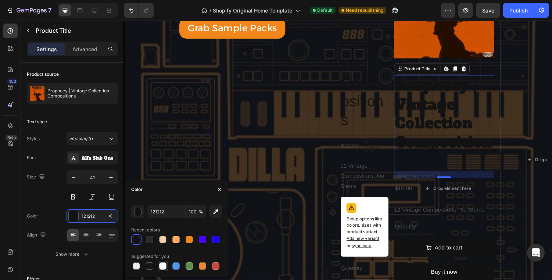
click at [164, 267] on div at bounding box center [162, 265] width 7 height 7
type input "FFFFFF"
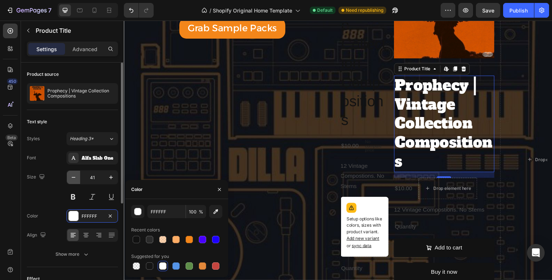
click at [74, 172] on button "button" at bounding box center [73, 176] width 13 height 13
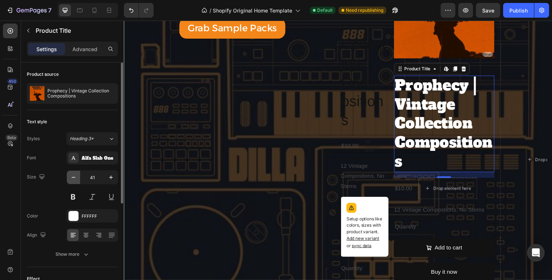
click at [74, 172] on button "button" at bounding box center [73, 176] width 13 height 13
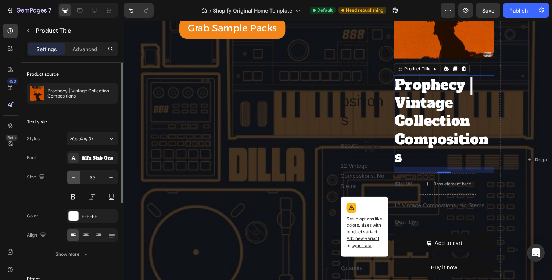
click at [74, 172] on button "button" at bounding box center [73, 176] width 13 height 13
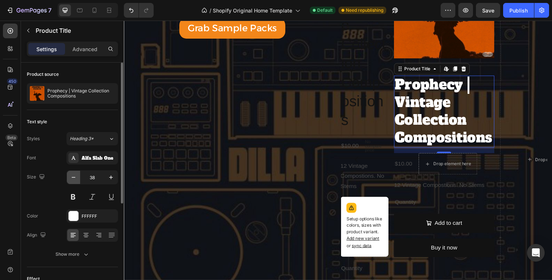
type input "37"
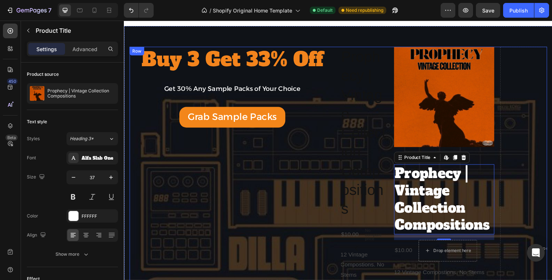
scroll to position [0, 0]
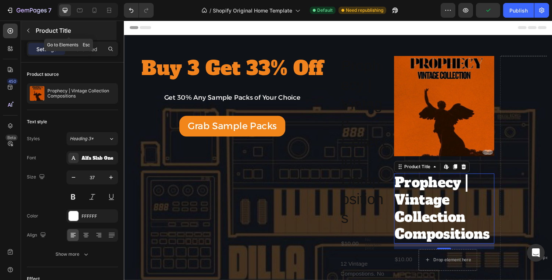
click at [41, 31] on p "Product Title" at bounding box center [75, 30] width 79 height 9
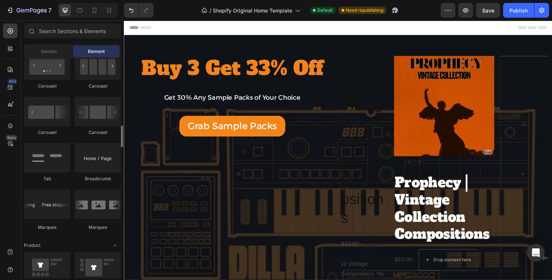
scroll to position [777, 0]
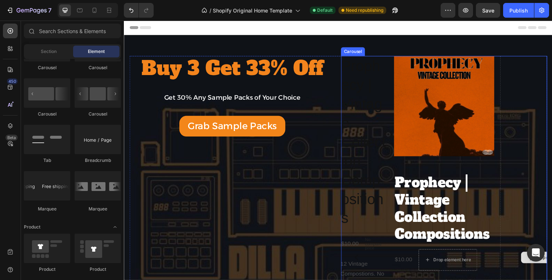
click at [525, 70] on div "Drop element here" at bounding box center [562, 264] width 103 height 414
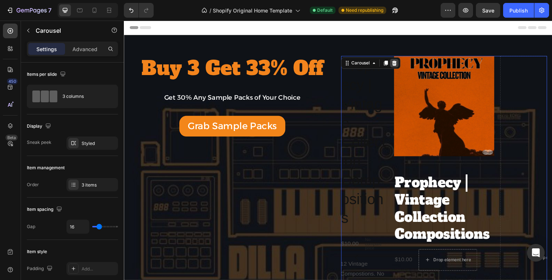
click at [399, 63] on icon at bounding box center [402, 64] width 6 height 6
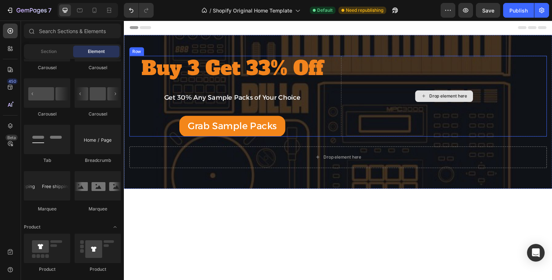
click at [403, 95] on div "Drop element here" at bounding box center [453, 98] width 212 height 83
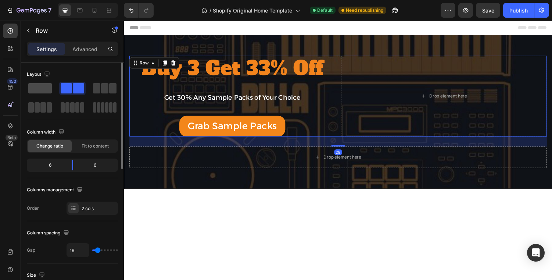
click at [52, 94] on div at bounding box center [40, 88] width 26 height 13
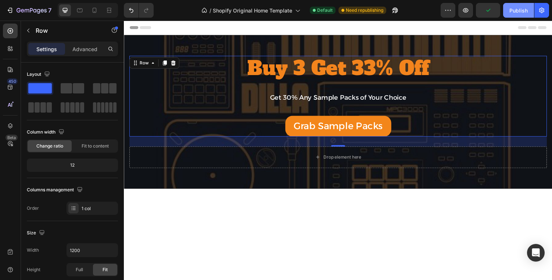
click at [521, 14] on button "Publish" at bounding box center [518, 10] width 31 height 15
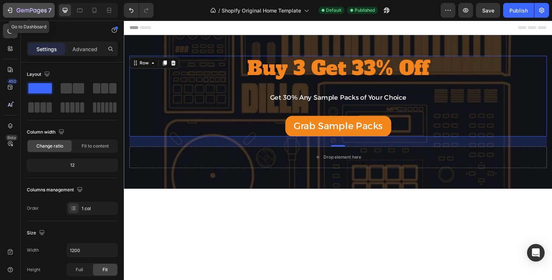
click at [12, 5] on button "7" at bounding box center [29, 10] width 52 height 15
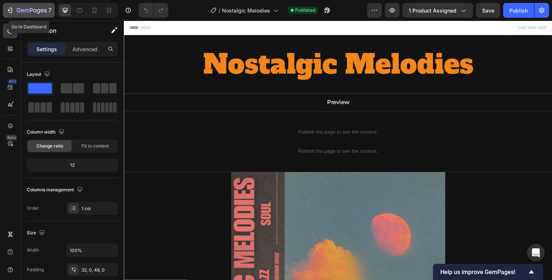
click at [46, 6] on div "7" at bounding box center [34, 10] width 35 height 9
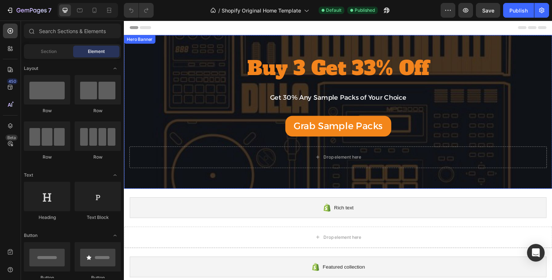
click at [203, 40] on div "Buy 3 Get 33% Off Heading Get 30% Any Sample Packs of Your Choice Text Block Ro…" at bounding box center [344, 115] width 441 height 158
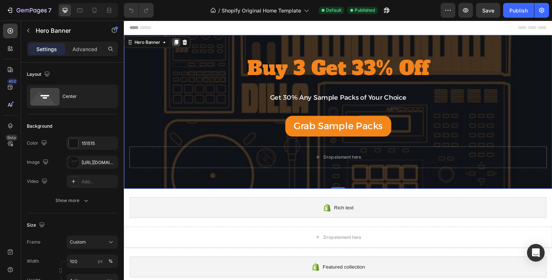
click at [177, 42] on icon at bounding box center [178, 42] width 4 height 5
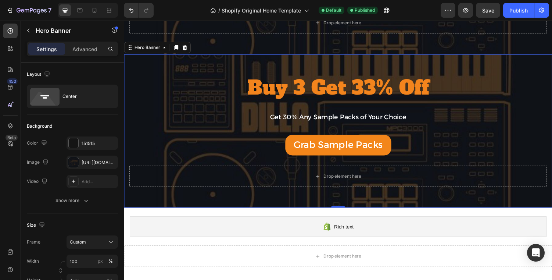
scroll to position [147, 0]
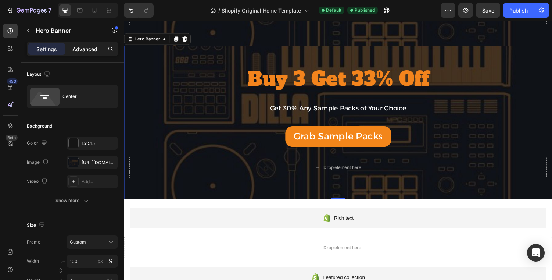
click at [73, 49] on p "Advanced" at bounding box center [84, 49] width 25 height 8
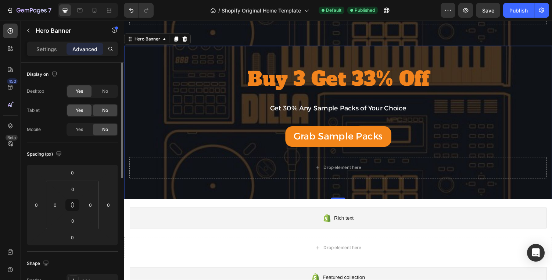
click at [79, 109] on span "Yes" at bounding box center [79, 110] width 7 height 7
click at [79, 128] on span "Yes" at bounding box center [79, 129] width 7 height 7
click at [110, 82] on div "Display on Desktop Yes No Tablet Yes No Mobile Yes No" at bounding box center [72, 102] width 91 height 80
click at [109, 89] on div "No" at bounding box center [105, 91] width 24 height 12
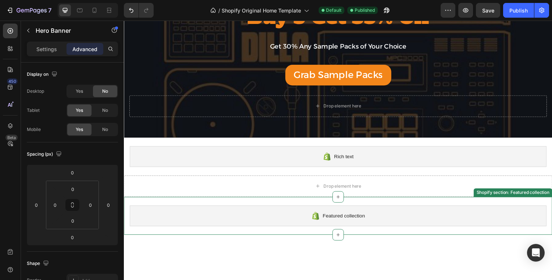
scroll to position [0, 0]
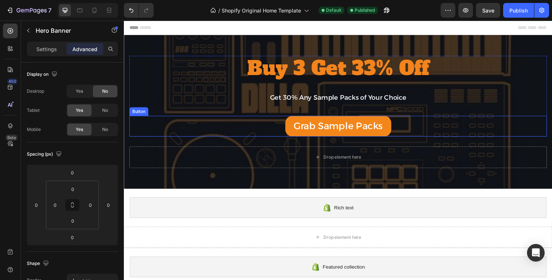
click at [191, 75] on h2 "Buy 3 Get 33% Off" at bounding box center [344, 70] width 430 height 26
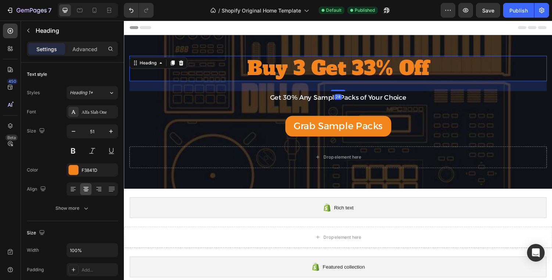
click at [164, 40] on div "Buy 3 Get 33% Off Heading 28 Get 30% Any Sample Packs of Your Choice Text Block…" at bounding box center [344, 115] width 441 height 158
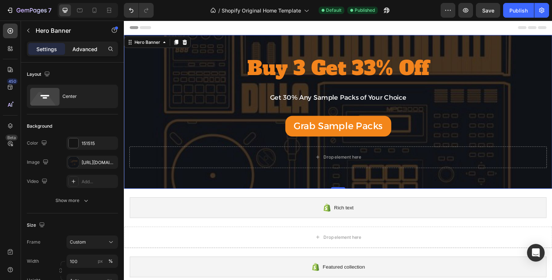
click at [94, 48] on p "Advanced" at bounding box center [84, 49] width 25 height 8
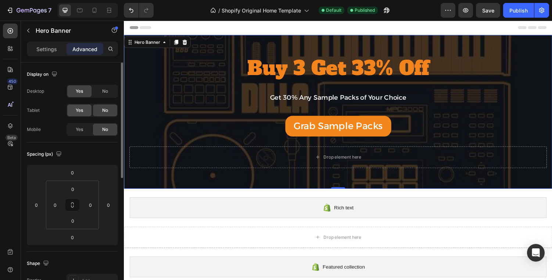
click at [86, 111] on div "Yes" at bounding box center [79, 110] width 24 height 12
click at [99, 111] on div "No" at bounding box center [105, 110] width 24 height 12
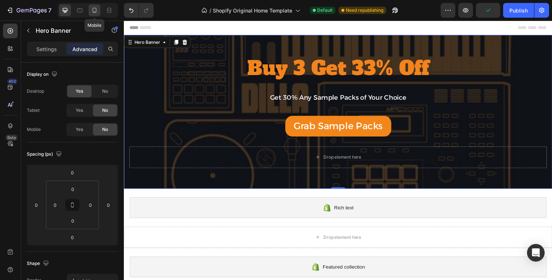
click at [96, 9] on icon at bounding box center [94, 10] width 7 height 7
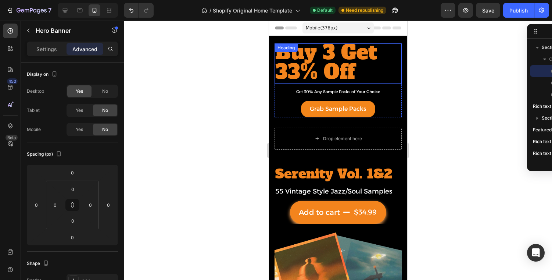
click at [335, 58] on span "Buy 3 Get 33% Off" at bounding box center [326, 62] width 102 height 47
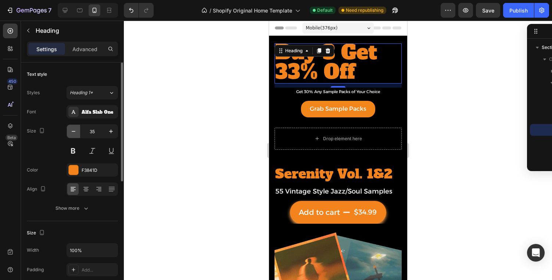
click at [76, 130] on icon "button" at bounding box center [73, 130] width 7 height 7
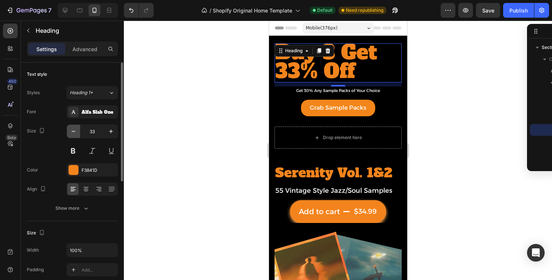
click at [76, 130] on icon "button" at bounding box center [73, 130] width 7 height 7
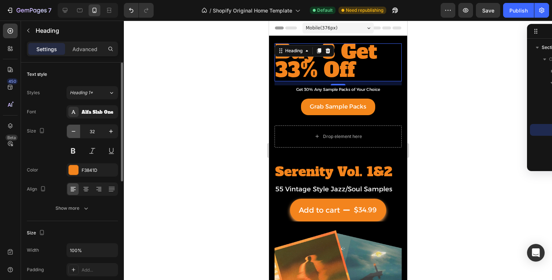
click at [76, 130] on icon "button" at bounding box center [73, 130] width 7 height 7
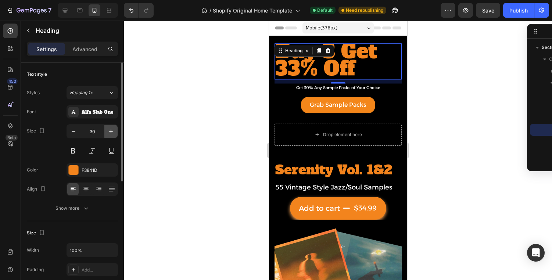
click at [114, 132] on icon "button" at bounding box center [110, 130] width 7 height 7
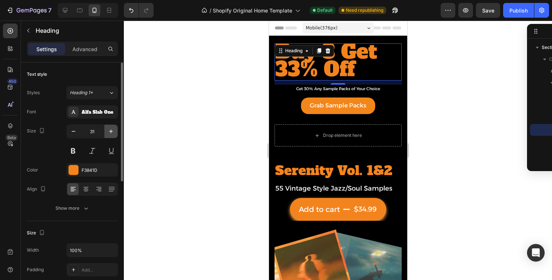
click at [114, 132] on icon "button" at bounding box center [110, 130] width 7 height 7
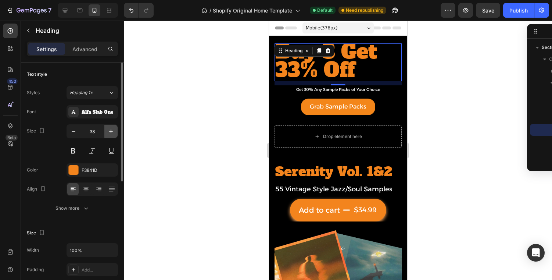
click at [114, 132] on icon "button" at bounding box center [110, 130] width 7 height 7
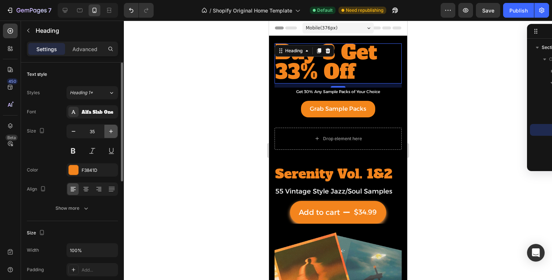
click at [114, 132] on icon "button" at bounding box center [110, 130] width 7 height 7
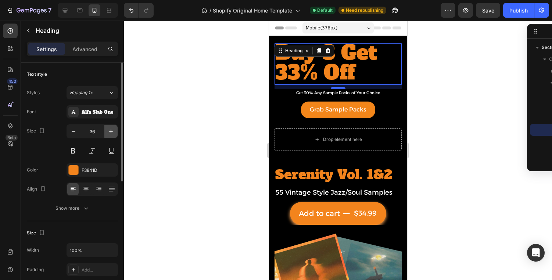
click at [114, 132] on icon "button" at bounding box center [110, 130] width 7 height 7
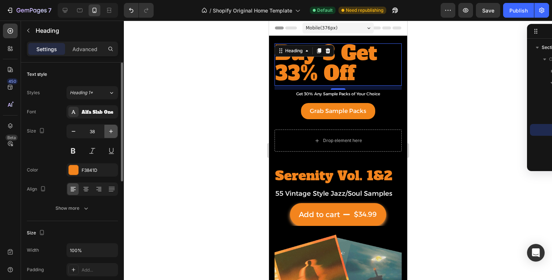
click at [114, 132] on icon "button" at bounding box center [110, 130] width 7 height 7
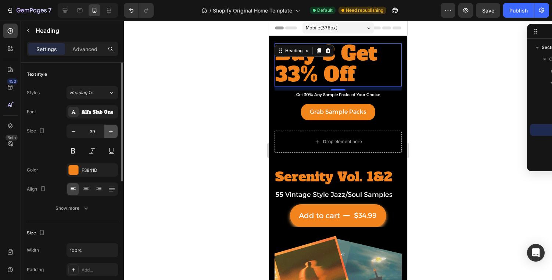
type input "40"
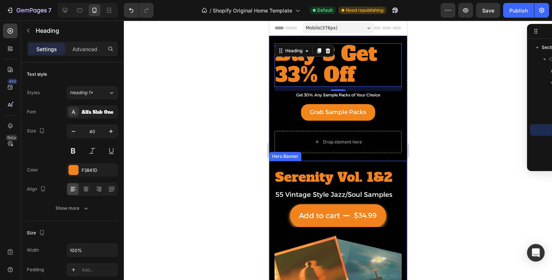
scroll to position [1, 0]
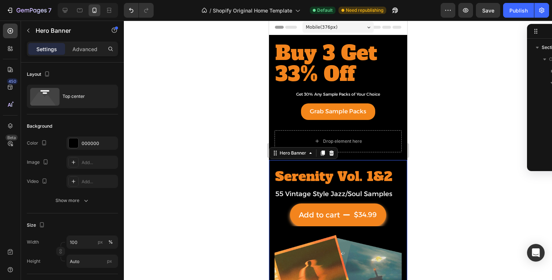
click at [308, 163] on div "Serenity Vol. 1&2 Heading 55 Vintage Style Jazz/Soul Samples Text Block Row Add…" at bounding box center [338, 260] width 138 height 201
click at [330, 150] on icon at bounding box center [331, 152] width 5 height 5
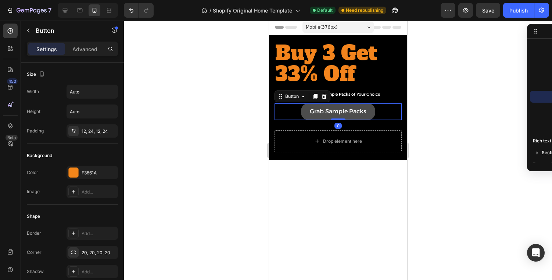
click at [374, 115] on link "Grab Sample Packs" at bounding box center [337, 111] width 74 height 17
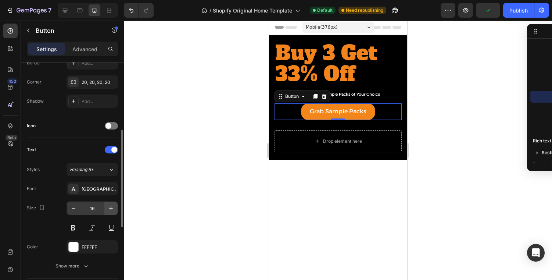
scroll to position [171, 0]
click at [111, 208] on icon "button" at bounding box center [110, 206] width 7 height 7
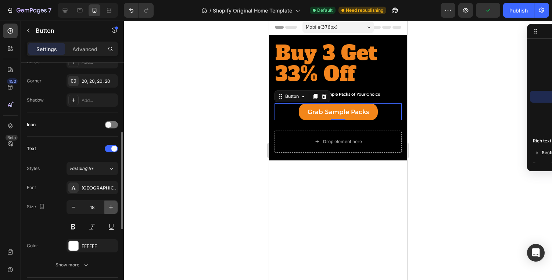
click at [111, 208] on icon "button" at bounding box center [110, 206] width 7 height 7
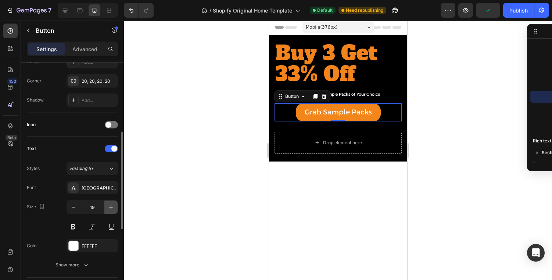
click at [111, 208] on icon "button" at bounding box center [110, 206] width 7 height 7
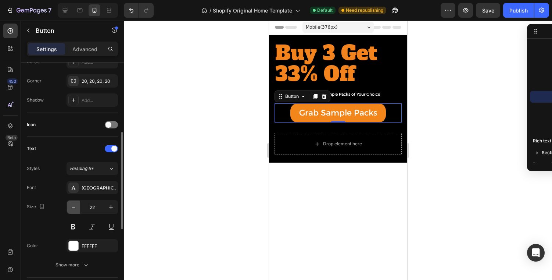
click at [76, 209] on icon "button" at bounding box center [73, 206] width 7 height 7
type input "21"
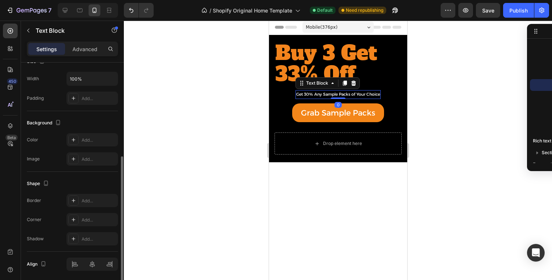
click at [353, 96] on p "Get 30% Any Sample Packs of Your Choice" at bounding box center [338, 94] width 84 height 7
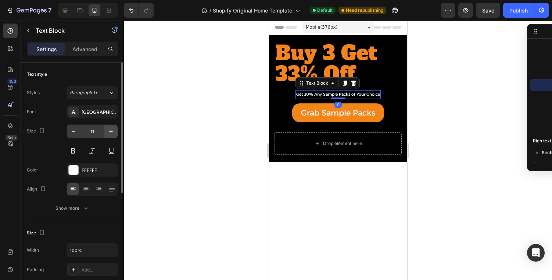
click at [111, 131] on icon "button" at bounding box center [110, 130] width 7 height 7
click at [111, 131] on icon "button" at bounding box center [111, 131] width 4 height 4
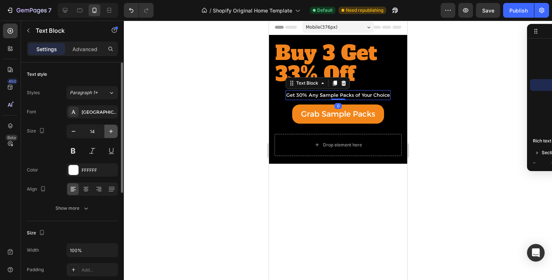
click at [111, 131] on icon "button" at bounding box center [111, 131] width 4 height 4
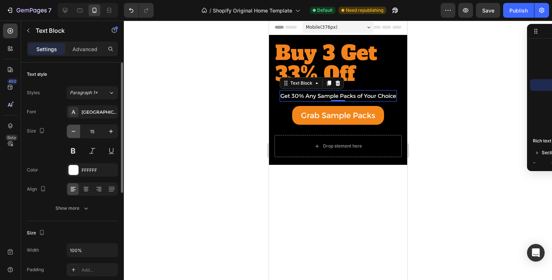
click at [77, 131] on button "button" at bounding box center [73, 131] width 13 height 13
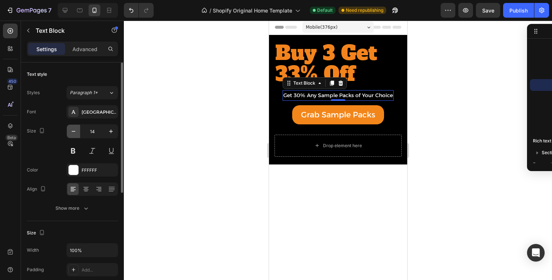
type input "13"
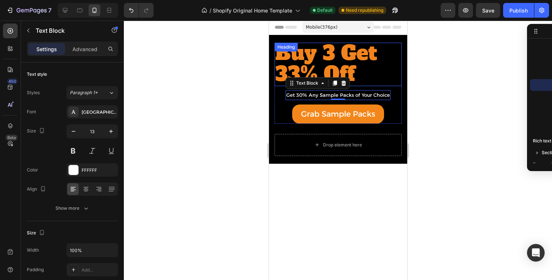
click at [314, 66] on span "Buy 3 Get 33% Off" at bounding box center [326, 63] width 102 height 48
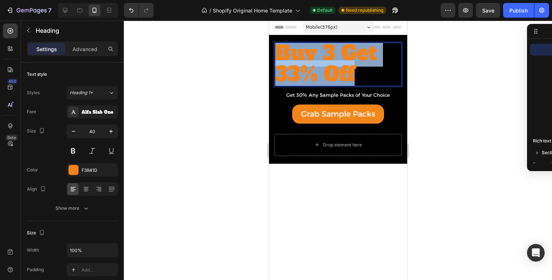
click at [314, 66] on span "Buy 3 Get 33% Off" at bounding box center [326, 63] width 102 height 48
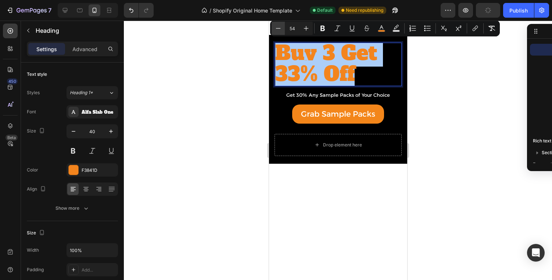
click at [282, 32] on button "Minus" at bounding box center [277, 28] width 13 height 13
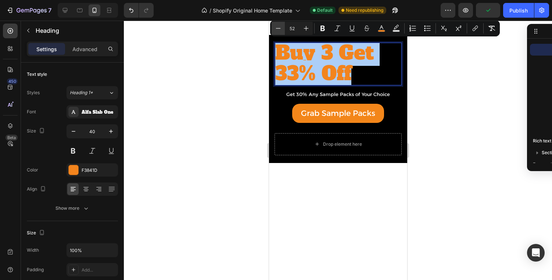
click at [282, 32] on button "Minus" at bounding box center [277, 28] width 13 height 13
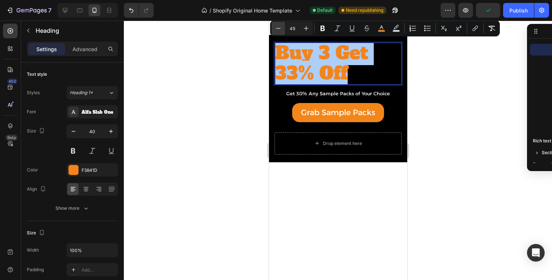
click at [282, 32] on button "Minus" at bounding box center [277, 28] width 13 height 13
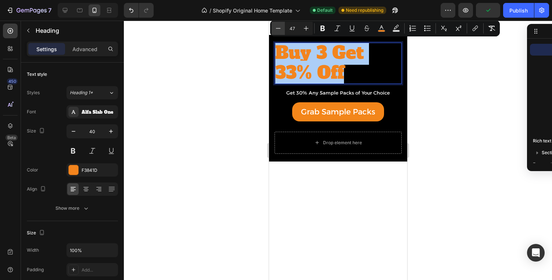
click at [282, 32] on button "Minus" at bounding box center [277, 28] width 13 height 13
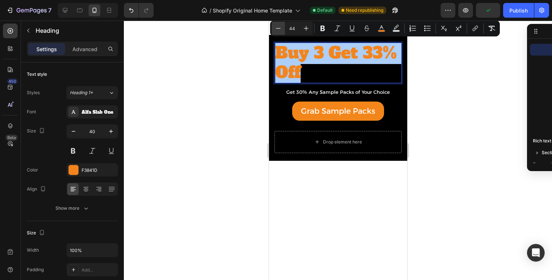
click at [282, 32] on button "Minus" at bounding box center [277, 28] width 13 height 13
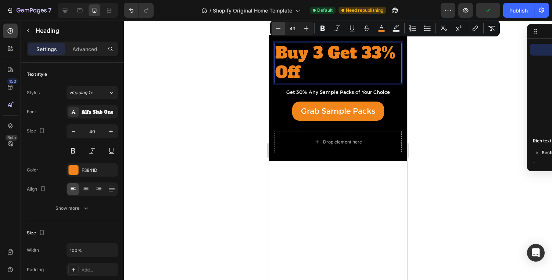
click at [282, 32] on button "Minus" at bounding box center [277, 28] width 13 height 13
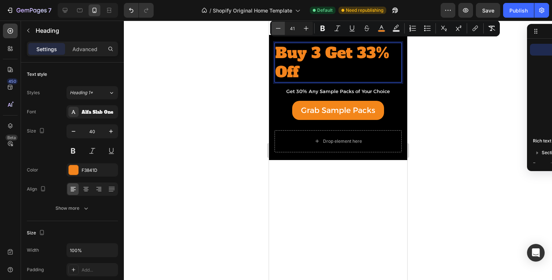
click at [282, 32] on button "Minus" at bounding box center [277, 28] width 13 height 13
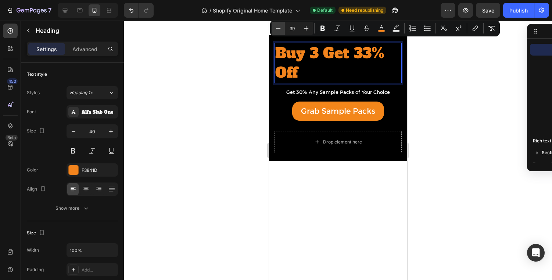
click at [282, 32] on button "Minus" at bounding box center [277, 28] width 13 height 13
type input "37"
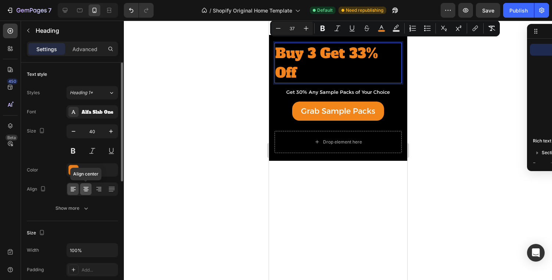
click at [85, 186] on icon at bounding box center [85, 188] width 7 height 7
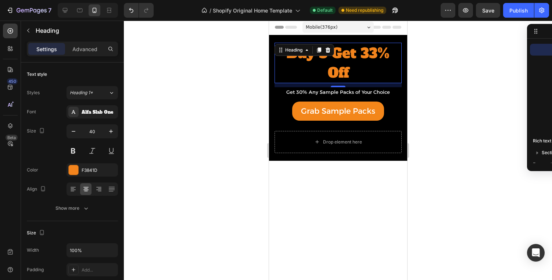
click at [276, 73] on p "Buy 3 Get 33% Off" at bounding box center [338, 62] width 126 height 39
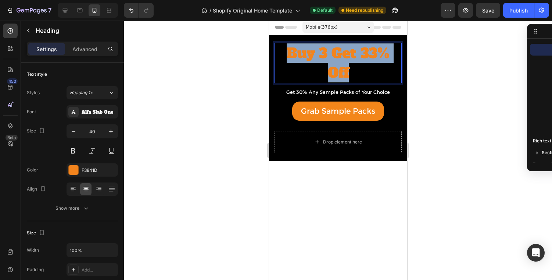
click at [276, 73] on p "Buy 3 Get 33% Off" at bounding box center [338, 62] width 126 height 39
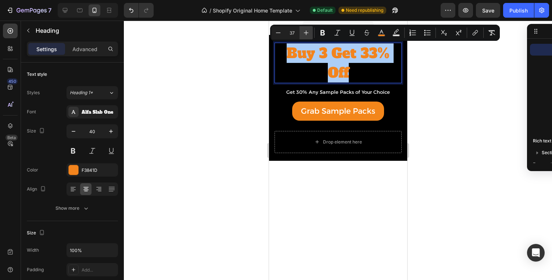
click at [304, 35] on icon "Editor contextual toolbar" at bounding box center [305, 32] width 7 height 7
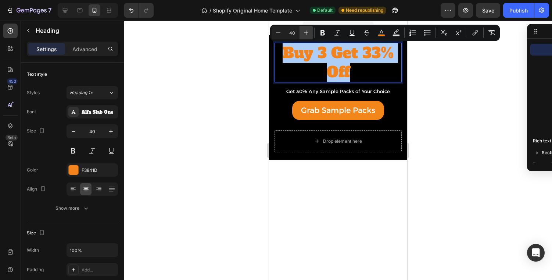
click at [304, 35] on icon "Editor contextual toolbar" at bounding box center [305, 32] width 7 height 7
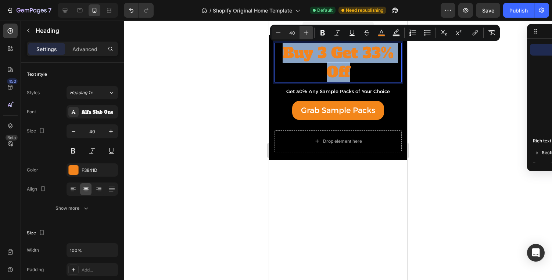
type input "41"
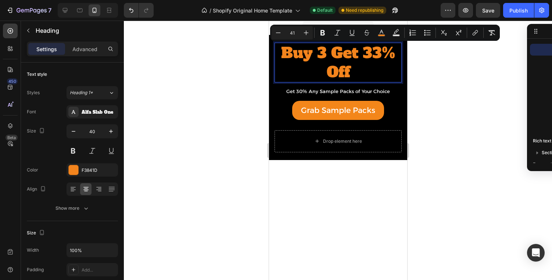
click at [304, 63] on span "Buy 3 Get 33% Off" at bounding box center [338, 63] width 114 height 40
click at [301, 83] on div "Buy 3 Get 33% Off Heading 11 Get 30% Any Sample Packs of Your Choice Text Block…" at bounding box center [337, 81] width 127 height 77
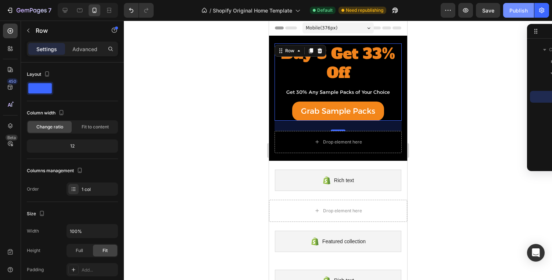
click at [517, 11] on div "Publish" at bounding box center [518, 11] width 18 height 8
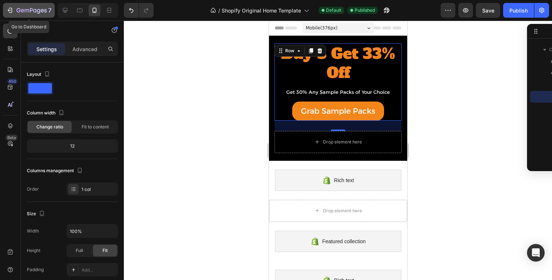
click at [30, 5] on button "7" at bounding box center [29, 10] width 52 height 15
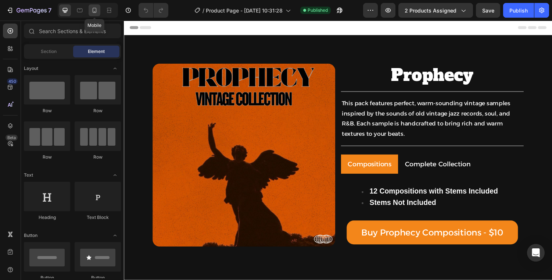
click at [93, 14] on div at bounding box center [95, 10] width 12 height 12
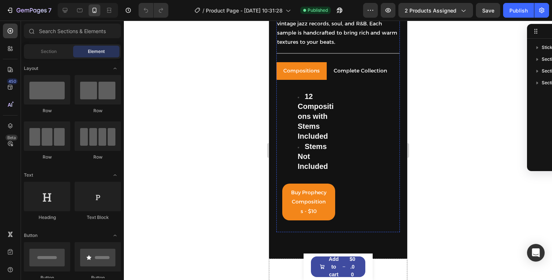
scroll to position [215, 0]
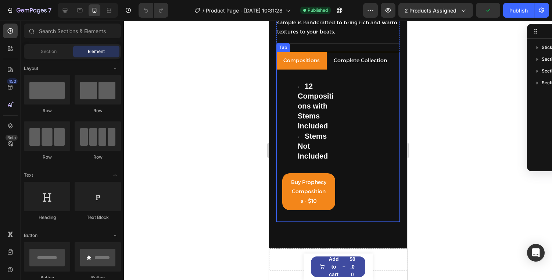
click at [327, 52] on li "Complete Collection" at bounding box center [359, 61] width 67 height 18
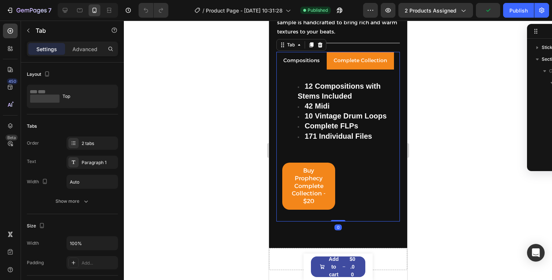
scroll to position [43, 0]
click at [298, 57] on p "Compositions" at bounding box center [301, 60] width 36 height 9
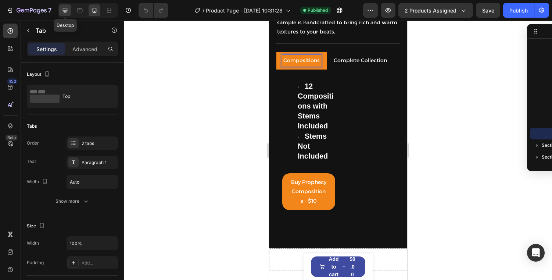
click at [66, 14] on div at bounding box center [65, 10] width 12 height 12
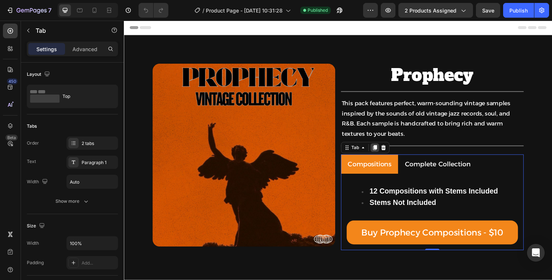
click at [383, 153] on icon at bounding box center [382, 151] width 6 height 6
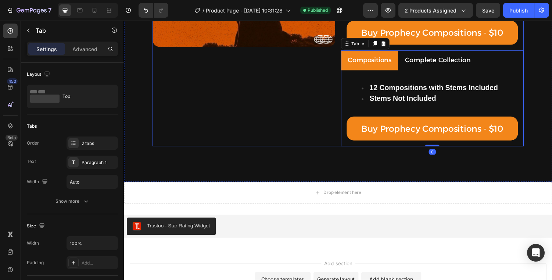
scroll to position [210, 0]
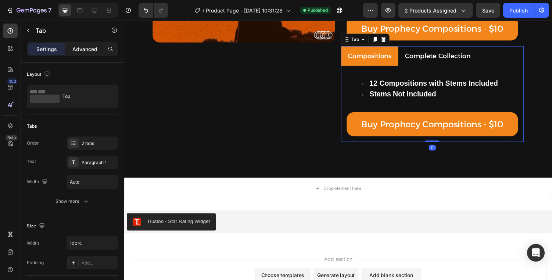
click at [83, 45] on p "Advanced" at bounding box center [84, 49] width 25 height 8
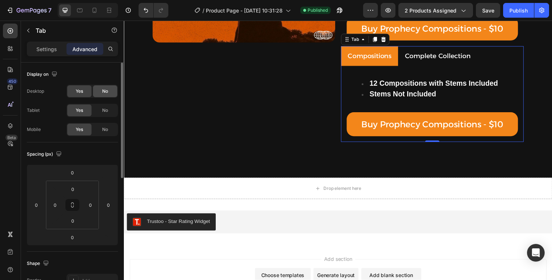
click at [102, 96] on div "No" at bounding box center [105, 91] width 24 height 12
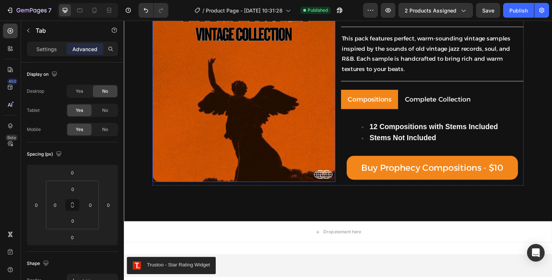
scroll to position [53, 0]
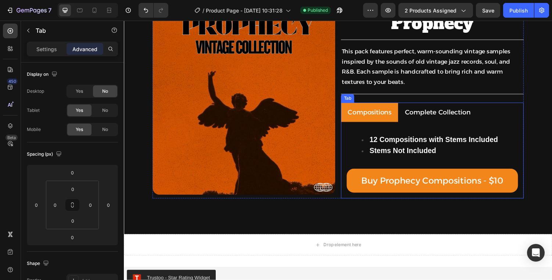
click at [519, 116] on ul "Compositions Complete Collection" at bounding box center [441, 115] width 188 height 20
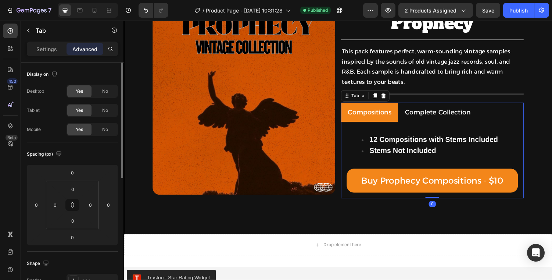
click at [101, 118] on div "Desktop Yes No Tablet Yes No Mobile Yes No" at bounding box center [72, 109] width 91 height 51
click at [102, 112] on span "No" at bounding box center [105, 110] width 6 height 7
click at [101, 130] on div "No" at bounding box center [105, 129] width 24 height 12
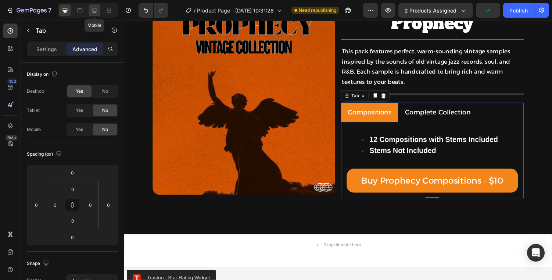
click at [94, 10] on icon at bounding box center [94, 10] width 7 height 7
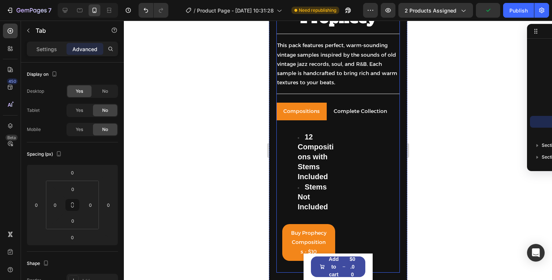
scroll to position [247, 0]
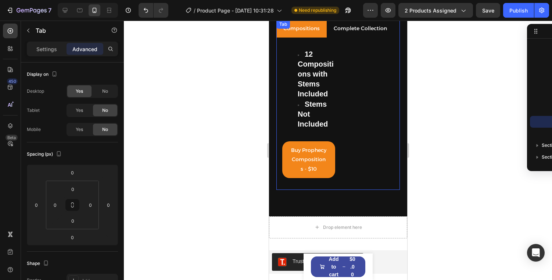
click at [395, 30] on ul "Compositions Complete Collection" at bounding box center [337, 29] width 123 height 18
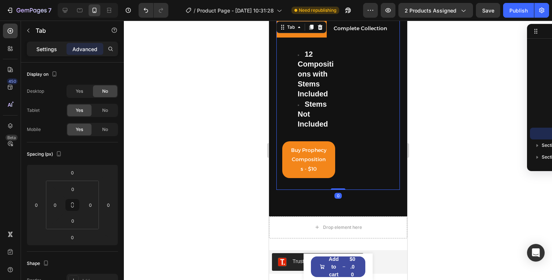
click at [56, 45] on p "Settings" at bounding box center [46, 49] width 21 height 8
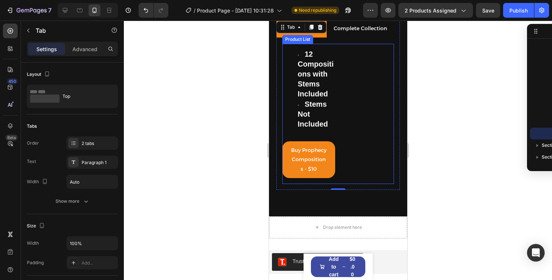
click at [338, 84] on div "12 Compositions with Stems Included Stems Not Included Text Block Buy Prophecy …" at bounding box center [338, 114] width 112 height 140
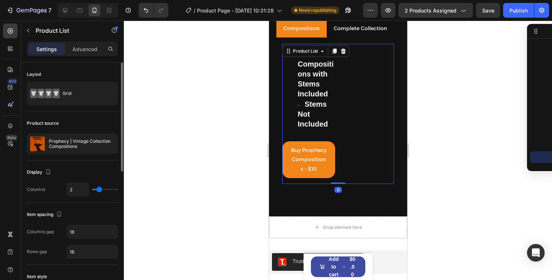
type input "1"
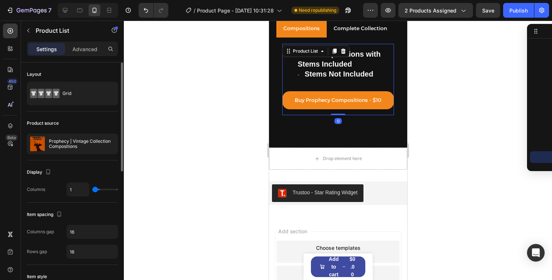
type input "1"
drag, startPoint x: 98, startPoint y: 187, endPoint x: 55, endPoint y: 187, distance: 42.6
click at [57, 187] on div "Columns 1" at bounding box center [72, 189] width 91 height 14
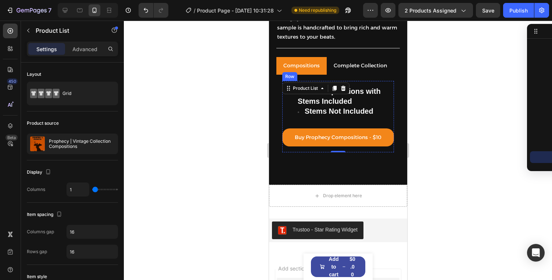
scroll to position [190, 0]
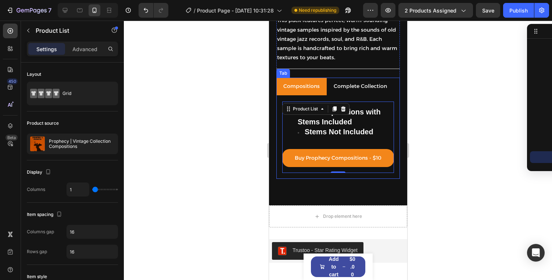
click at [369, 91] on div "Complete Collection" at bounding box center [359, 85] width 55 height 11
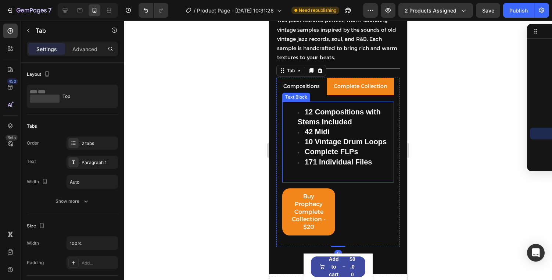
click at [385, 105] on div "12 Compositions with Stems Included 42 Midi 10 Vintage Drum Loops Complete FLPs…" at bounding box center [338, 141] width 112 height 81
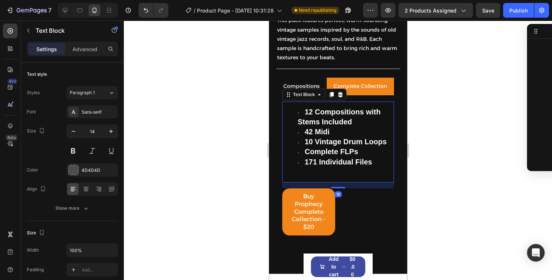
scroll to position [114, 0]
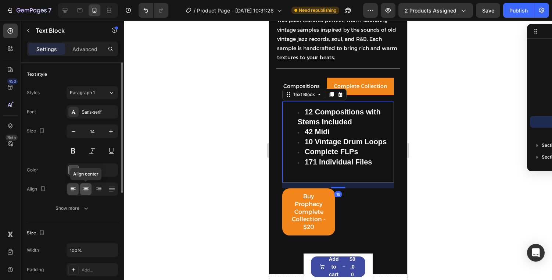
click at [85, 190] on icon at bounding box center [85, 188] width 7 height 7
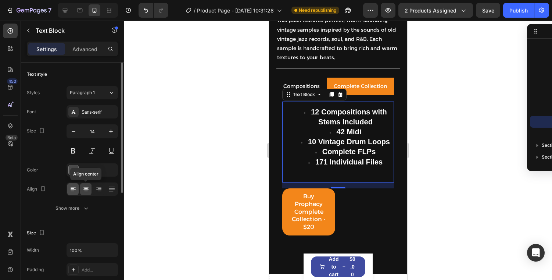
click at [77, 189] on div at bounding box center [72, 189] width 11 height 12
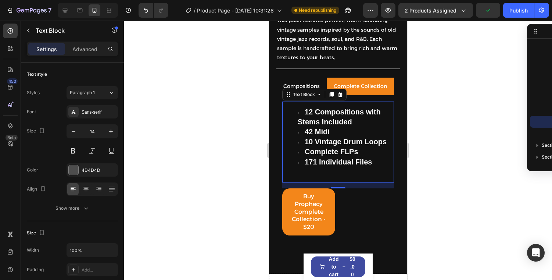
click at [346, 139] on strong "10 Vintage Drum Loops" at bounding box center [345, 141] width 82 height 8
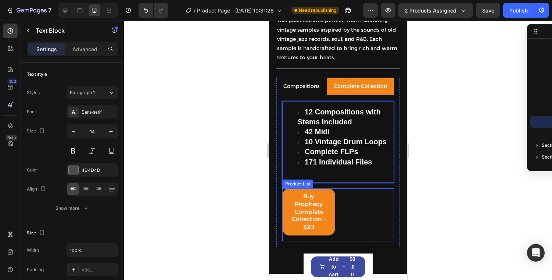
click at [347, 193] on div "Buy Prophecy Complete Collection - $20 Add to Cart Row Product List" at bounding box center [338, 214] width 112 height 53
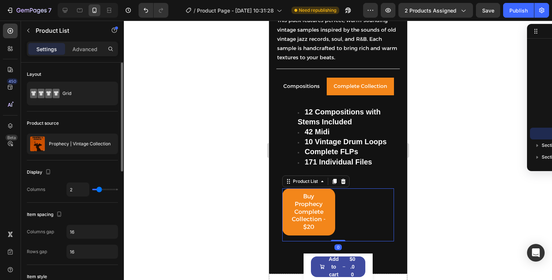
type input "1"
drag, startPoint x: 99, startPoint y: 190, endPoint x: 46, endPoint y: 190, distance: 53.6
click at [47, 190] on div "Columns 1" at bounding box center [72, 189] width 91 height 14
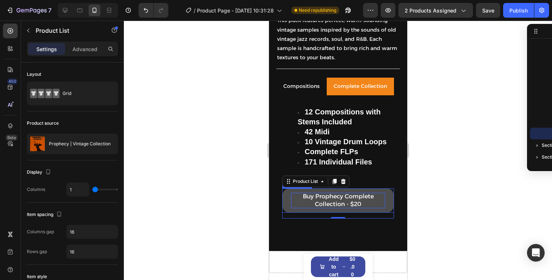
click at [355, 197] on div "Buy Prophecy Complete Collection - $20" at bounding box center [338, 199] width 94 height 15
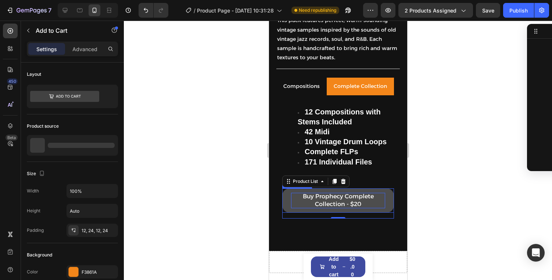
scroll to position [149, 0]
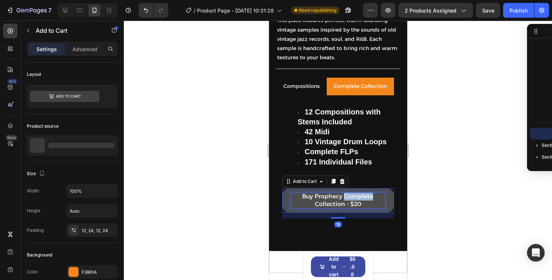
click at [355, 197] on div "Buy Prophecy Complete Collection - $20" at bounding box center [338, 199] width 94 height 15
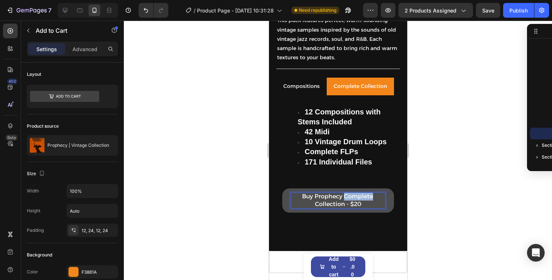
click at [355, 197] on p "Buy Prophecy Complete Collection - $20" at bounding box center [338, 199] width 94 height 15
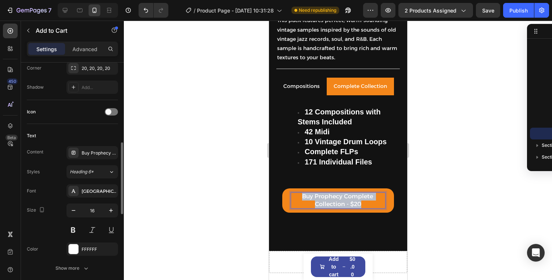
scroll to position [271, 0]
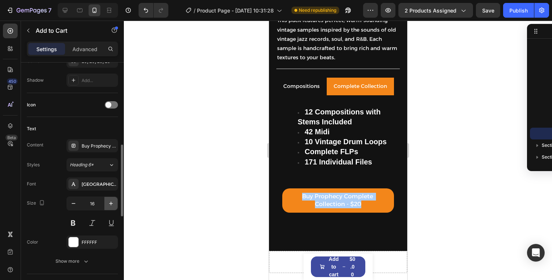
click at [111, 201] on icon "button" at bounding box center [110, 202] width 7 height 7
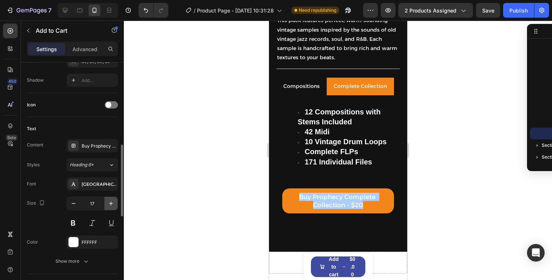
click at [111, 201] on icon "button" at bounding box center [110, 202] width 7 height 7
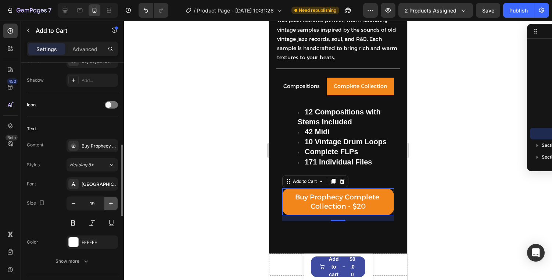
click at [111, 201] on icon "button" at bounding box center [110, 202] width 7 height 7
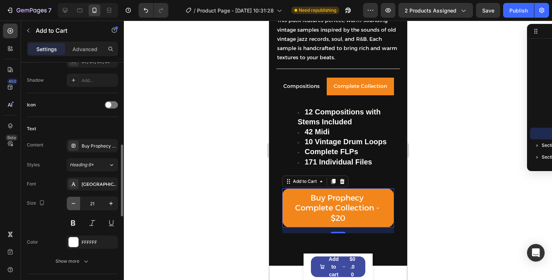
click at [78, 205] on button "button" at bounding box center [73, 203] width 13 height 13
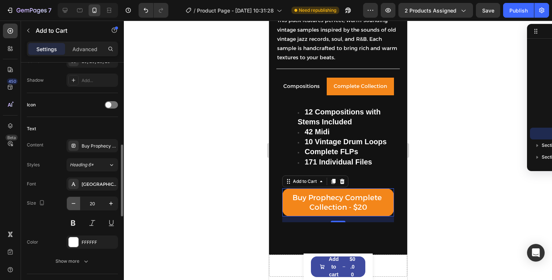
click at [78, 205] on button "button" at bounding box center [73, 203] width 13 height 13
type input "18"
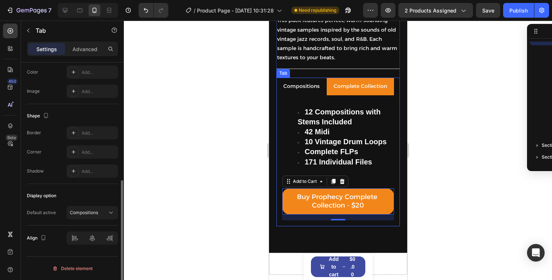
click at [312, 82] on p "Compositions" at bounding box center [301, 86] width 36 height 9
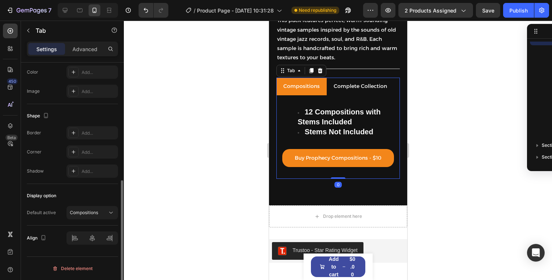
scroll to position [0, 0]
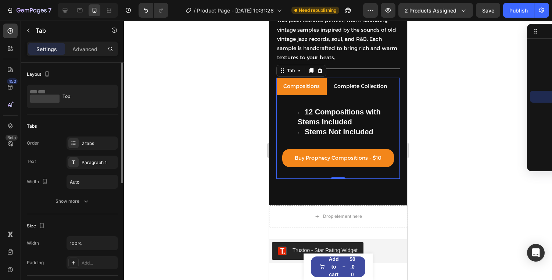
click at [349, 84] on p "Complete Collection" at bounding box center [359, 86] width 53 height 9
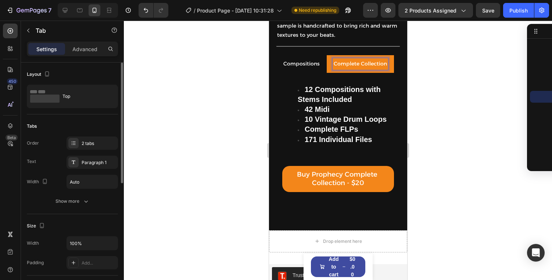
scroll to position [204, 0]
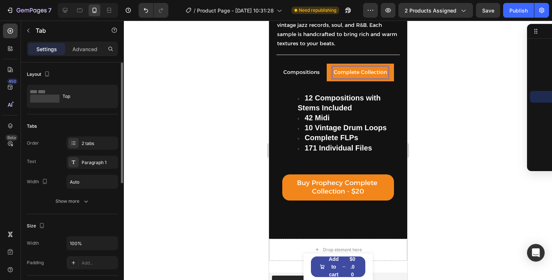
click at [310, 71] on p "Compositions" at bounding box center [301, 72] width 36 height 9
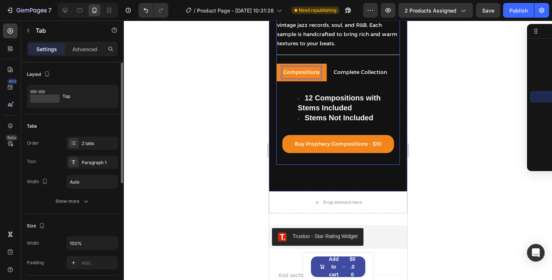
click at [361, 66] on li "Complete Collection" at bounding box center [359, 73] width 67 height 18
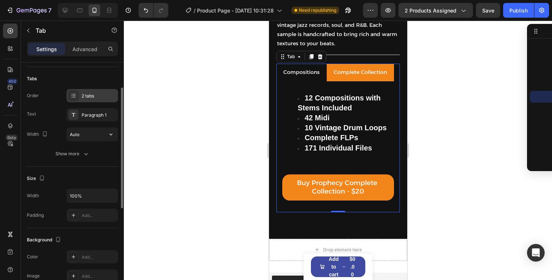
scroll to position [50, 0]
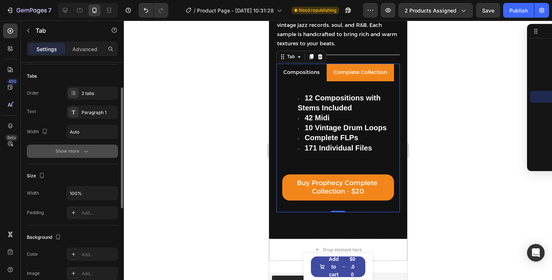
click at [76, 145] on button "Show more" at bounding box center [72, 150] width 91 height 13
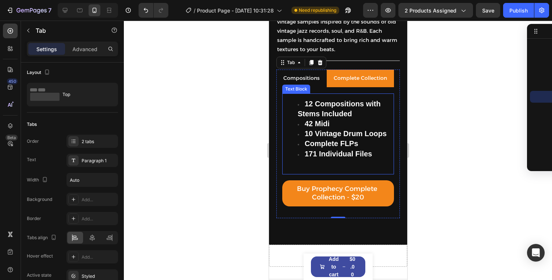
scroll to position [212, 0]
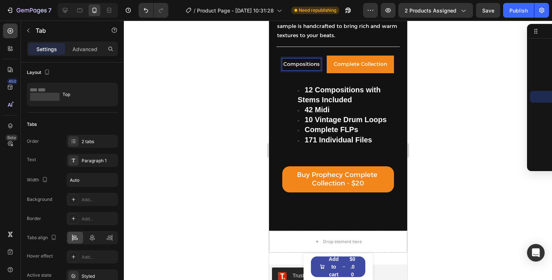
click at [310, 65] on p "Compositions" at bounding box center [301, 64] width 36 height 9
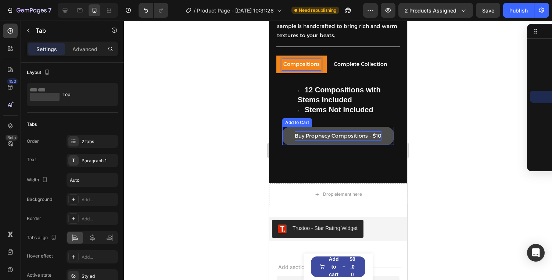
click at [350, 135] on div "Buy Prophecy Compositions - $10" at bounding box center [337, 135] width 87 height 9
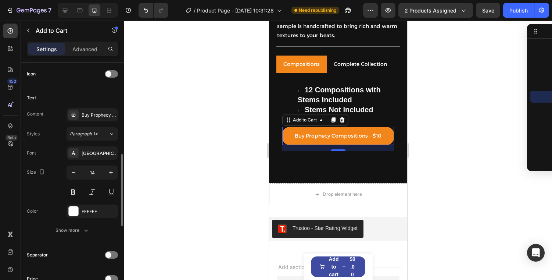
scroll to position [330, 0]
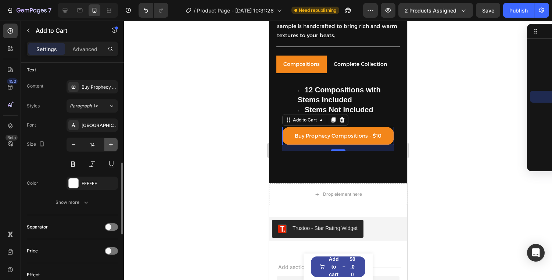
click at [109, 145] on icon "button" at bounding box center [110, 144] width 7 height 7
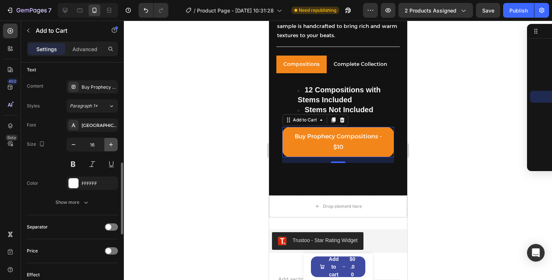
click at [109, 145] on icon "button" at bounding box center [110, 144] width 7 height 7
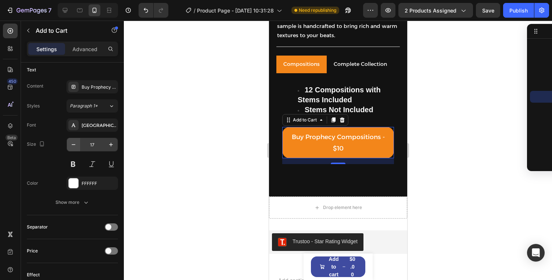
click at [76, 147] on button "button" at bounding box center [73, 144] width 13 height 13
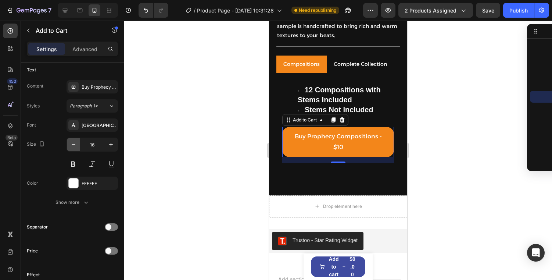
click at [76, 147] on icon "button" at bounding box center [73, 144] width 7 height 7
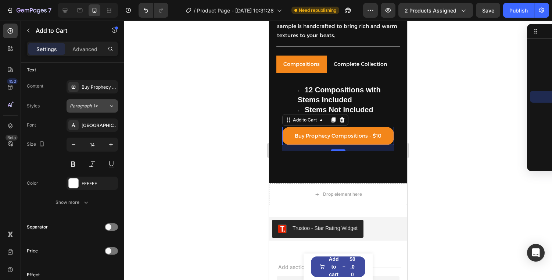
click at [97, 109] on div "Paragraph 1*" at bounding box center [85, 105] width 30 height 7
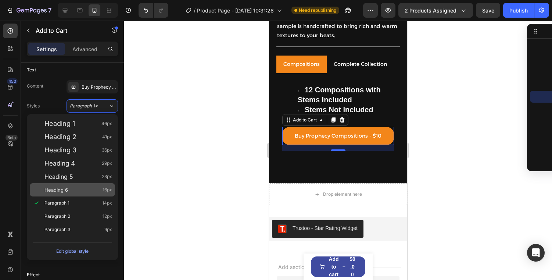
click at [72, 186] on div "Heading 6 16px" at bounding box center [72, 189] width 85 height 13
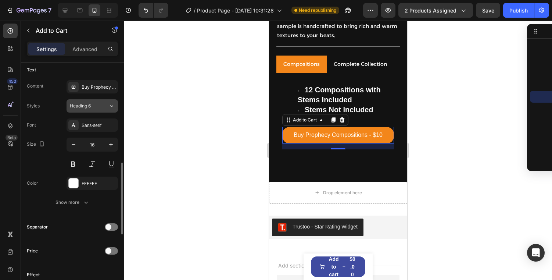
click at [94, 109] on button "Heading 6" at bounding box center [91, 105] width 51 height 13
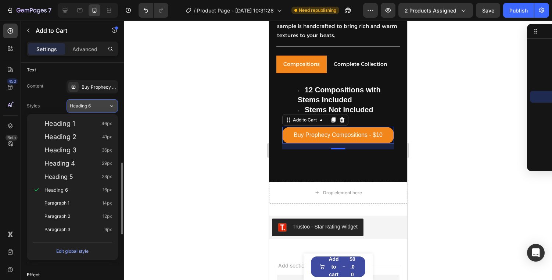
click at [90, 99] on button "Heading 6" at bounding box center [91, 105] width 51 height 13
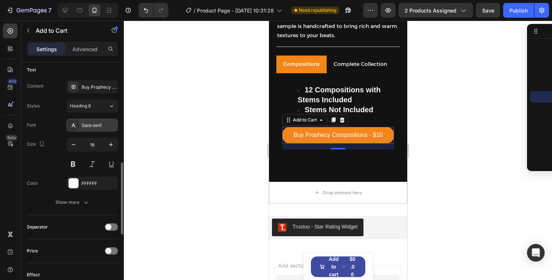
click at [91, 126] on div "Sans-serif" at bounding box center [99, 125] width 35 height 7
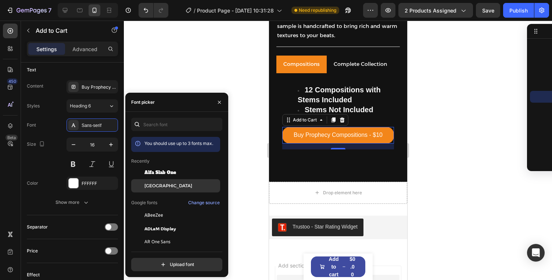
click at [165, 188] on span "[GEOGRAPHIC_DATA]" at bounding box center [168, 185] width 48 height 7
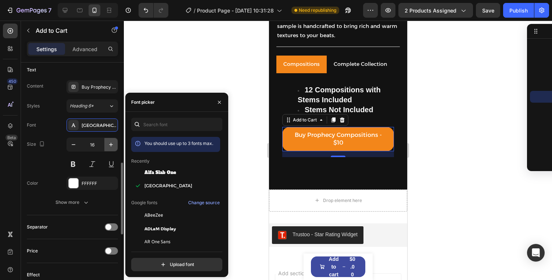
click at [114, 148] on button "button" at bounding box center [110, 144] width 13 height 13
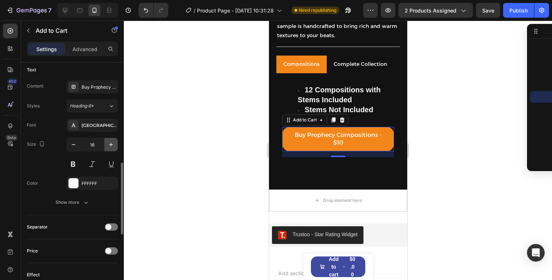
click at [114, 148] on button "button" at bounding box center [110, 144] width 13 height 13
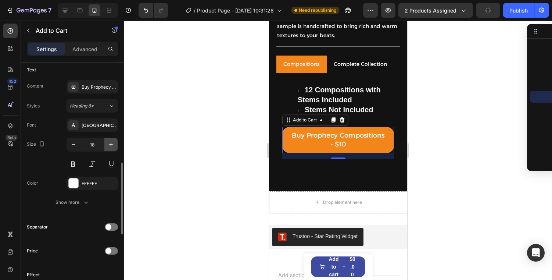
click at [114, 148] on button "button" at bounding box center [110, 144] width 13 height 13
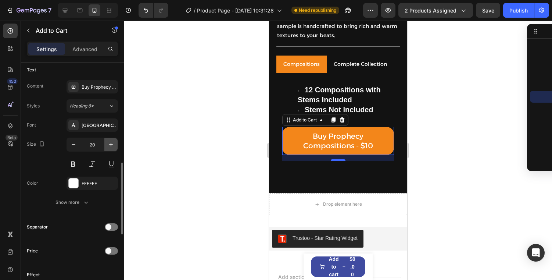
type input "21"
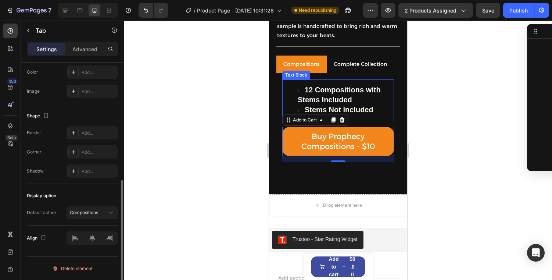
click at [357, 68] on p "Complete Collection" at bounding box center [359, 64] width 53 height 9
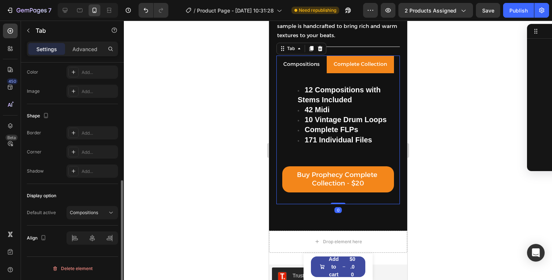
scroll to position [0, 0]
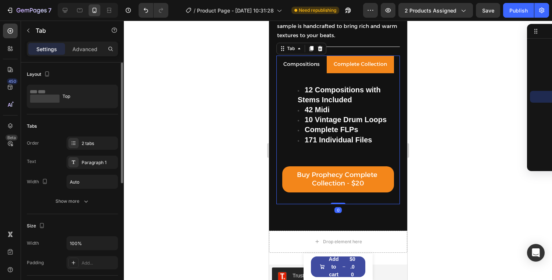
click at [318, 64] on div "Compositions" at bounding box center [301, 63] width 39 height 11
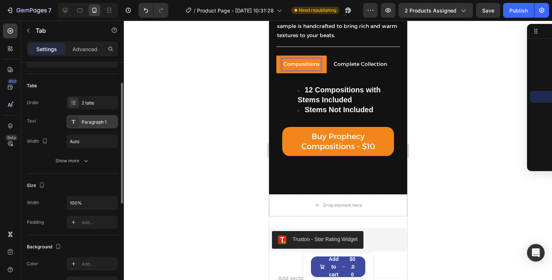
scroll to position [49, 0]
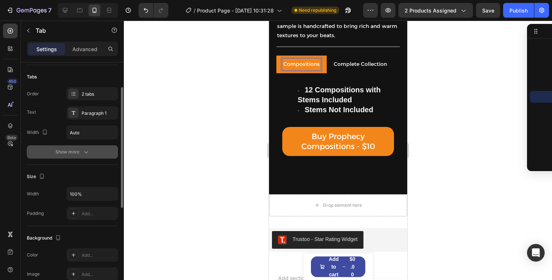
click at [79, 155] on div "Show more" at bounding box center [72, 151] width 34 height 7
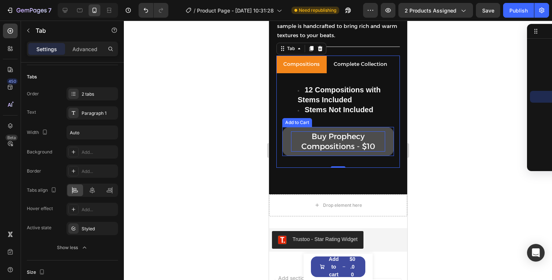
click at [309, 140] on div "Buy Prophecy Compositions - $10" at bounding box center [338, 141] width 94 height 20
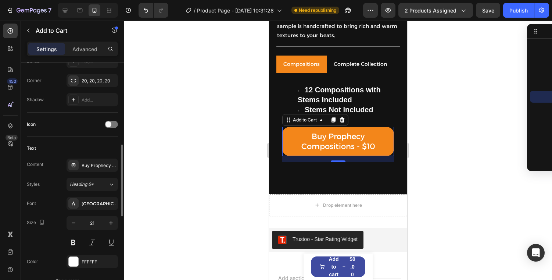
scroll to position [259, 0]
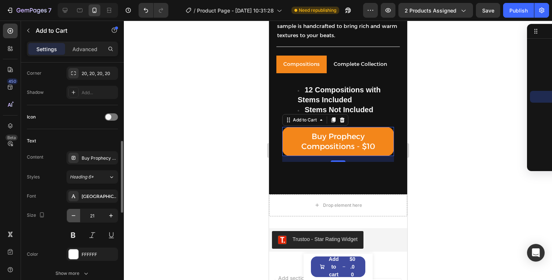
click at [72, 212] on icon "button" at bounding box center [73, 215] width 7 height 7
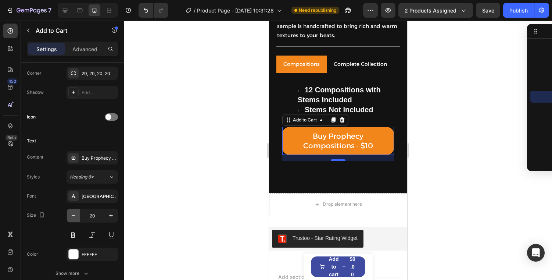
click at [72, 212] on icon "button" at bounding box center [73, 215] width 7 height 7
type input "19"
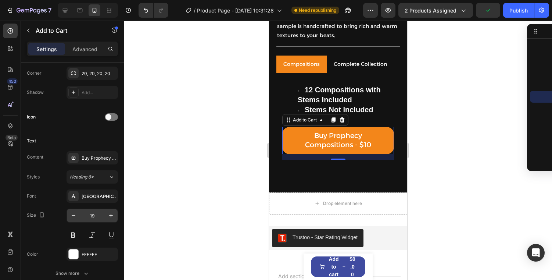
click at [101, 214] on input "19" at bounding box center [92, 215] width 24 height 13
click at [521, 10] on div "Publish" at bounding box center [518, 11] width 18 height 8
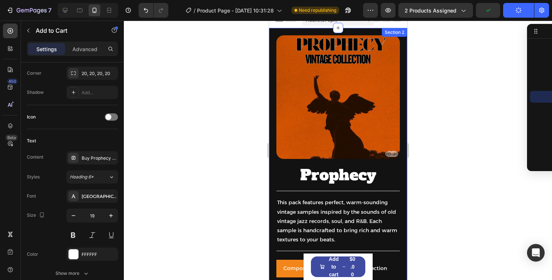
scroll to position [0, 0]
